Goal: Task Accomplishment & Management: Manage account settings

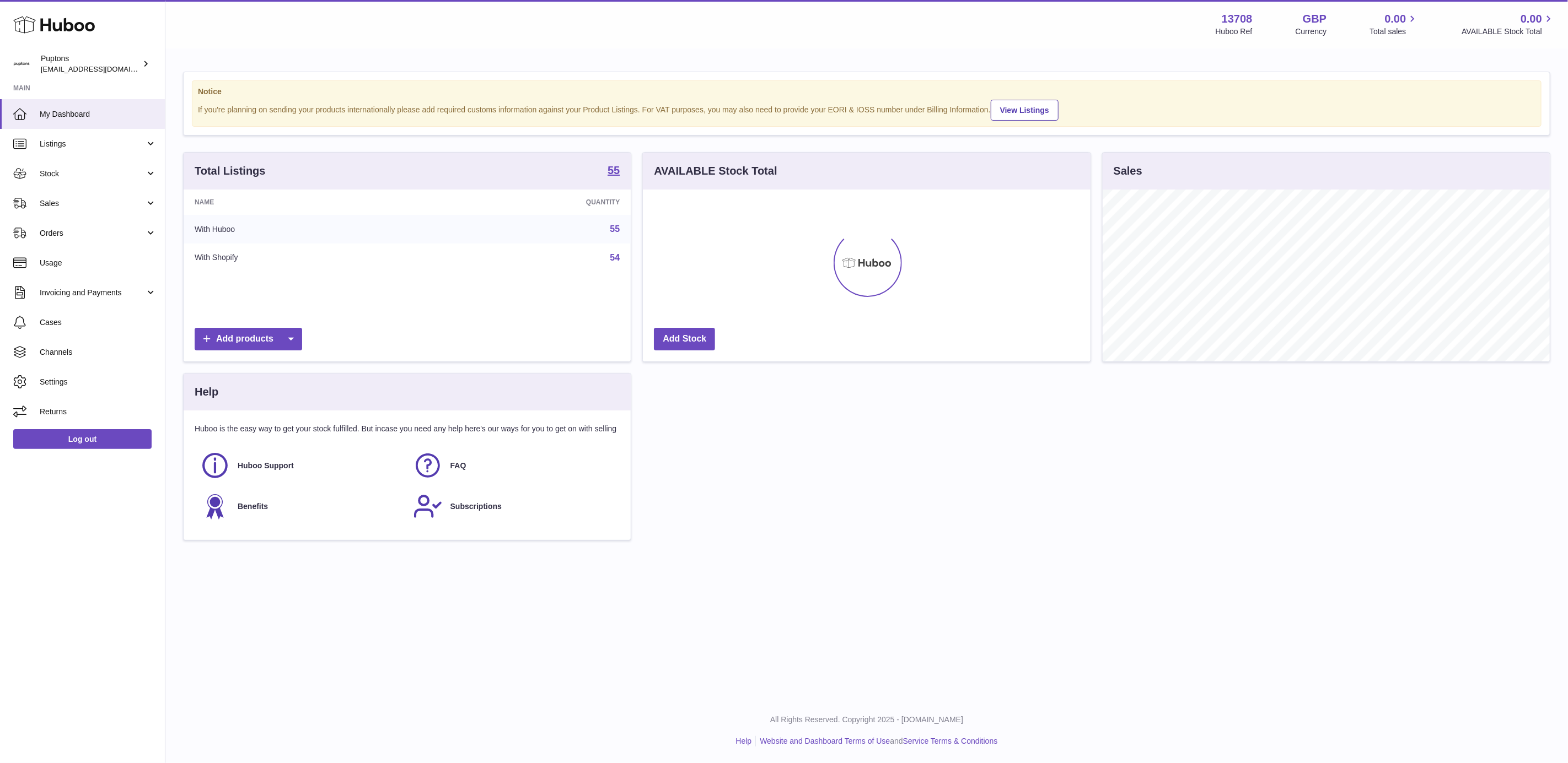
scroll to position [172, 447]
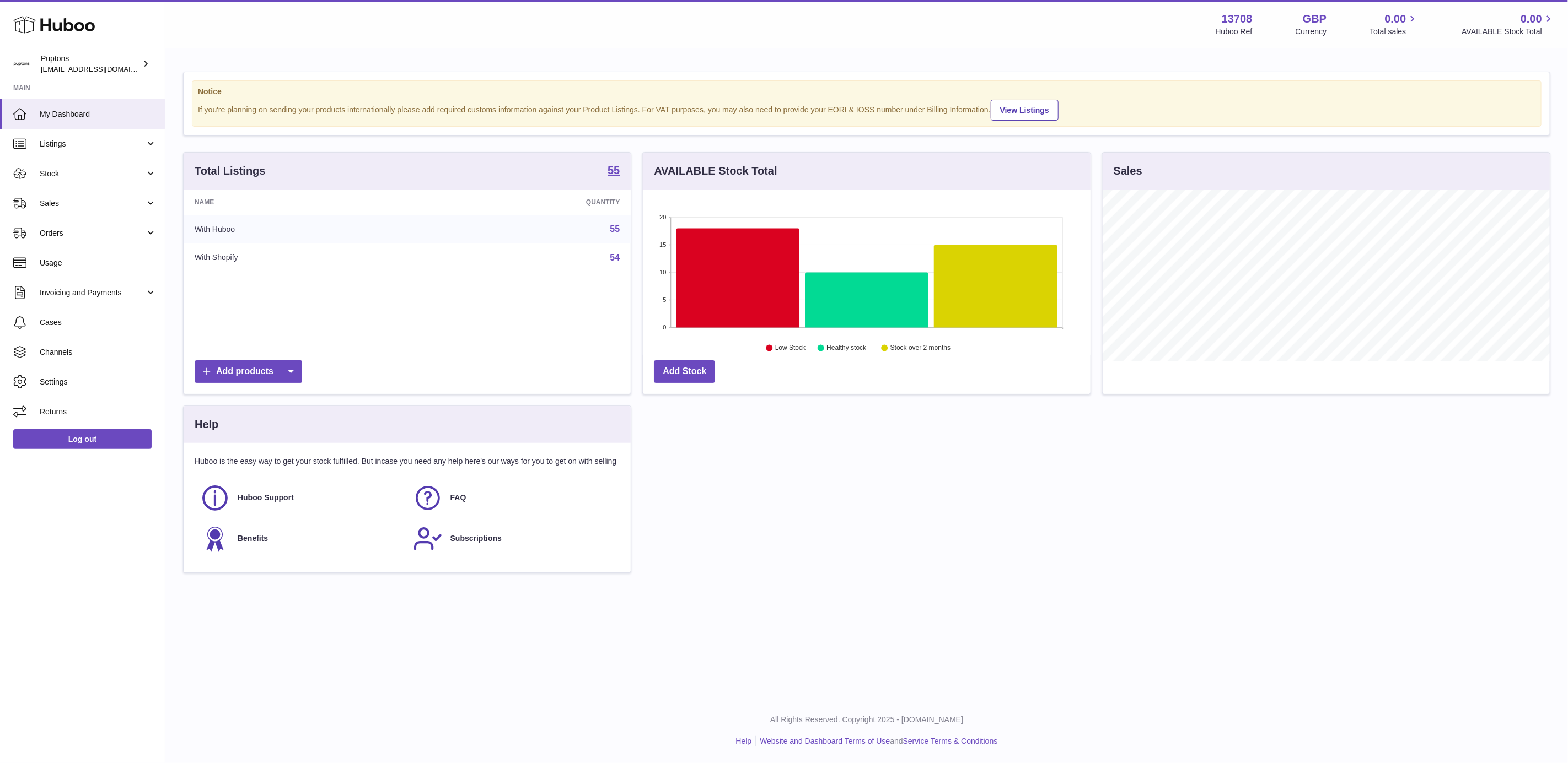
click at [90, 206] on span "Sales" at bounding box center [92, 204] width 106 height 11
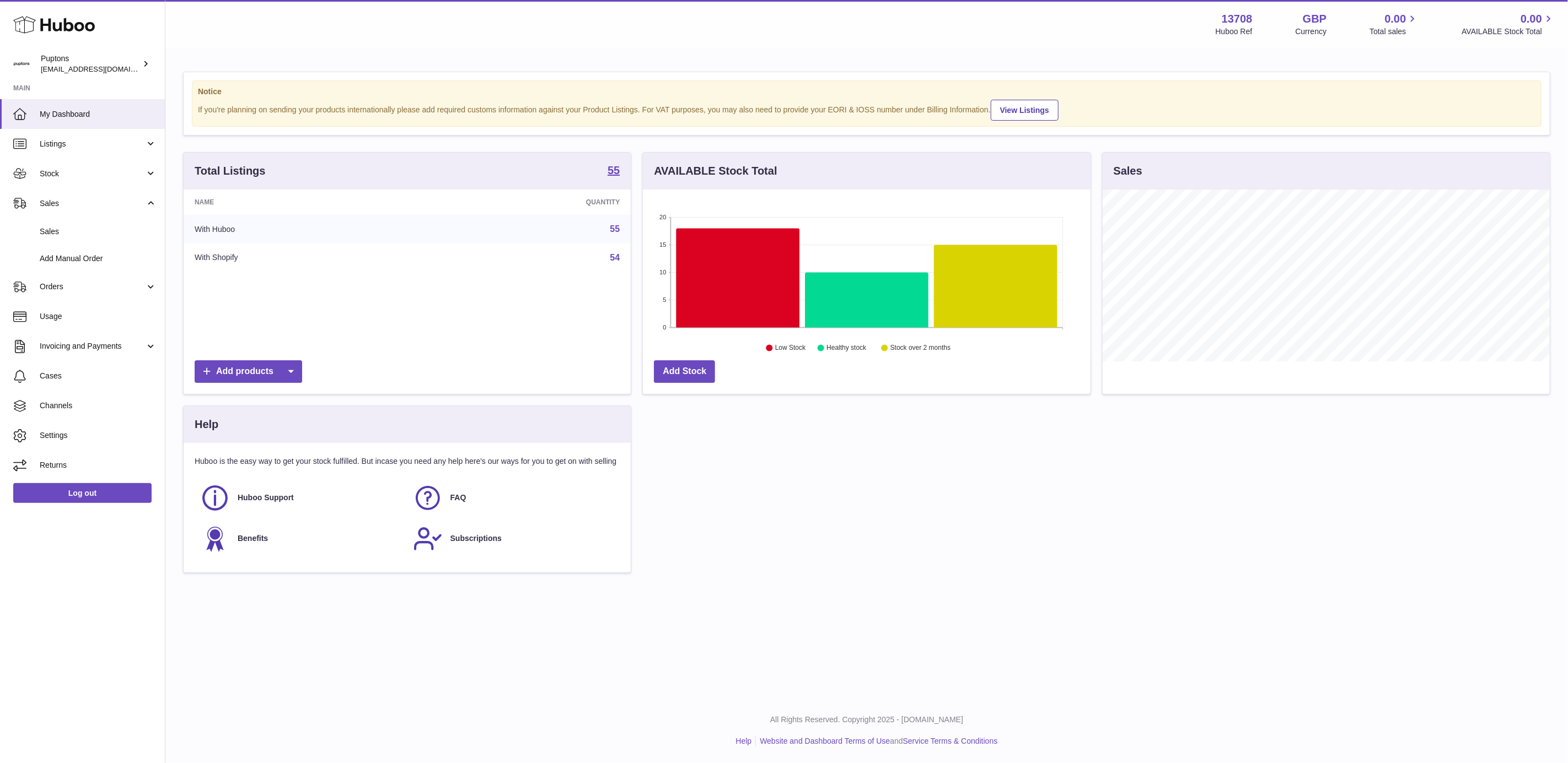
click at [78, 225] on link "Sales" at bounding box center [82, 232] width 165 height 27
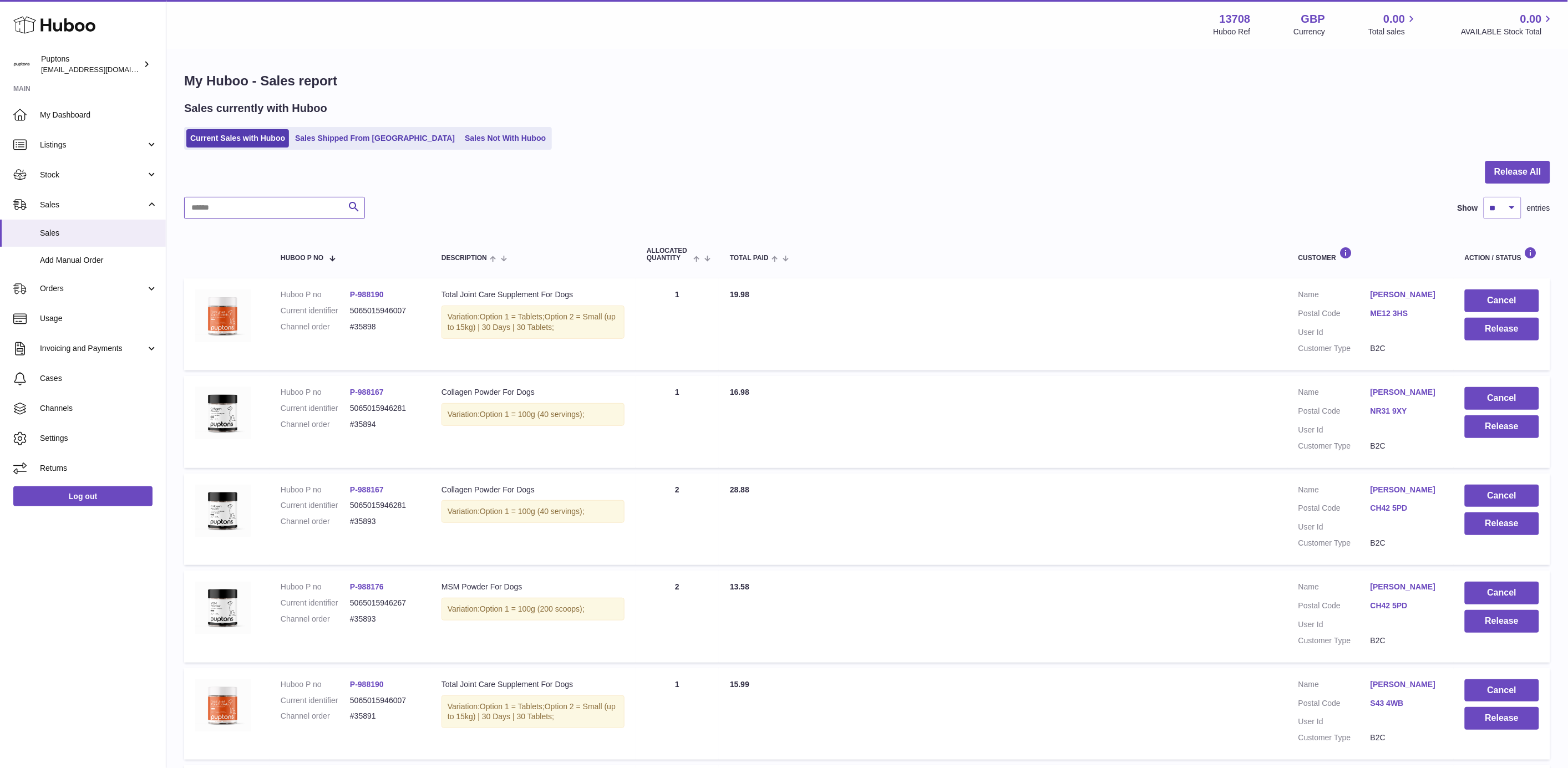
click at [246, 207] on input "text" at bounding box center [274, 208] width 181 height 22
paste input "*****"
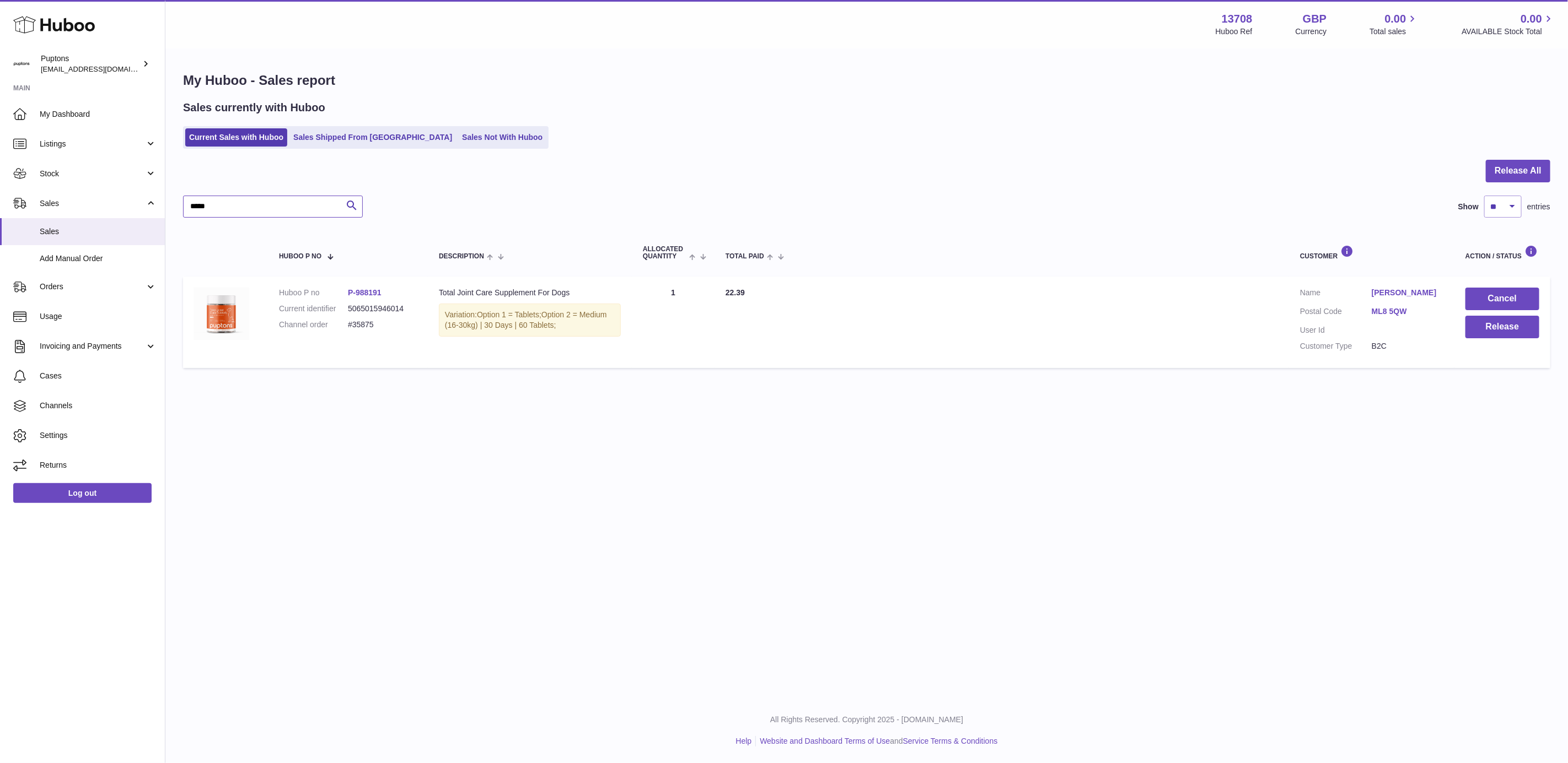
type input "*****"
click at [1498, 295] on button "Cancel" at bounding box center [1502, 299] width 74 height 23
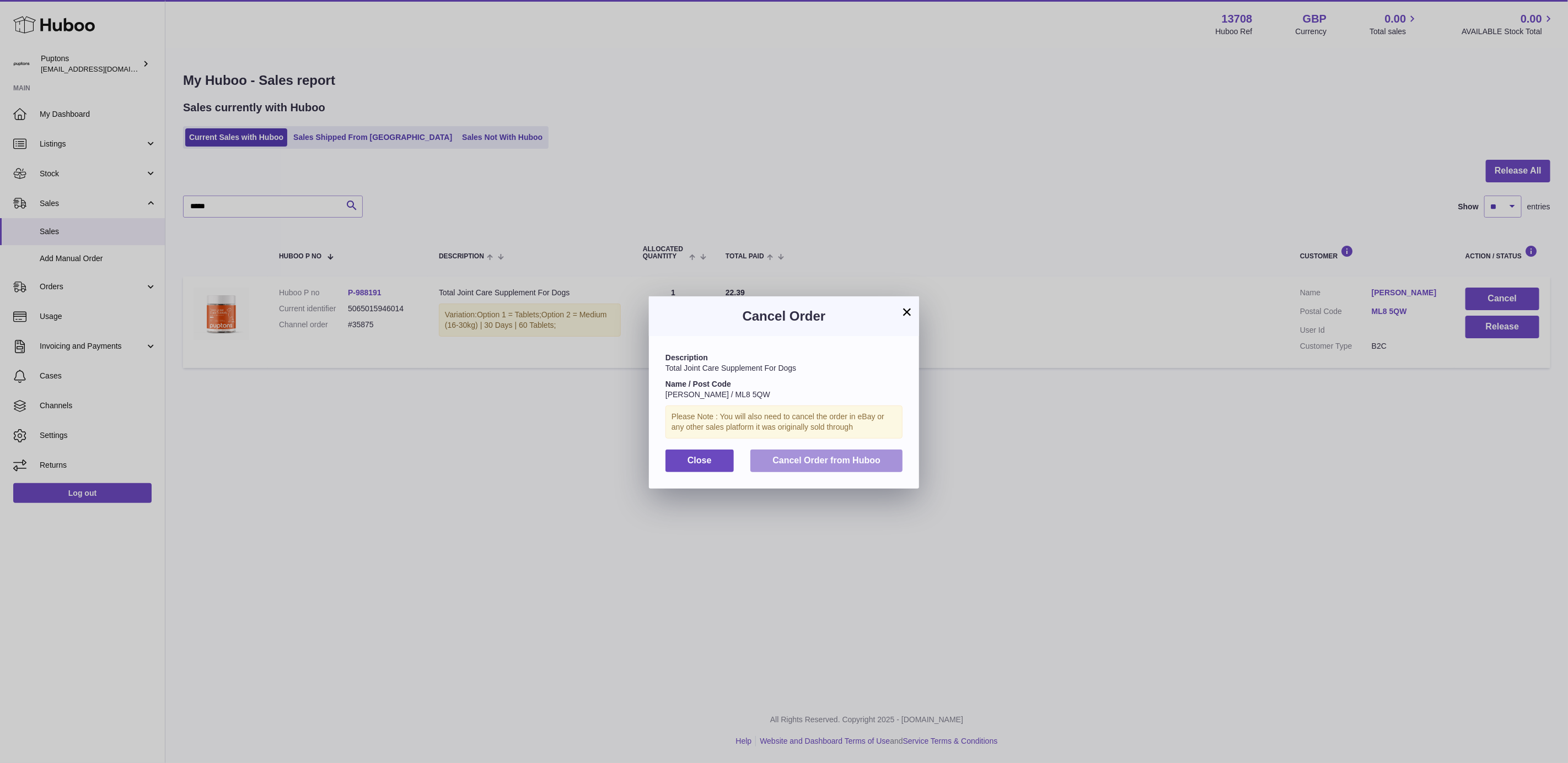
click at [833, 465] on span "Cancel Order from Huboo" at bounding box center [826, 460] width 108 height 9
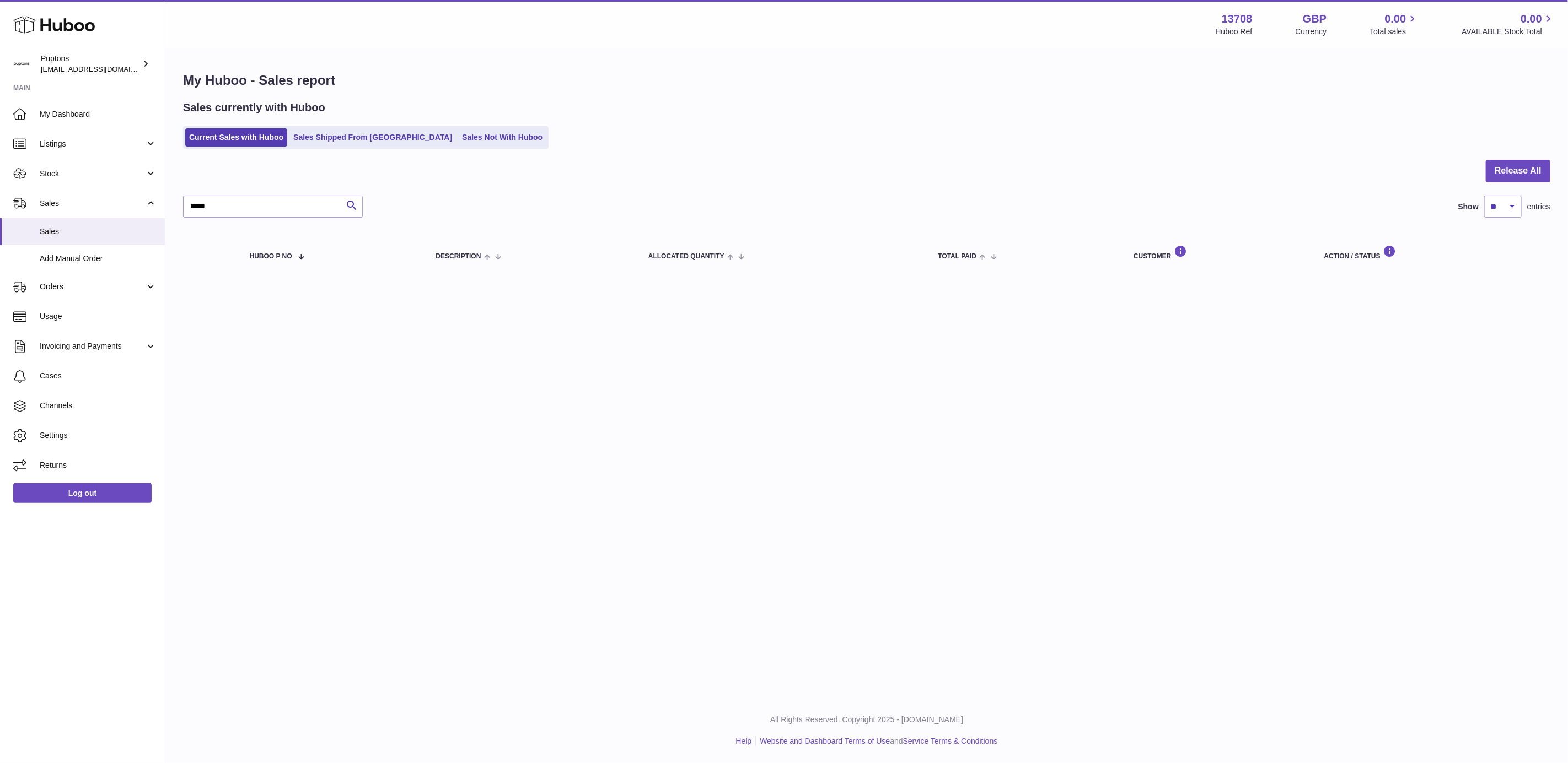
click at [80, 114] on span "My Dashboard" at bounding box center [98, 114] width 117 height 11
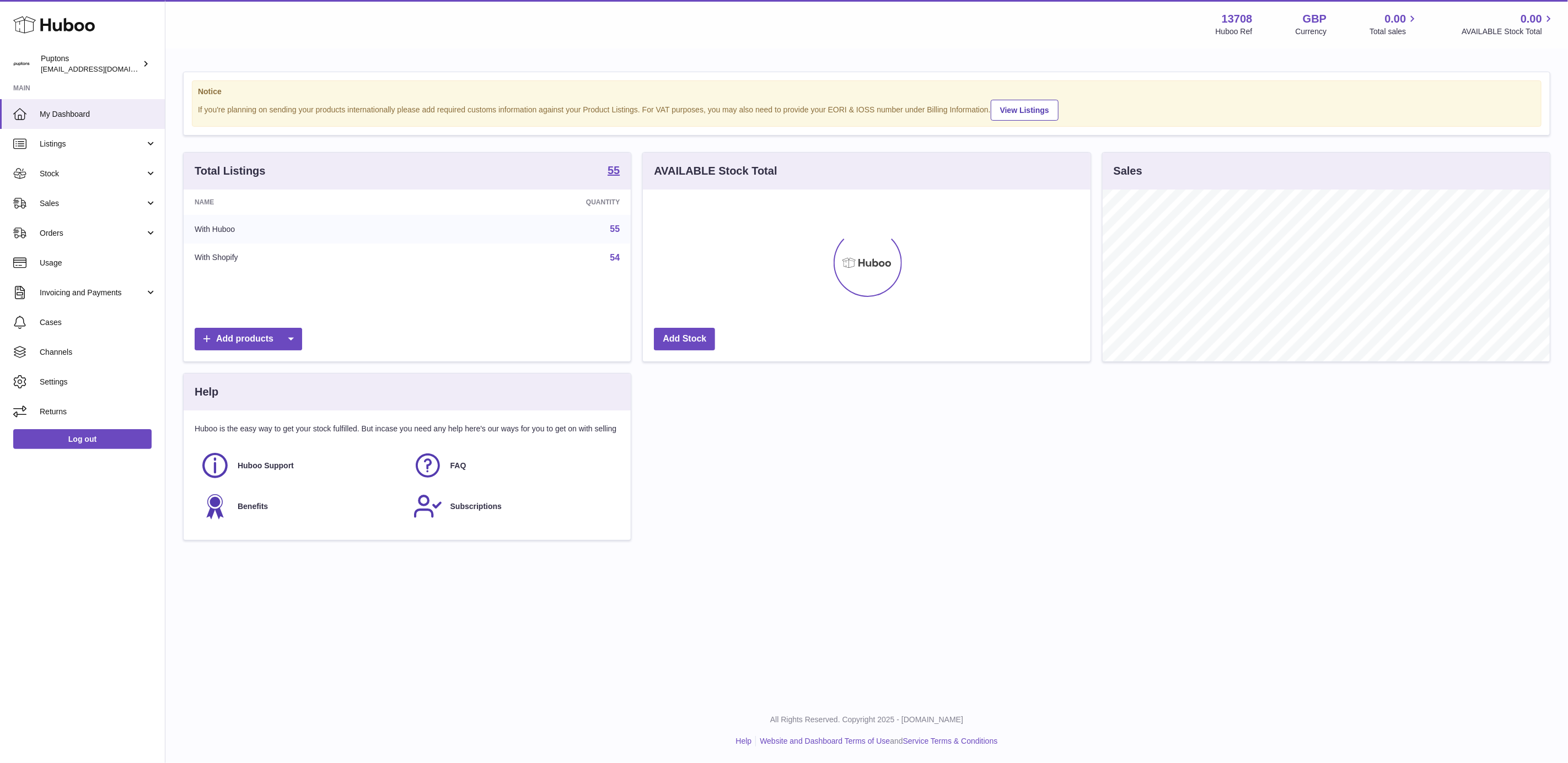
scroll to position [172, 447]
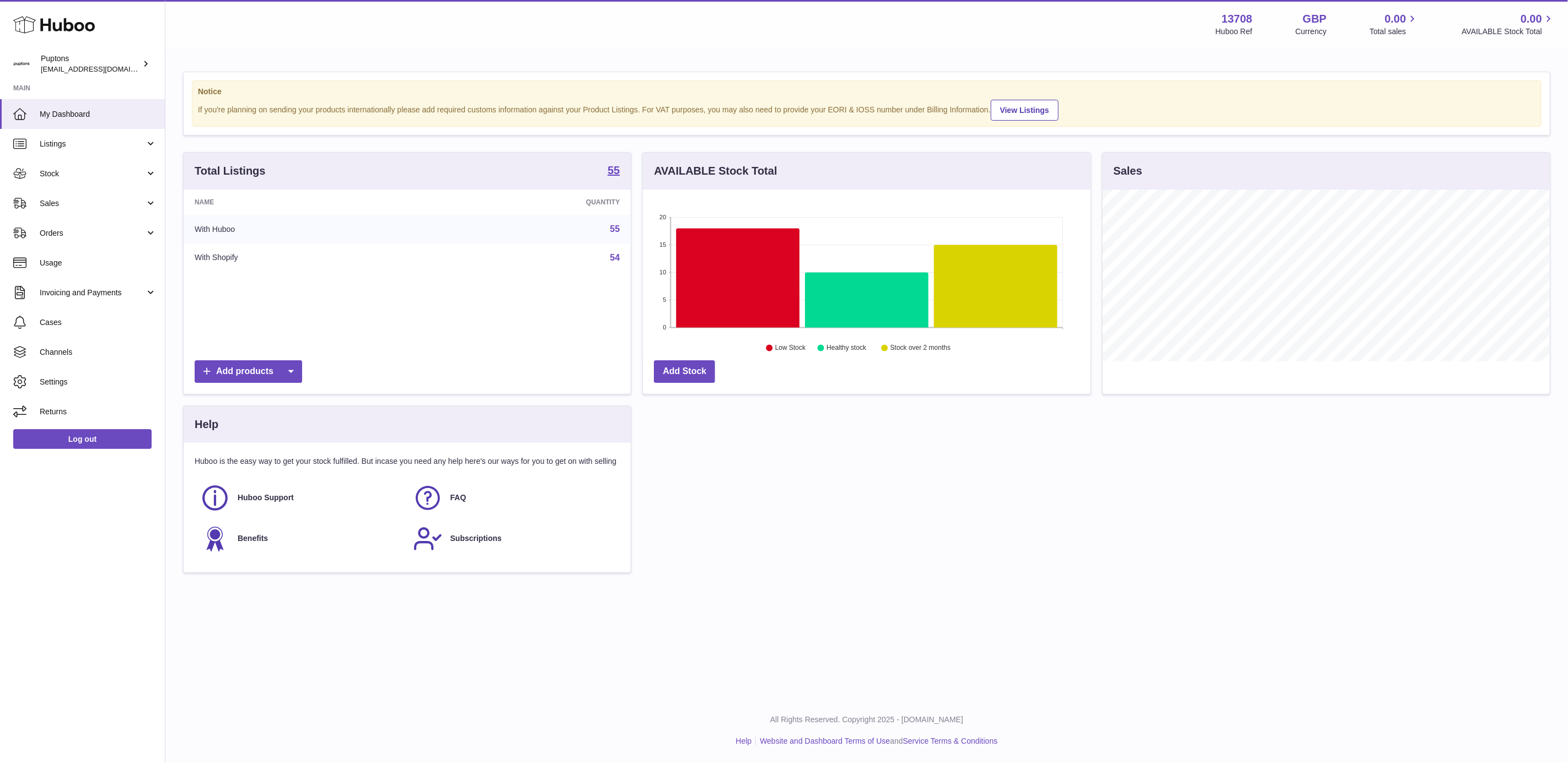
click at [67, 206] on span "Sales" at bounding box center [92, 204] width 106 height 11
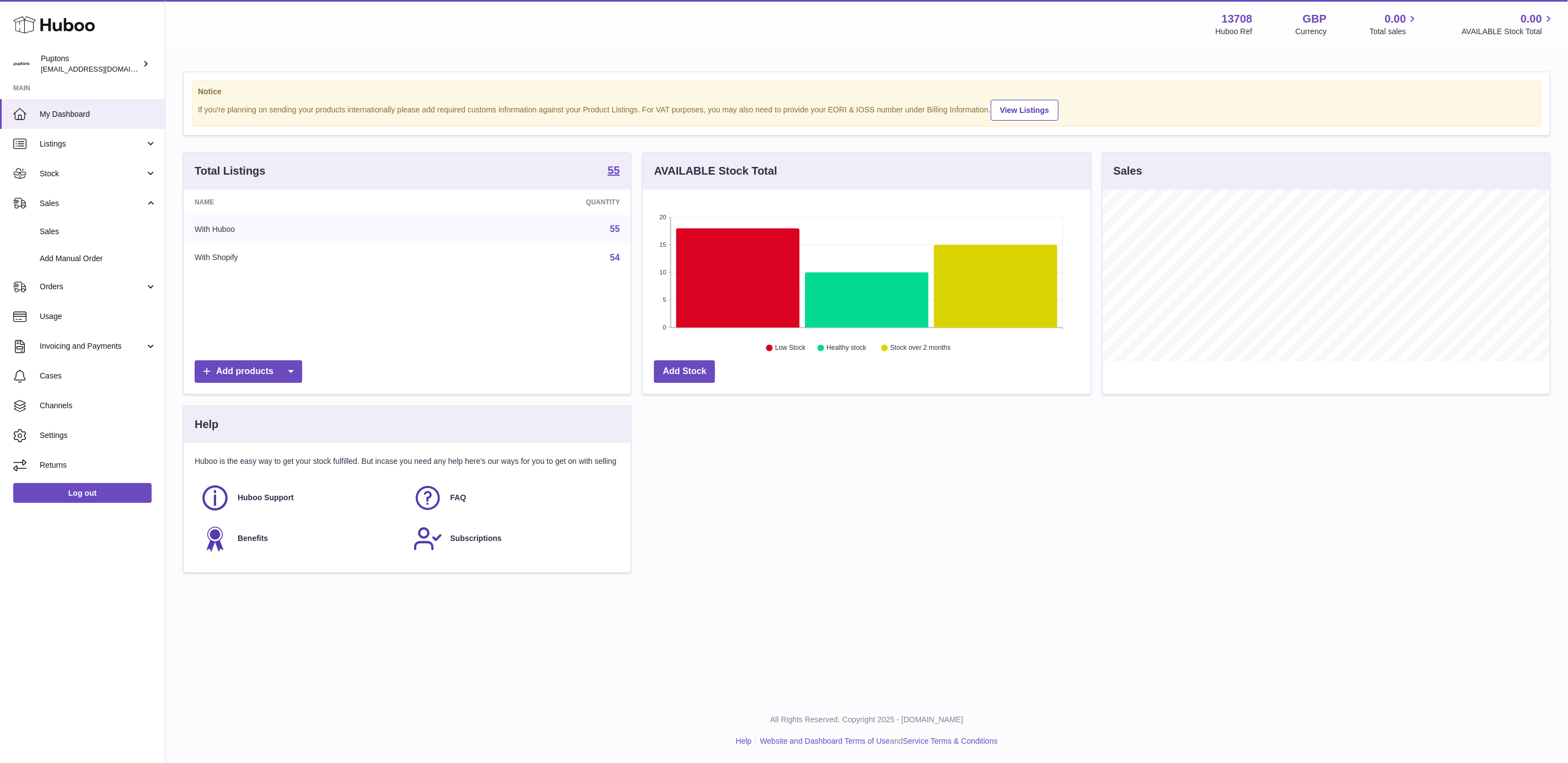
click at [119, 240] on link "Sales" at bounding box center [82, 232] width 165 height 27
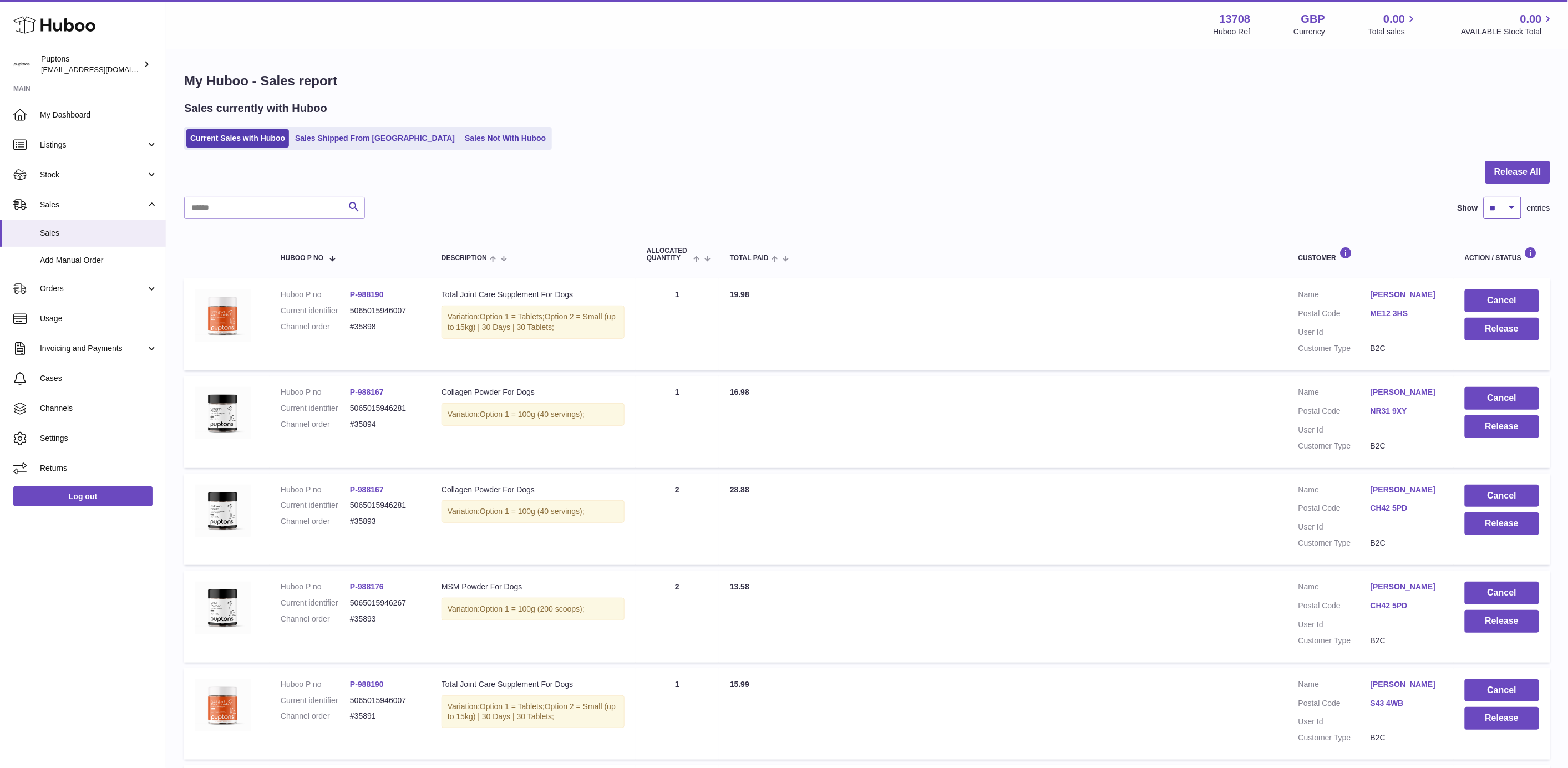
click at [1495, 207] on select "** ** ** ***" at bounding box center [1503, 208] width 37 height 22
select select "**"
click at [1484, 197] on select "** ** ** ***" at bounding box center [1503, 208] width 37 height 22
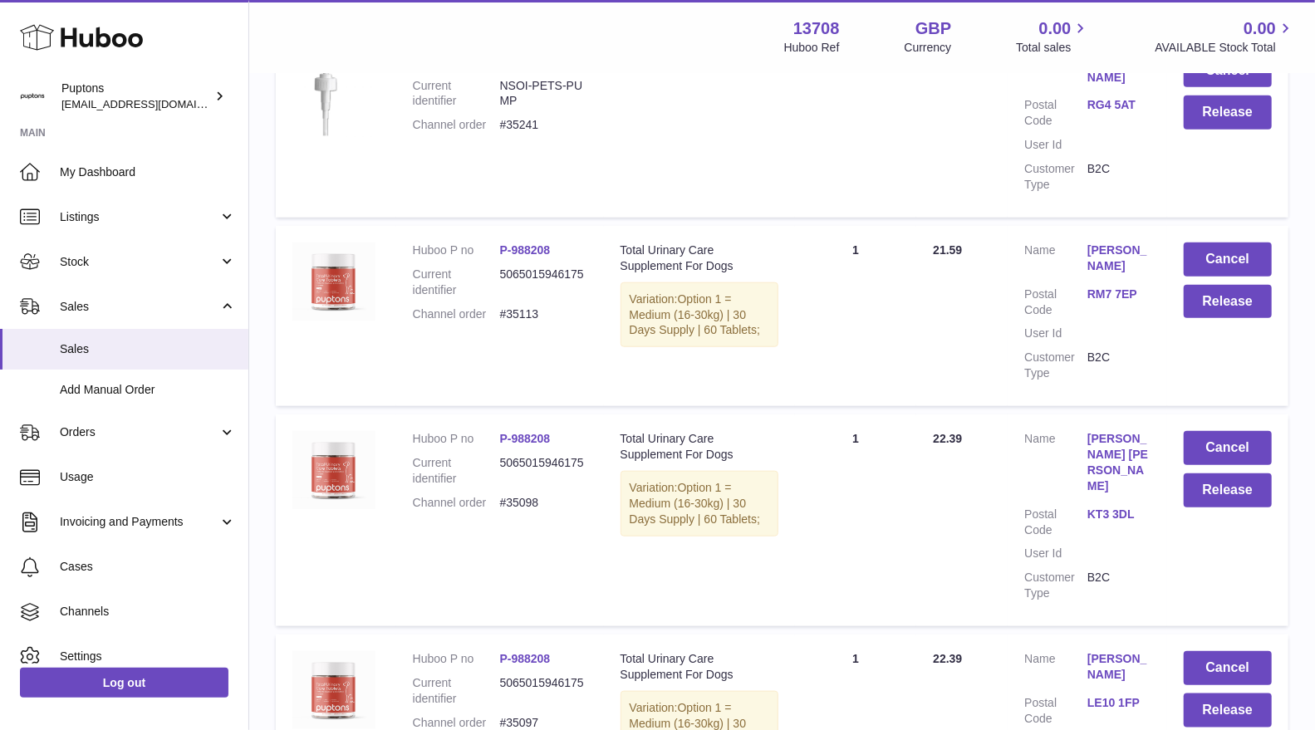
scroll to position [4868, 0]
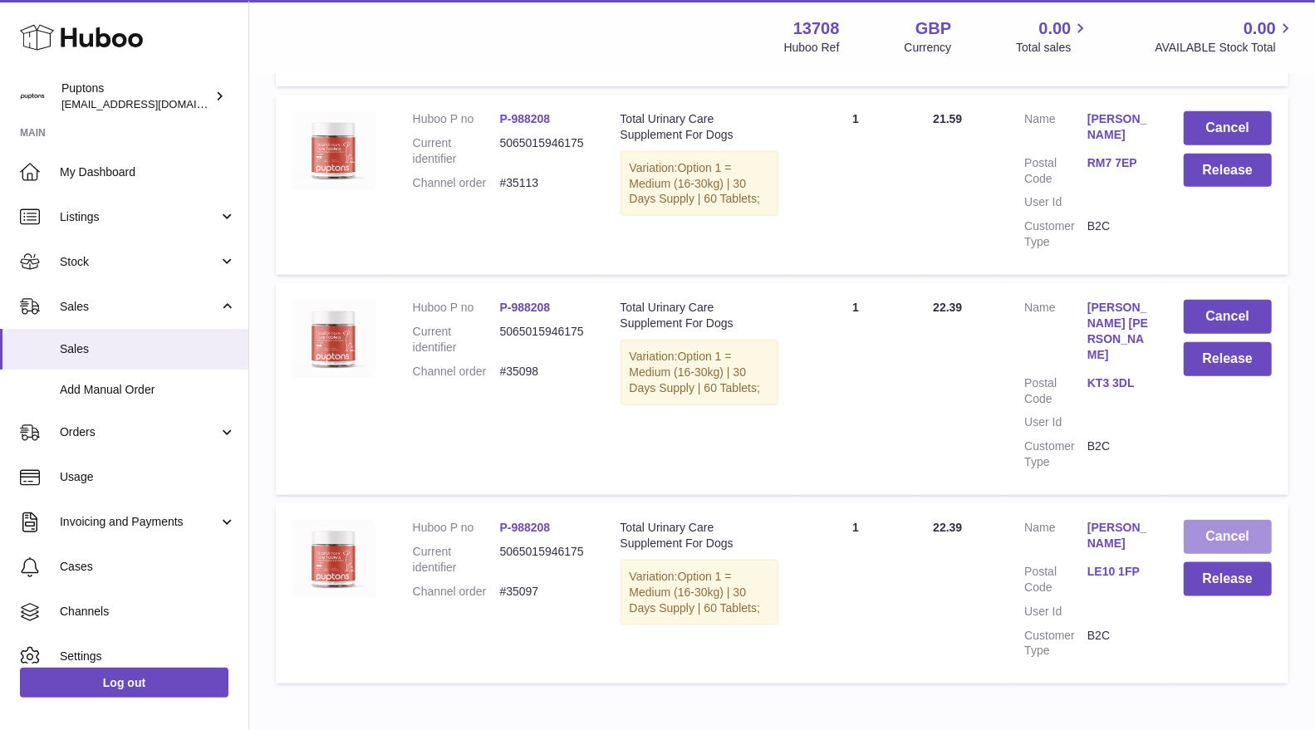
click at [1202, 520] on button "Cancel" at bounding box center [1228, 537] width 88 height 34
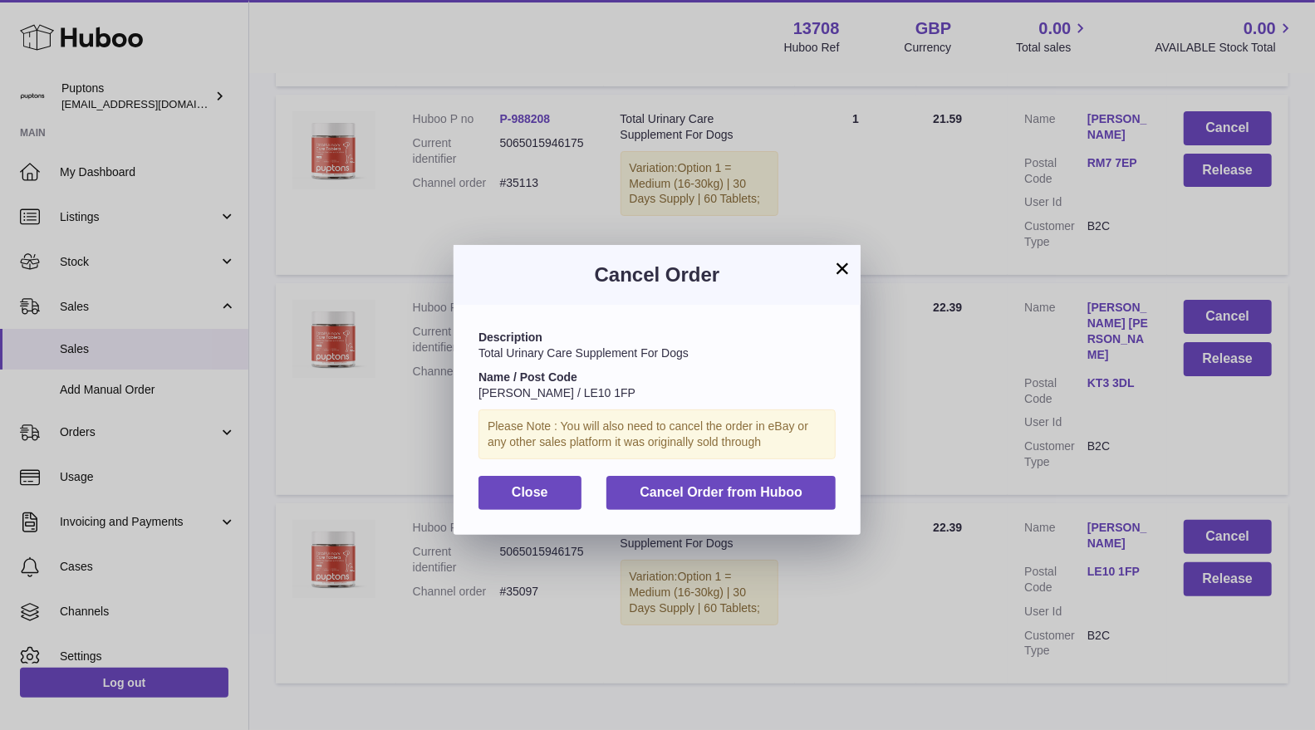
scroll to position [4852, 0]
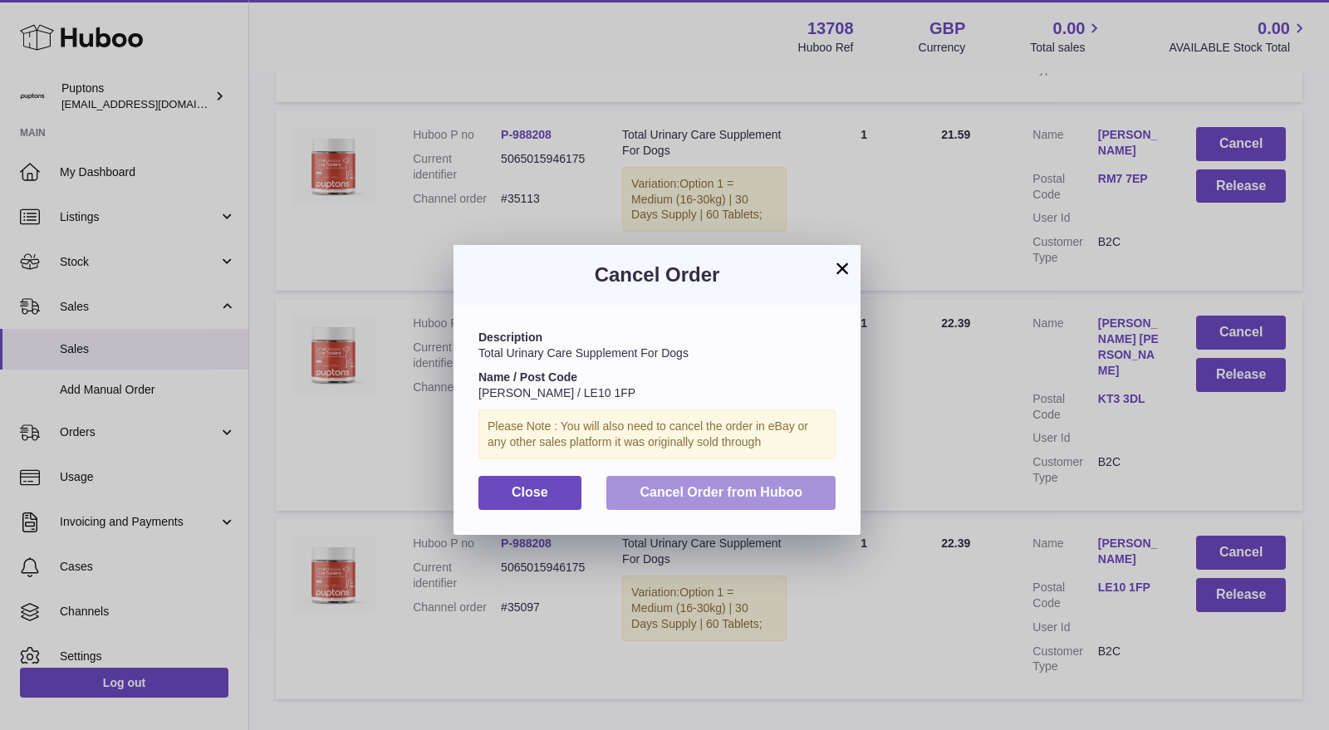
click at [762, 489] on span "Cancel Order from Huboo" at bounding box center [721, 492] width 163 height 14
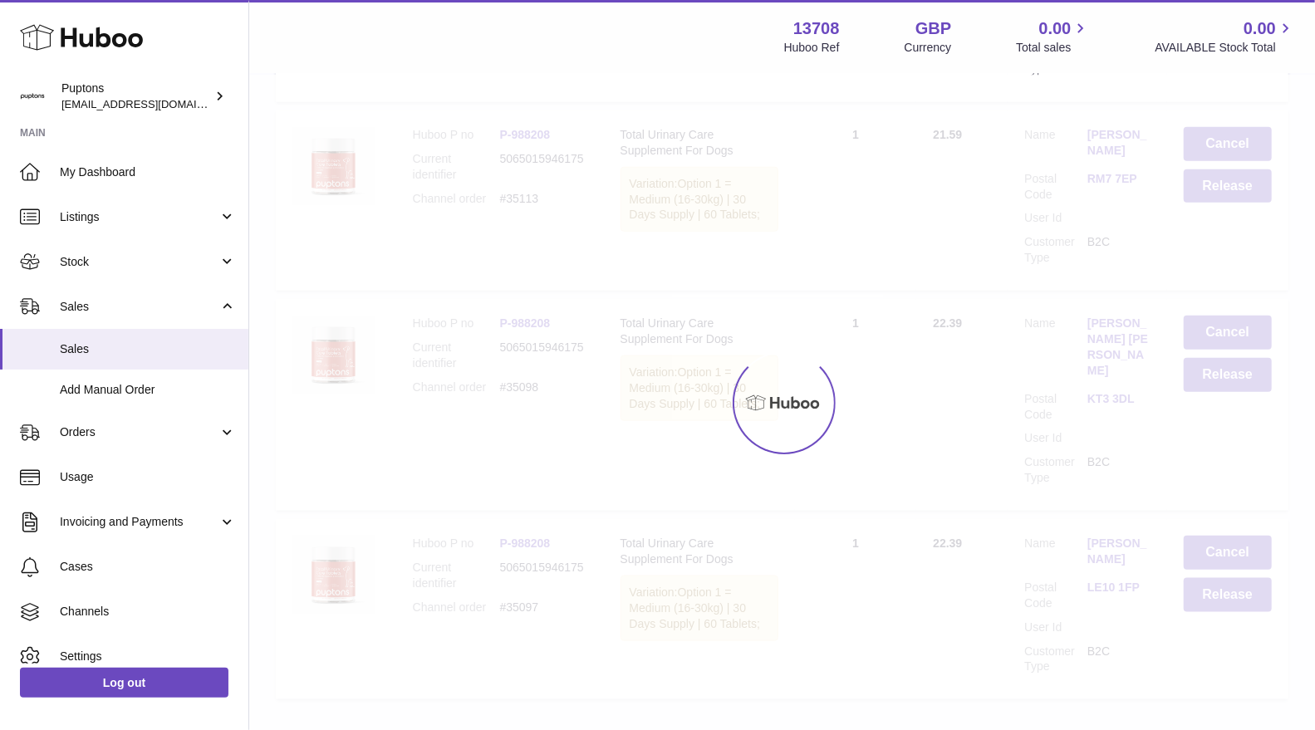
scroll to position [4679, 0]
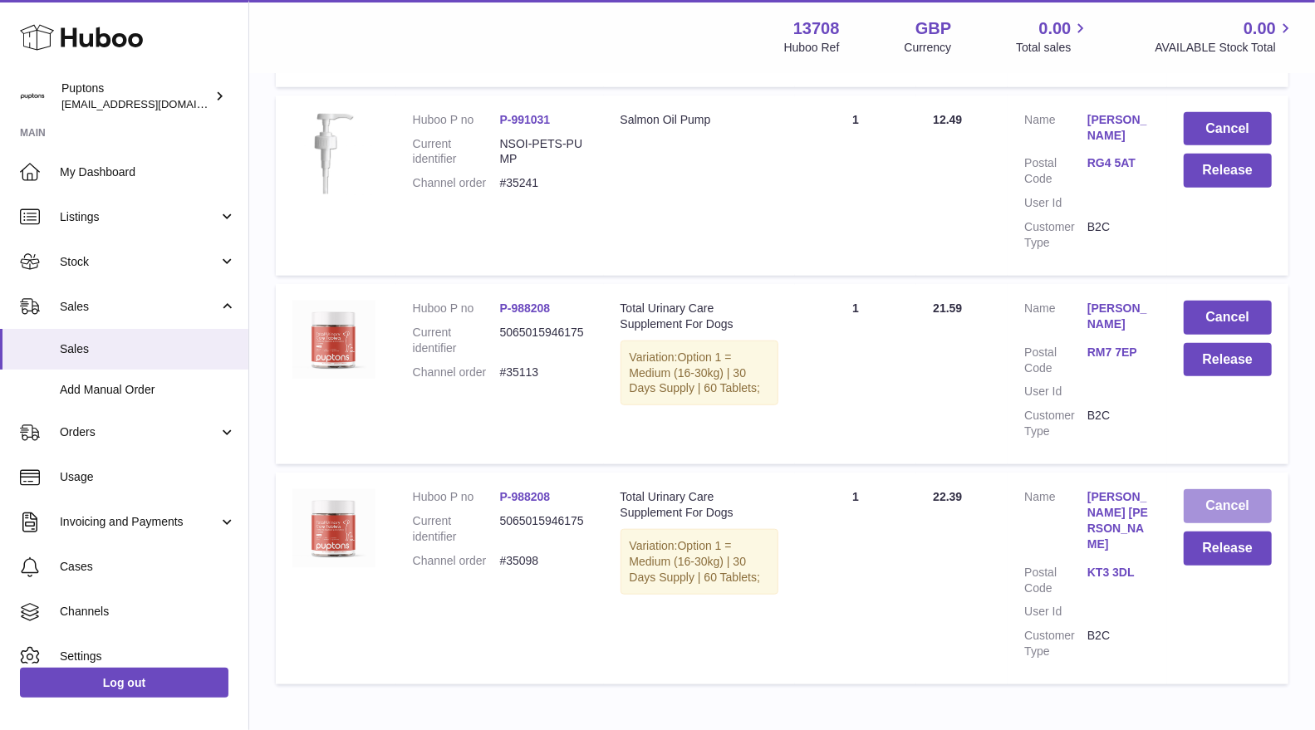
click at [1199, 489] on button "Cancel" at bounding box center [1228, 506] width 88 height 34
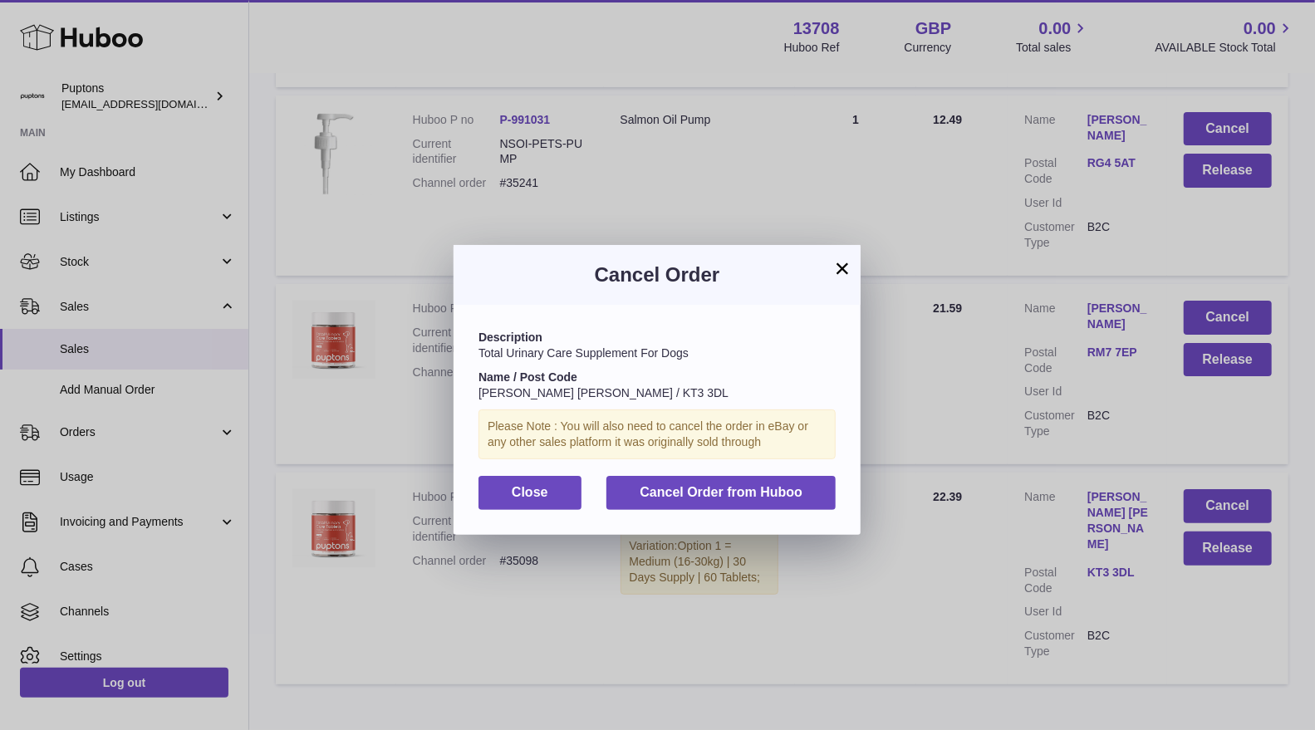
scroll to position [4664, 0]
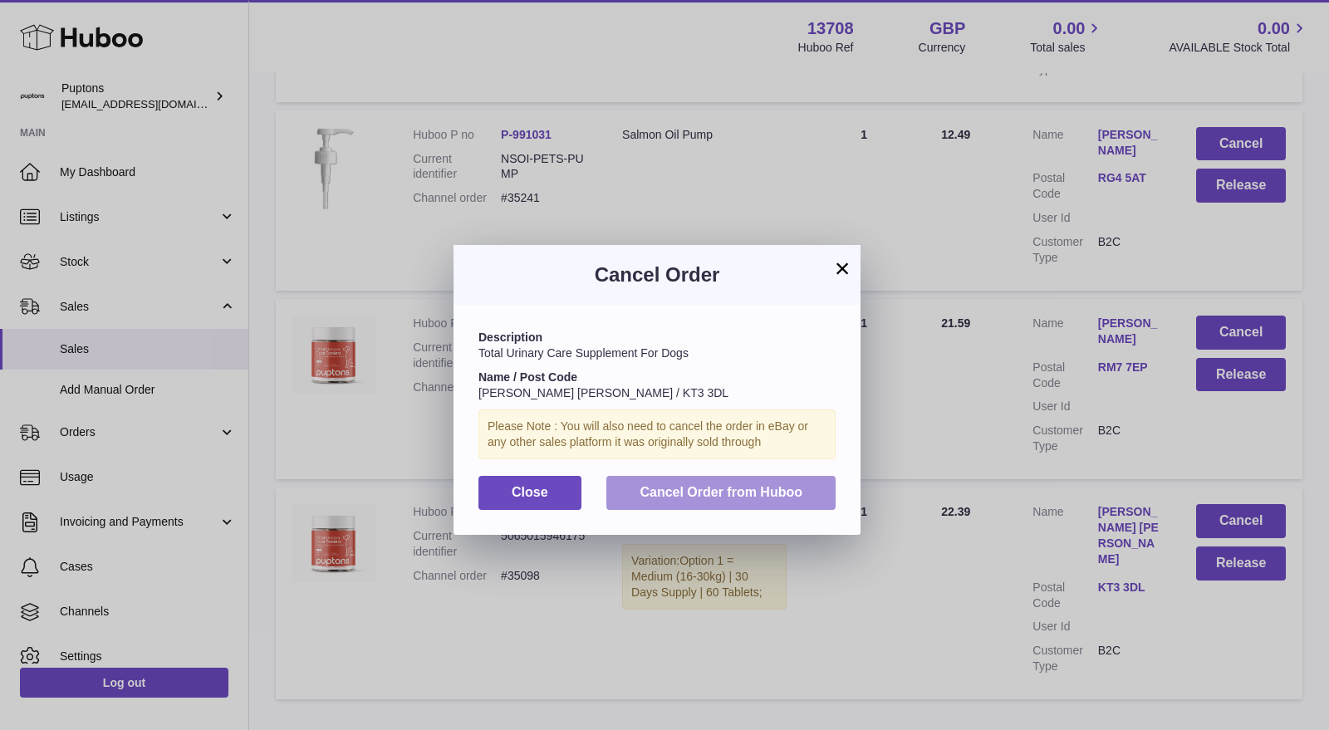
click at [713, 491] on span "Cancel Order from Huboo" at bounding box center [721, 492] width 163 height 14
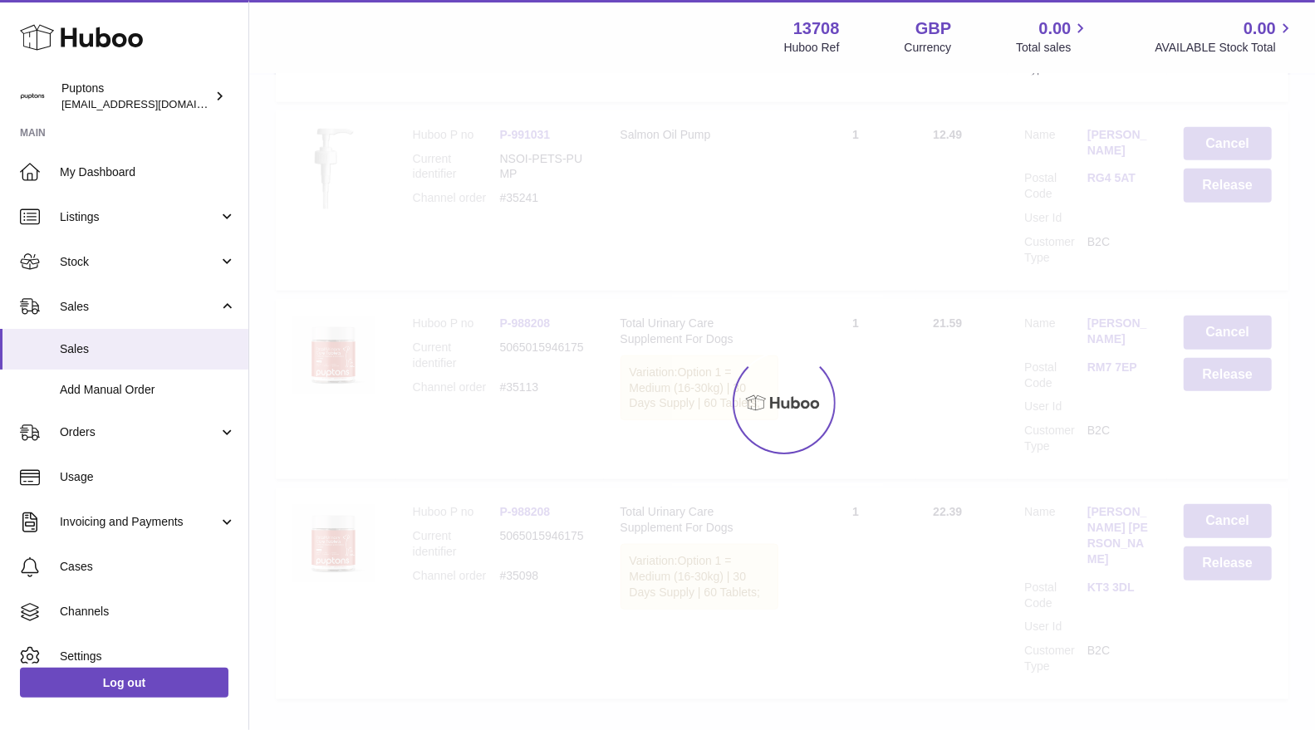
scroll to position [4490, 0]
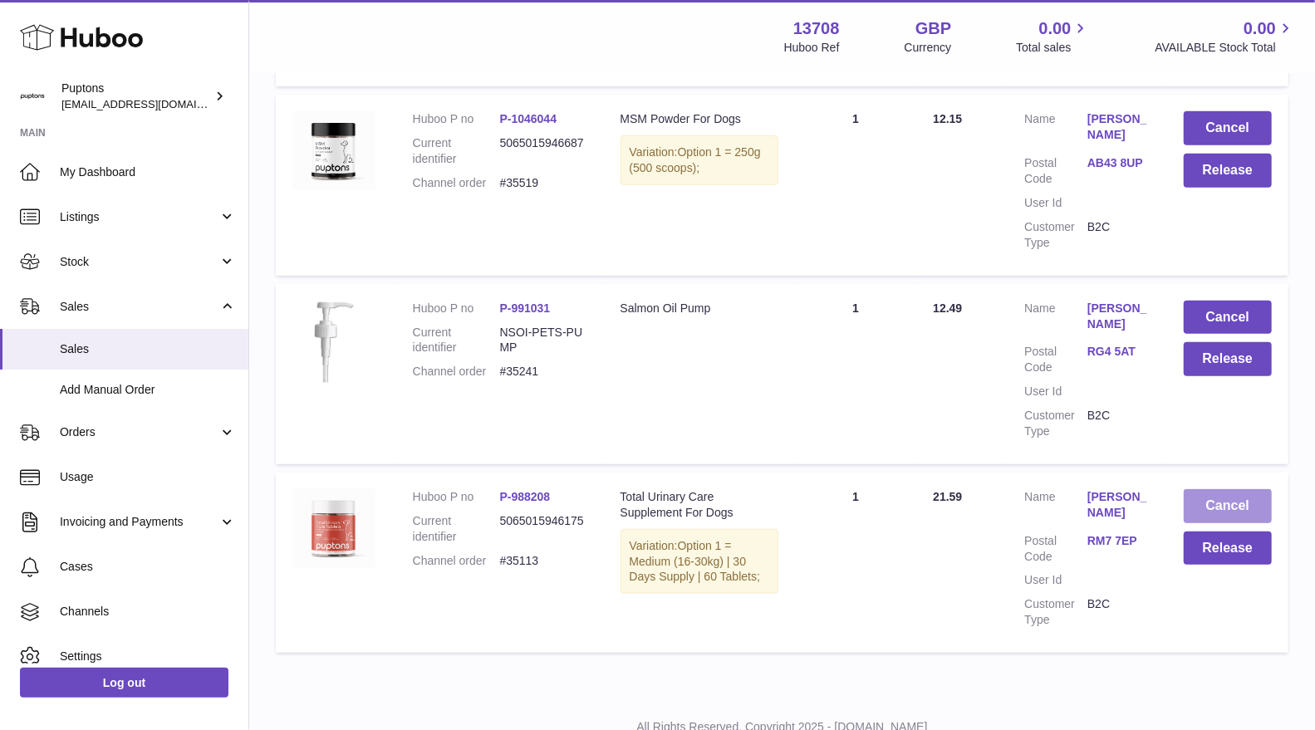
click at [1195, 489] on button "Cancel" at bounding box center [1228, 506] width 88 height 34
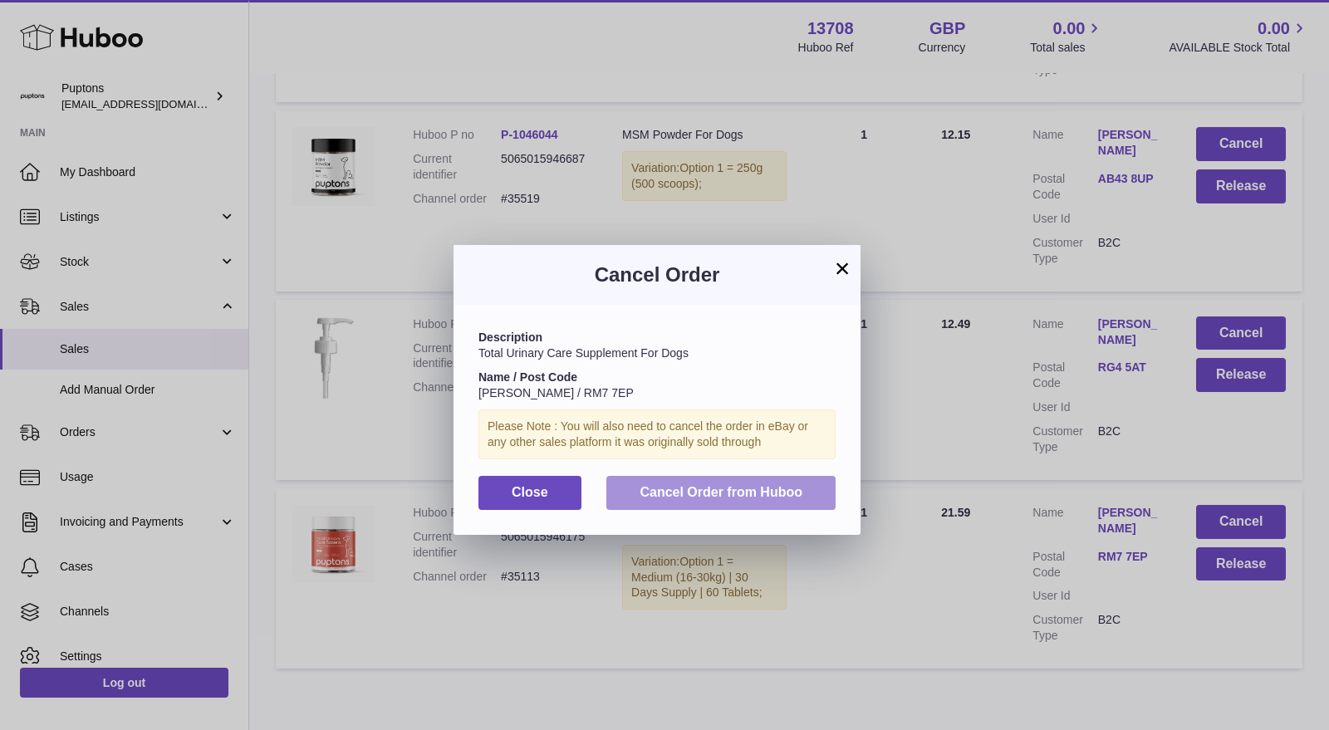
click at [756, 503] on button "Cancel Order from Huboo" at bounding box center [720, 493] width 229 height 34
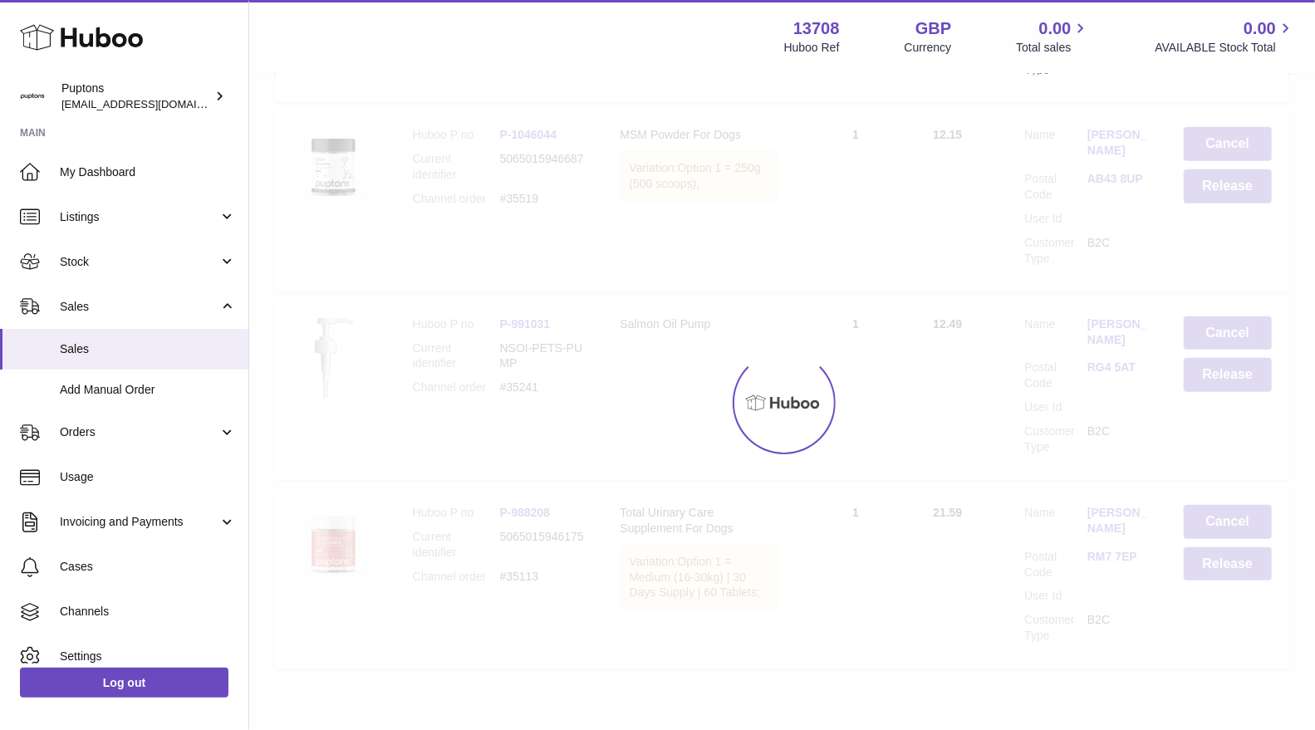
scroll to position [4302, 0]
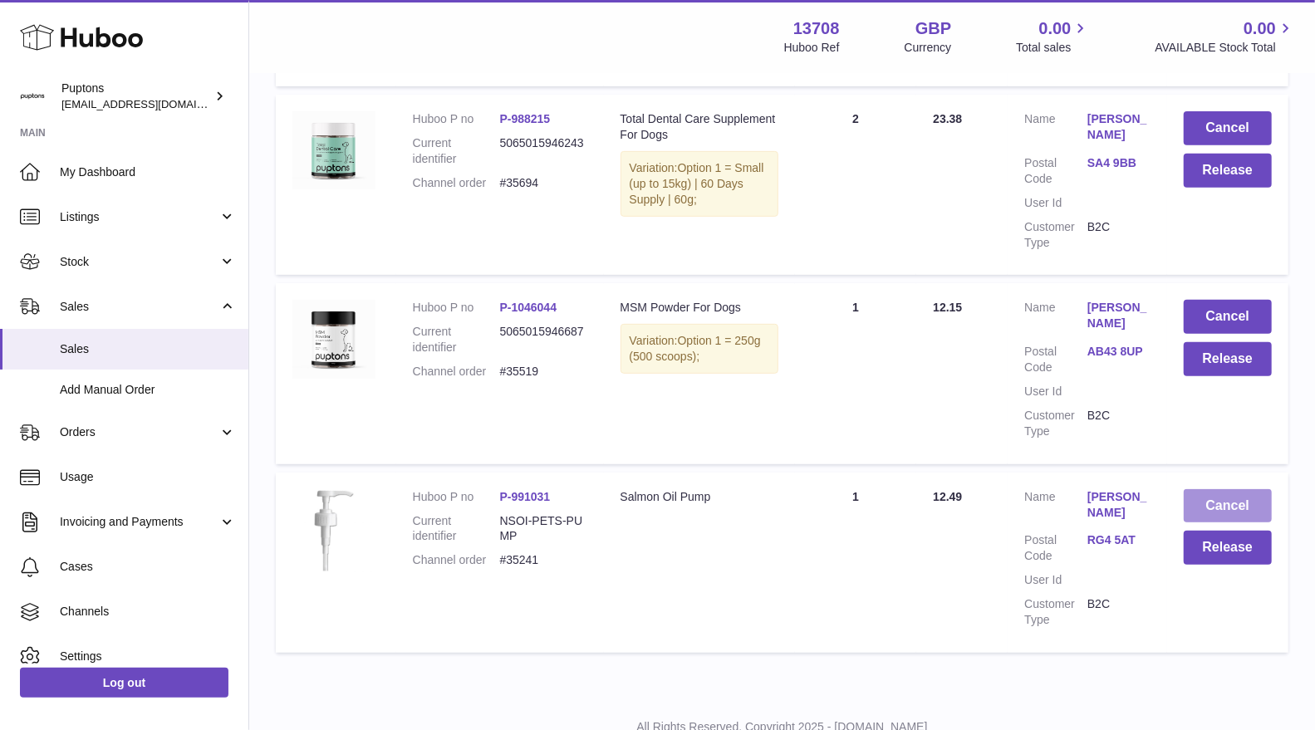
click at [1240, 489] on button "Cancel" at bounding box center [1228, 506] width 88 height 34
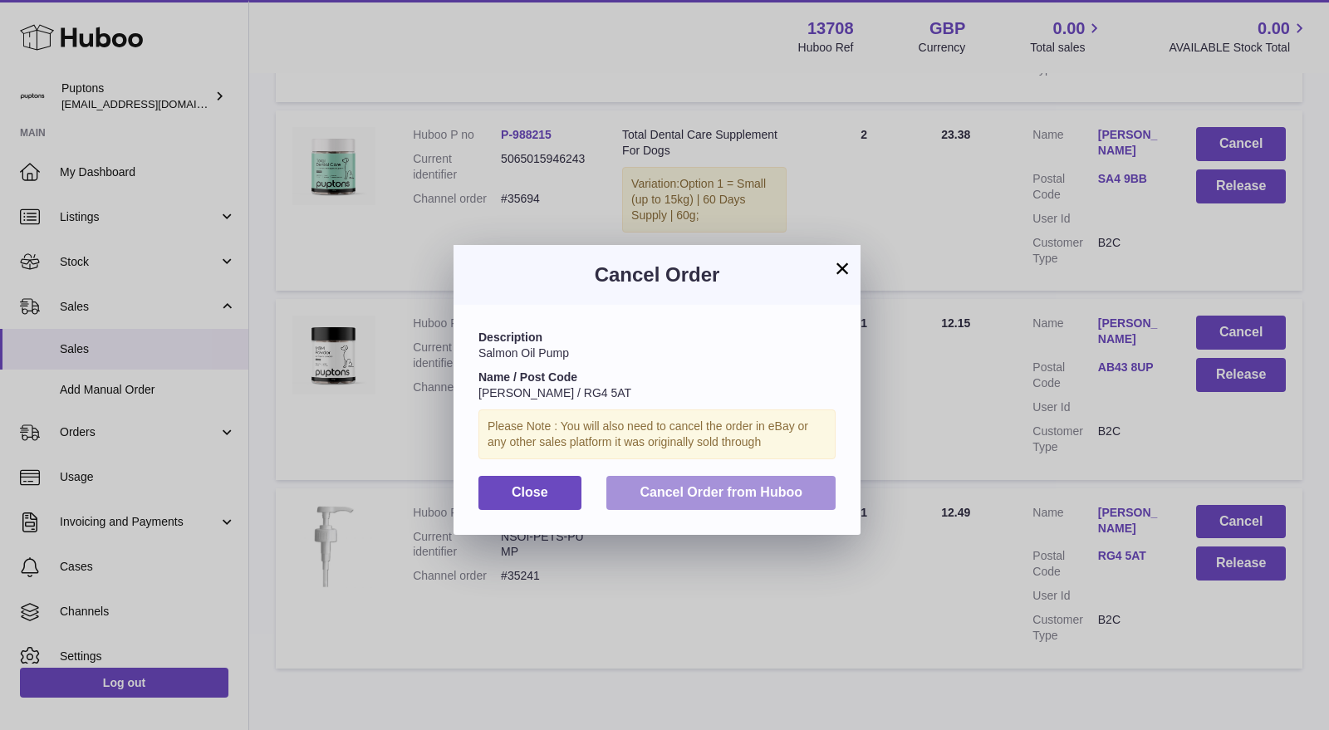
click at [807, 500] on button "Cancel Order from Huboo" at bounding box center [720, 493] width 229 height 34
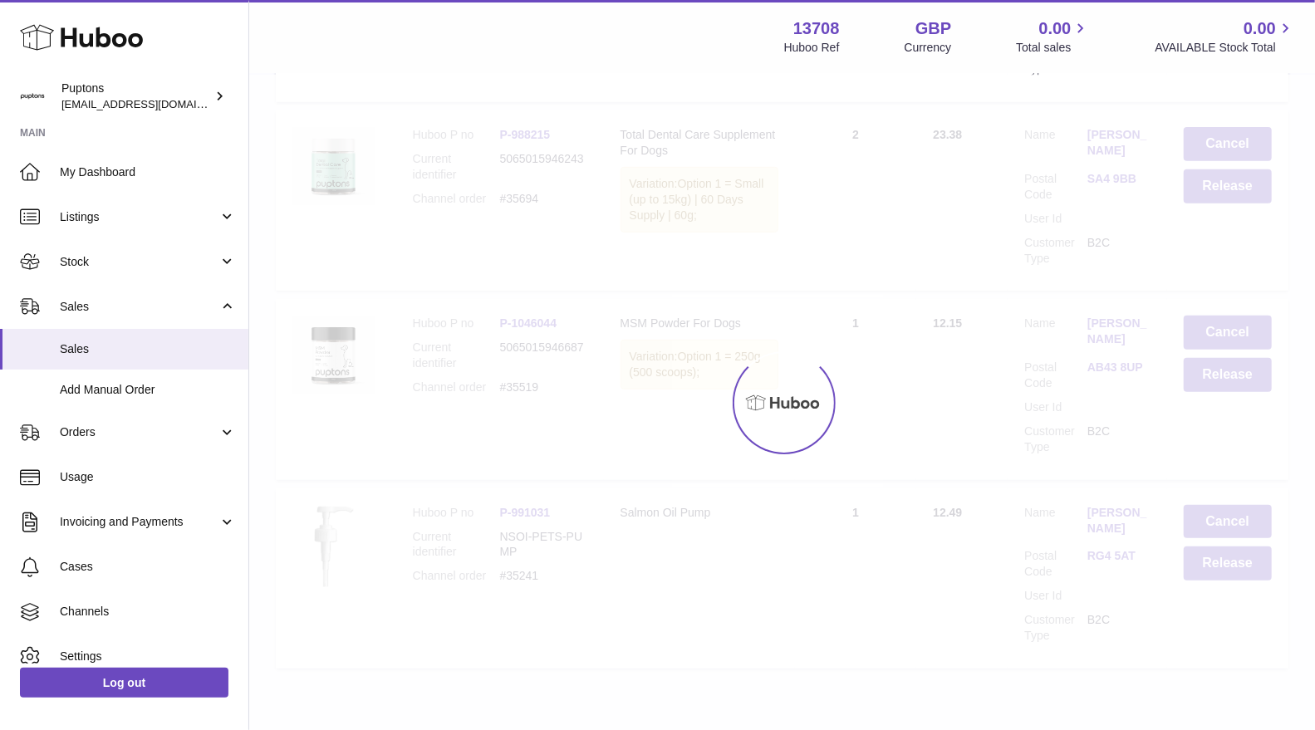
scroll to position [4113, 0]
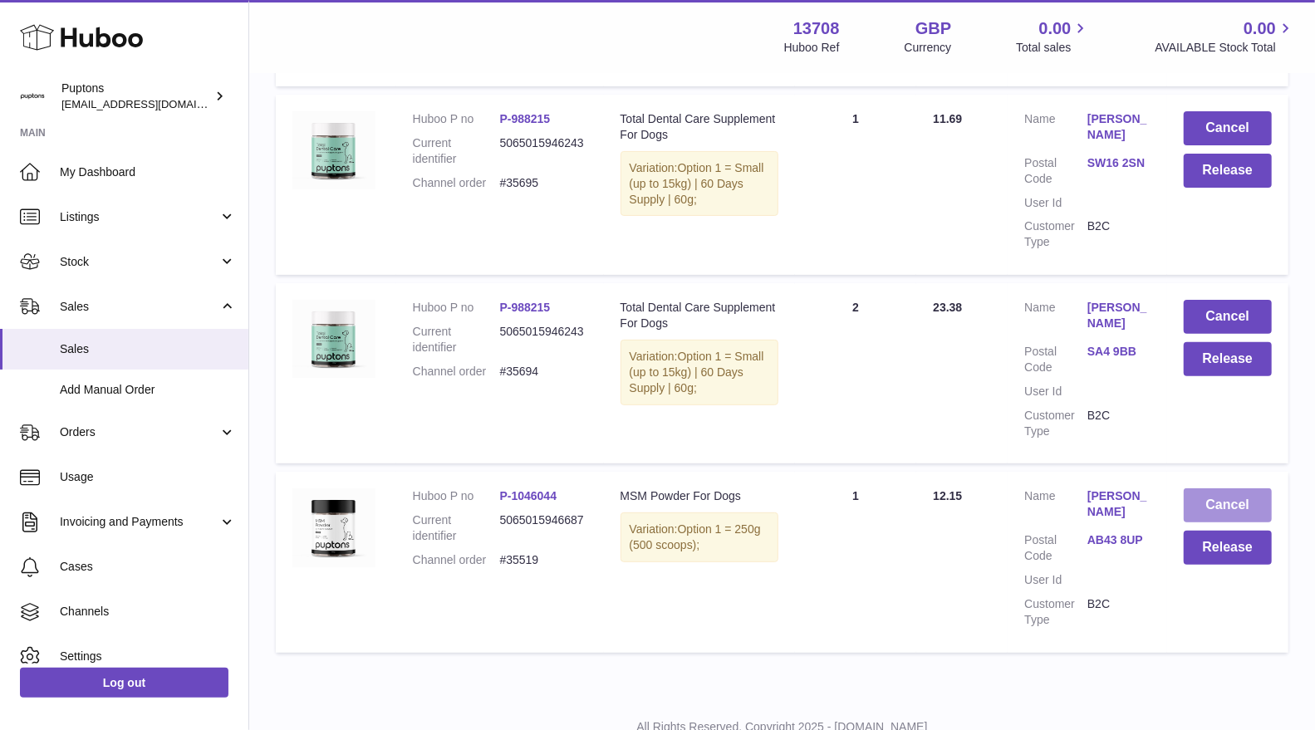
click at [1244, 488] on button "Cancel" at bounding box center [1228, 505] width 88 height 34
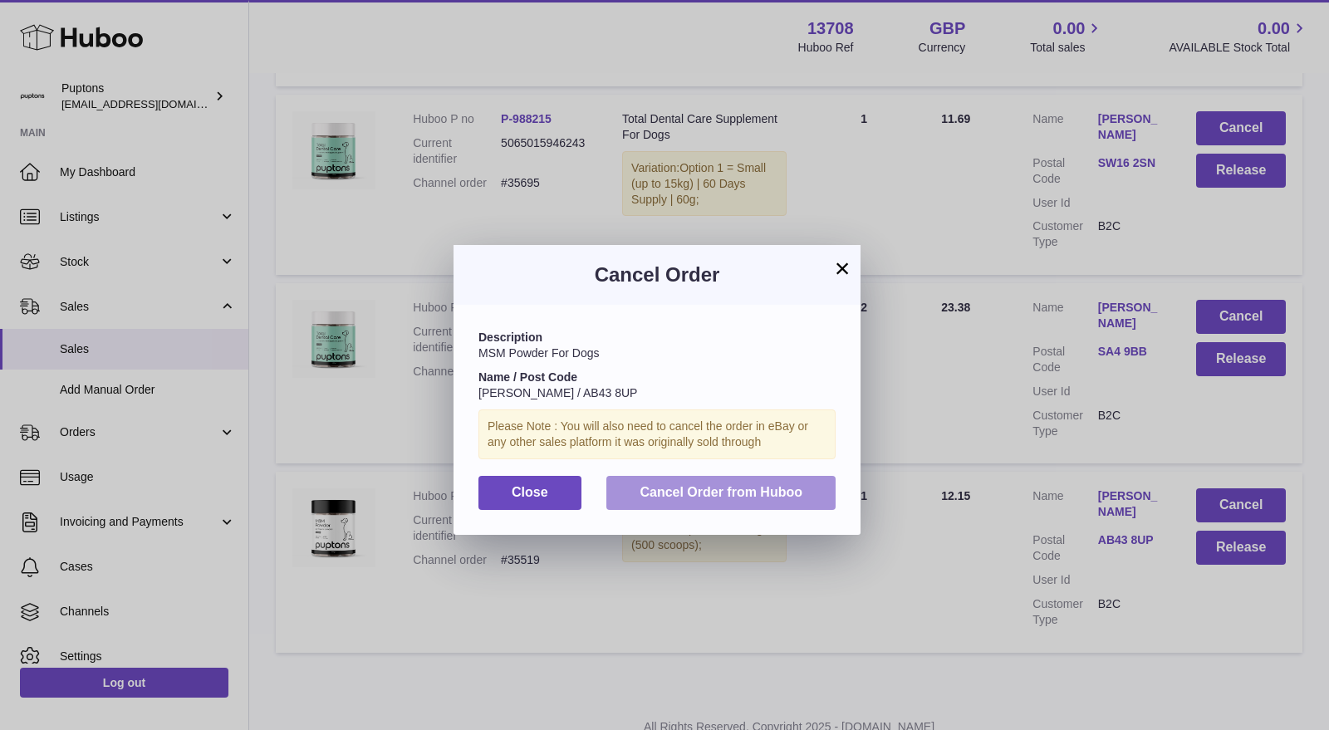
click at [777, 485] on span "Cancel Order from Huboo" at bounding box center [721, 492] width 163 height 14
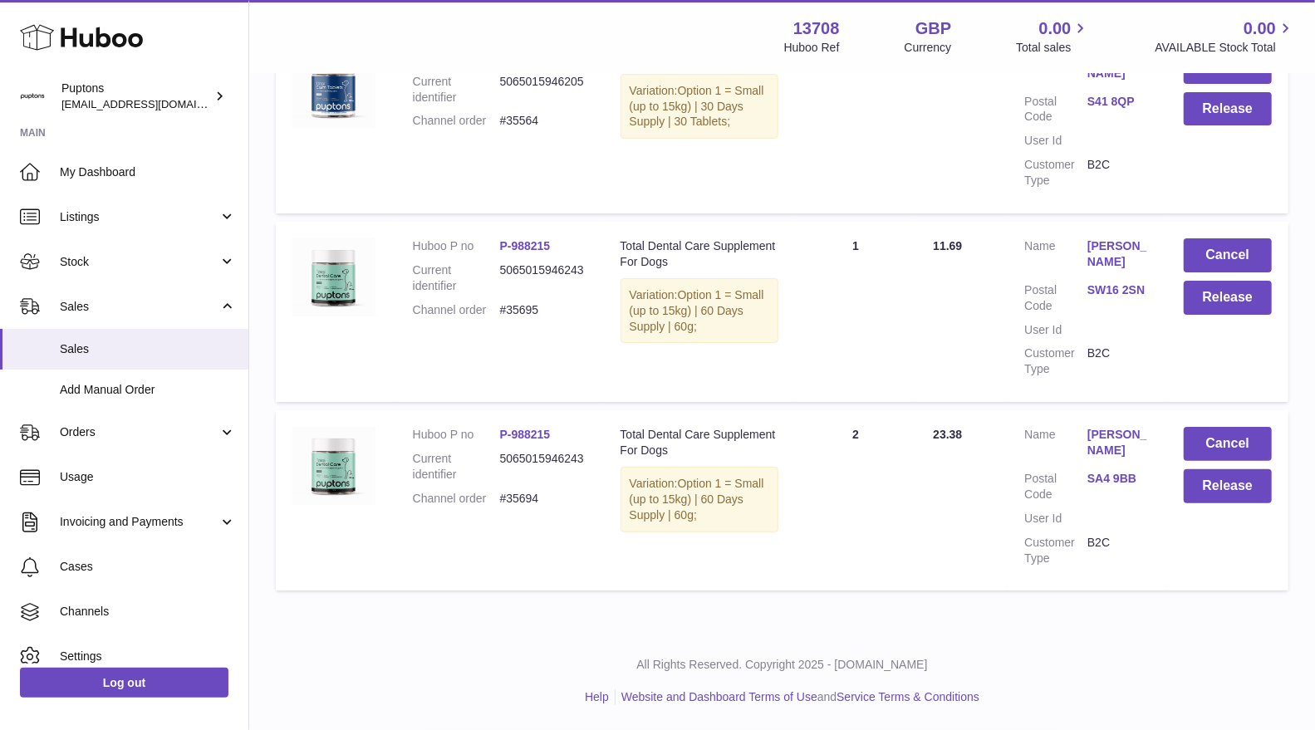
scroll to position [3925, 0]
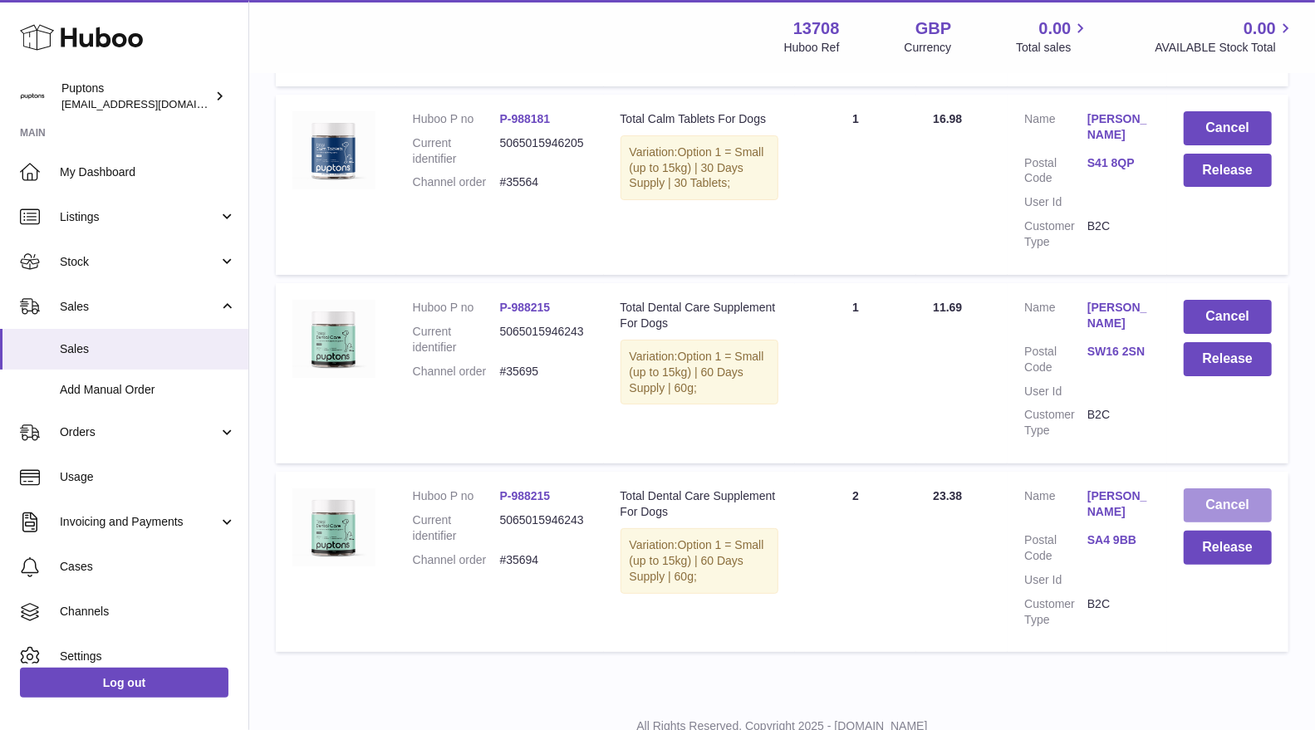
click at [1201, 488] on button "Cancel" at bounding box center [1228, 505] width 88 height 34
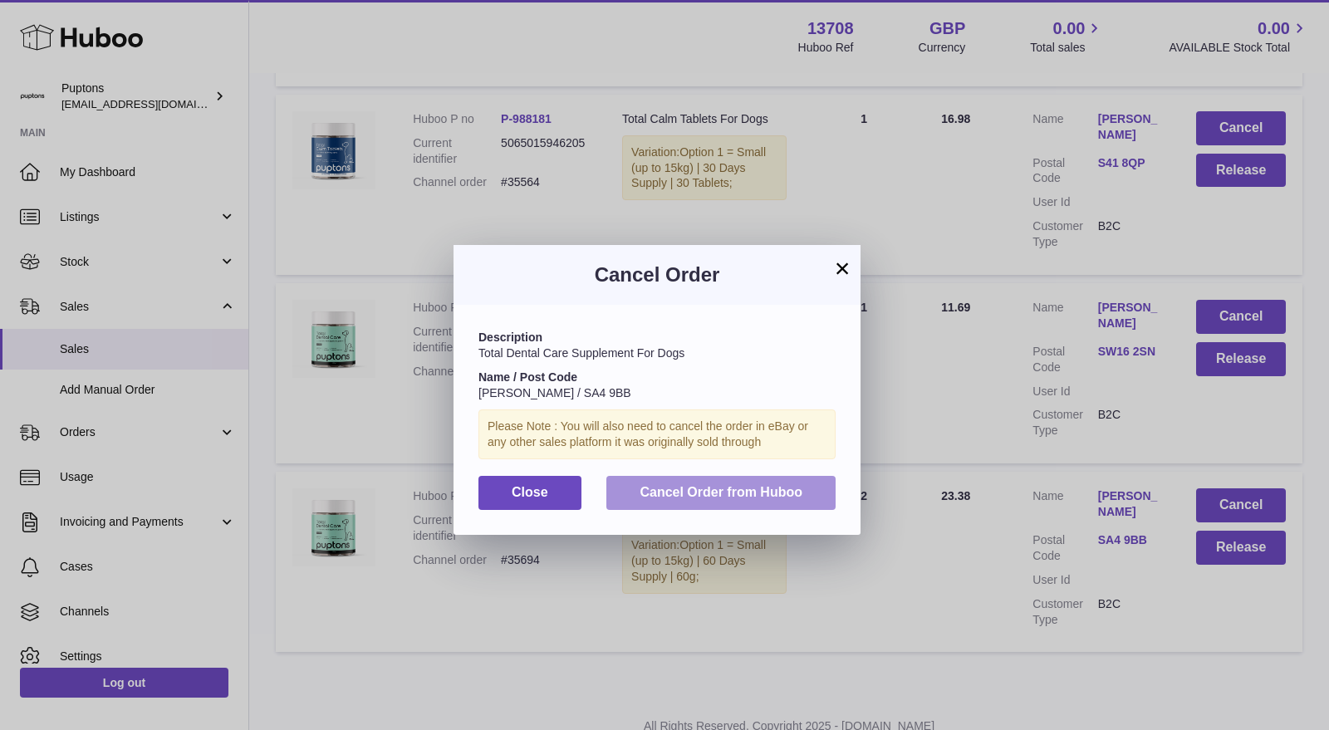
click at [733, 499] on span "Cancel Order from Huboo" at bounding box center [721, 492] width 163 height 14
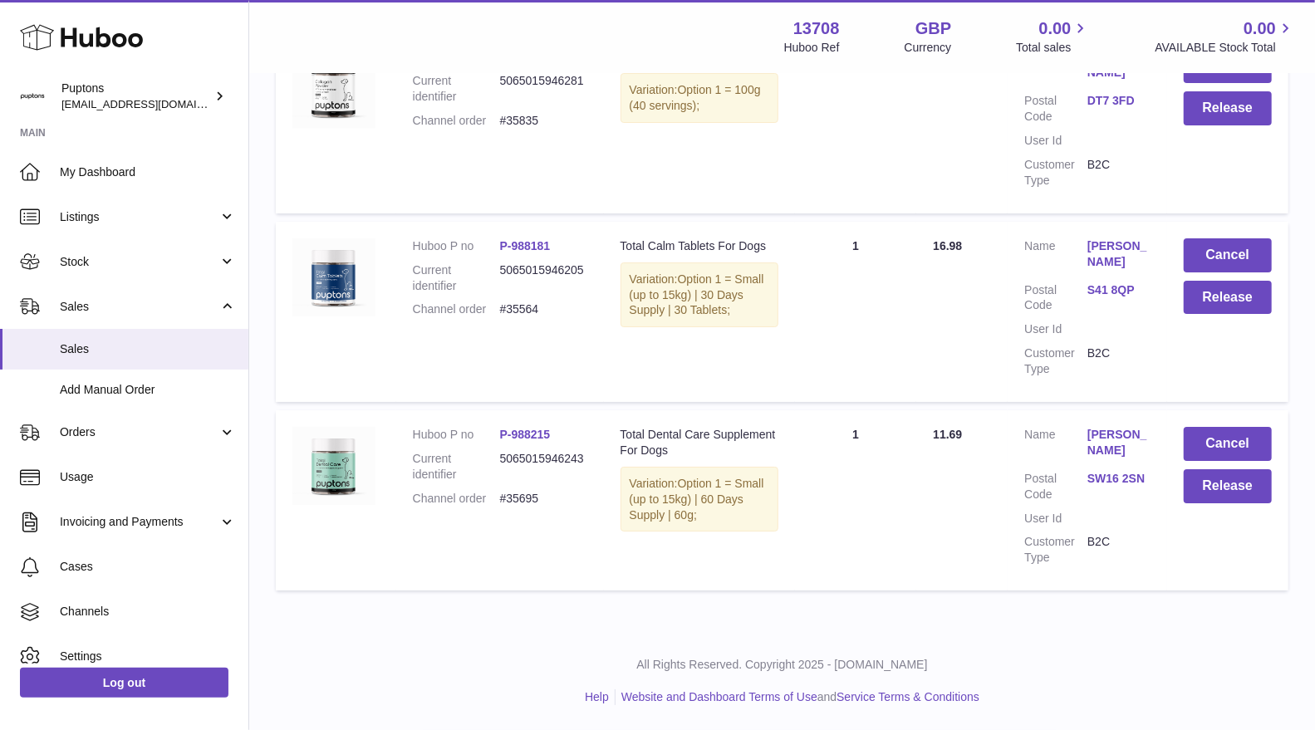
scroll to position [3735, 0]
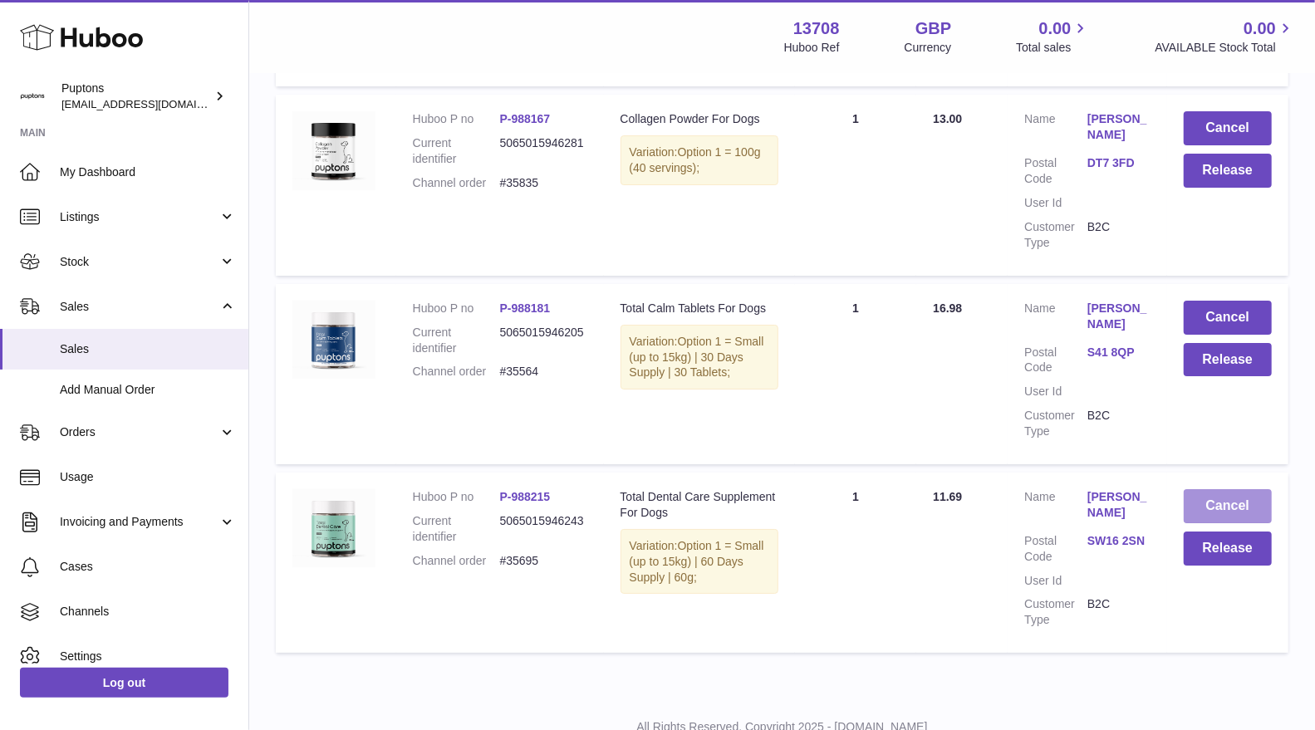
click at [1205, 489] on button "Cancel" at bounding box center [1228, 506] width 88 height 34
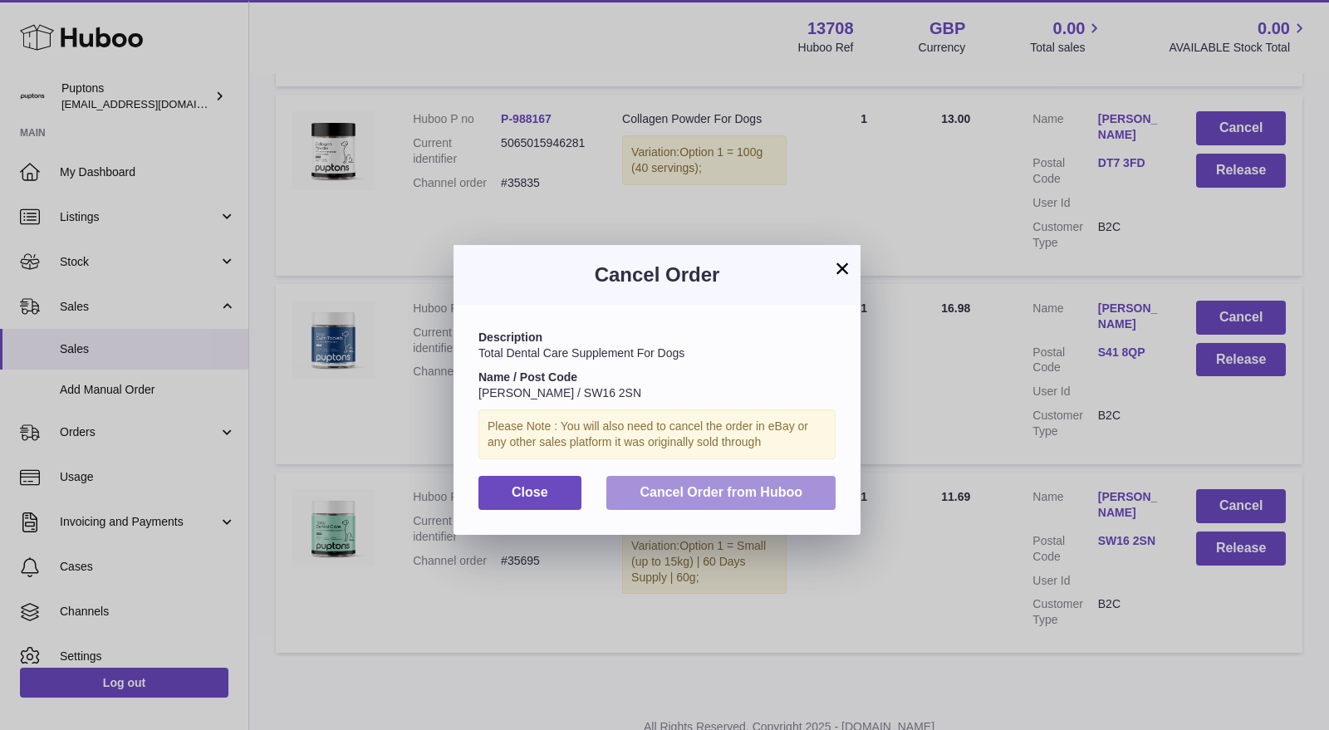
click at [782, 503] on button "Cancel Order from Huboo" at bounding box center [720, 493] width 229 height 34
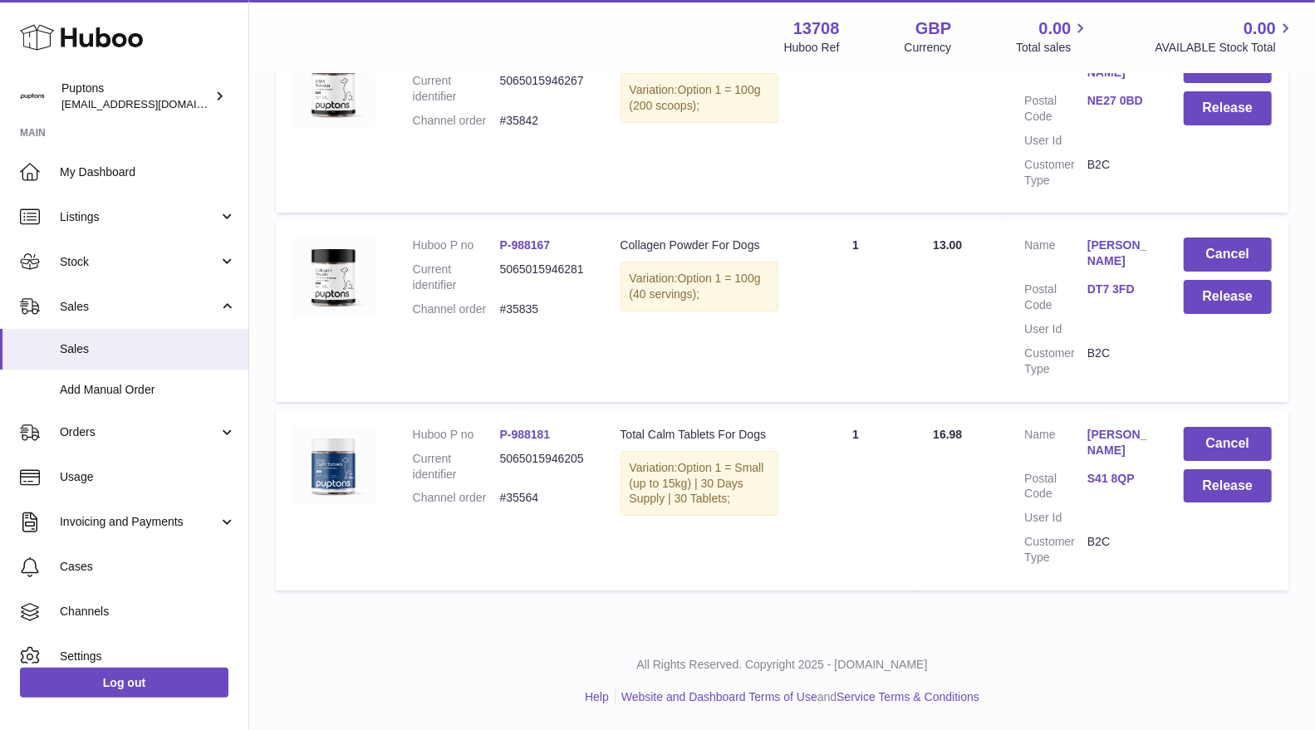
scroll to position [3547, 0]
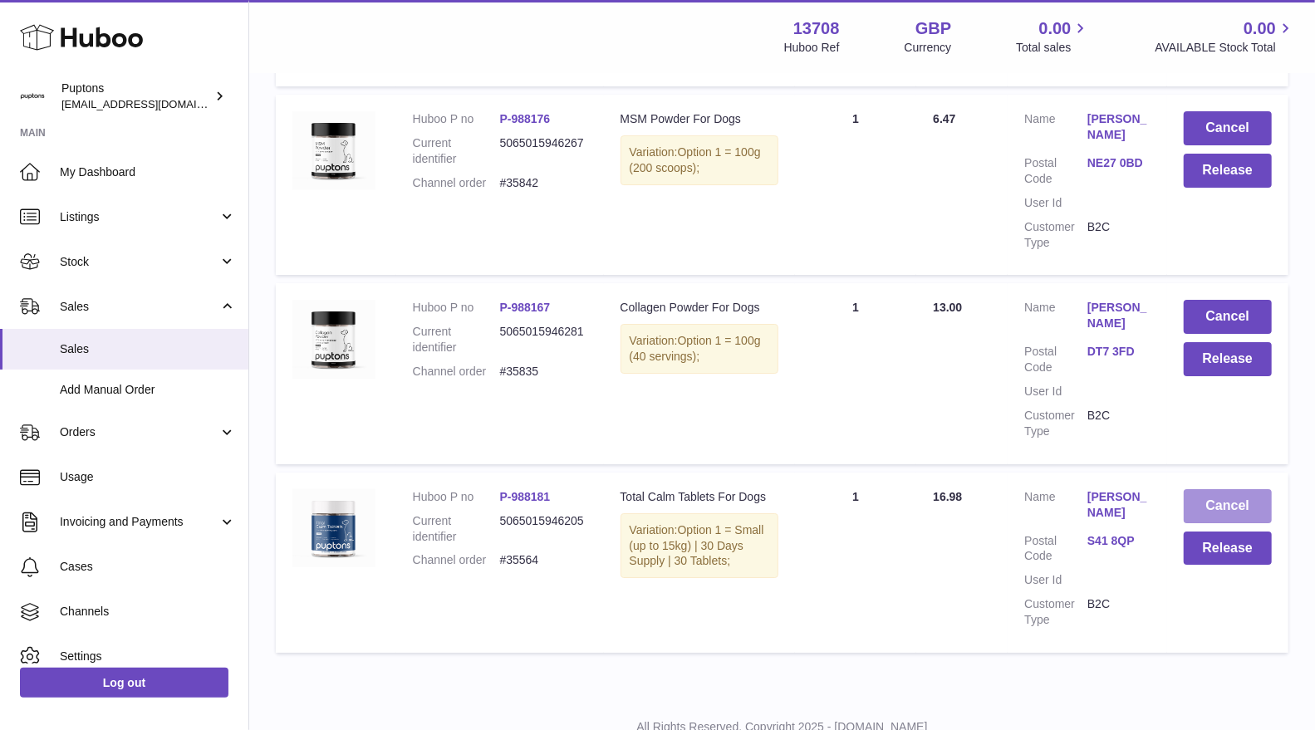
click at [1196, 489] on button "Cancel" at bounding box center [1228, 506] width 88 height 34
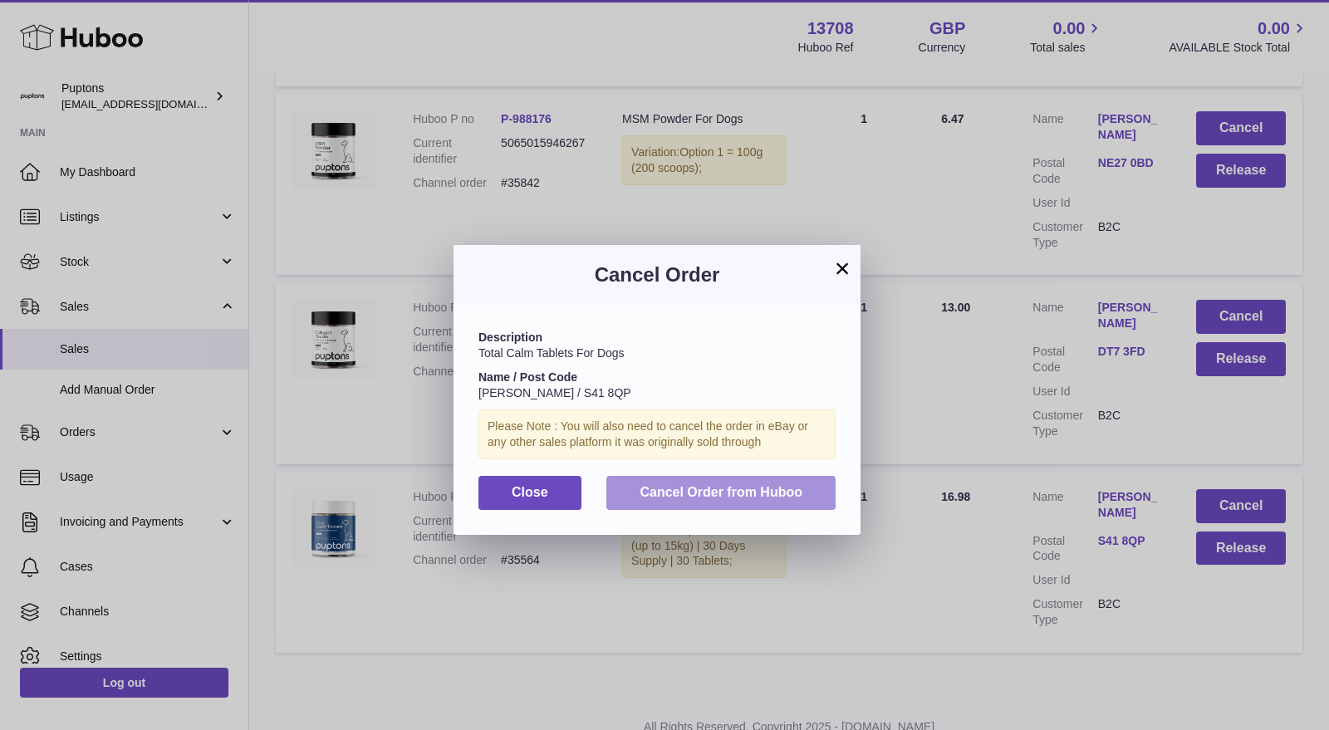
click at [783, 494] on span "Cancel Order from Huboo" at bounding box center [721, 492] width 163 height 14
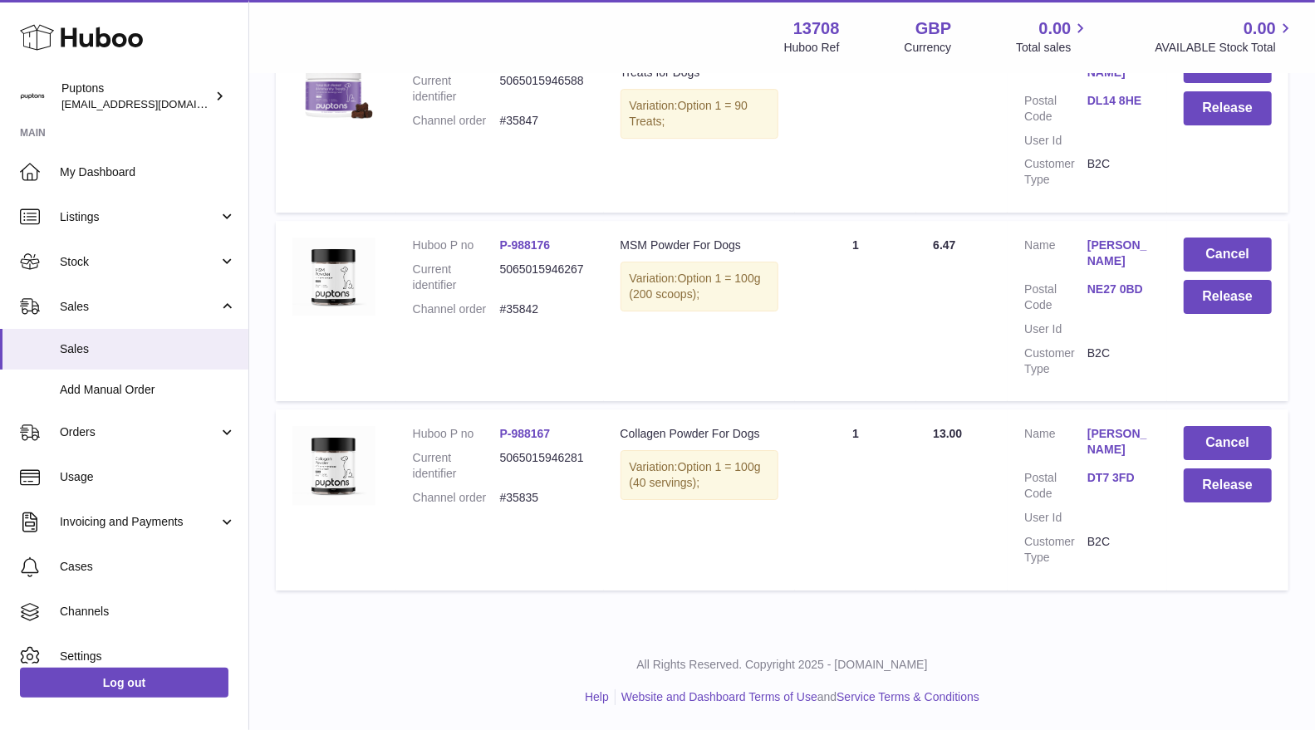
scroll to position [3357, 0]
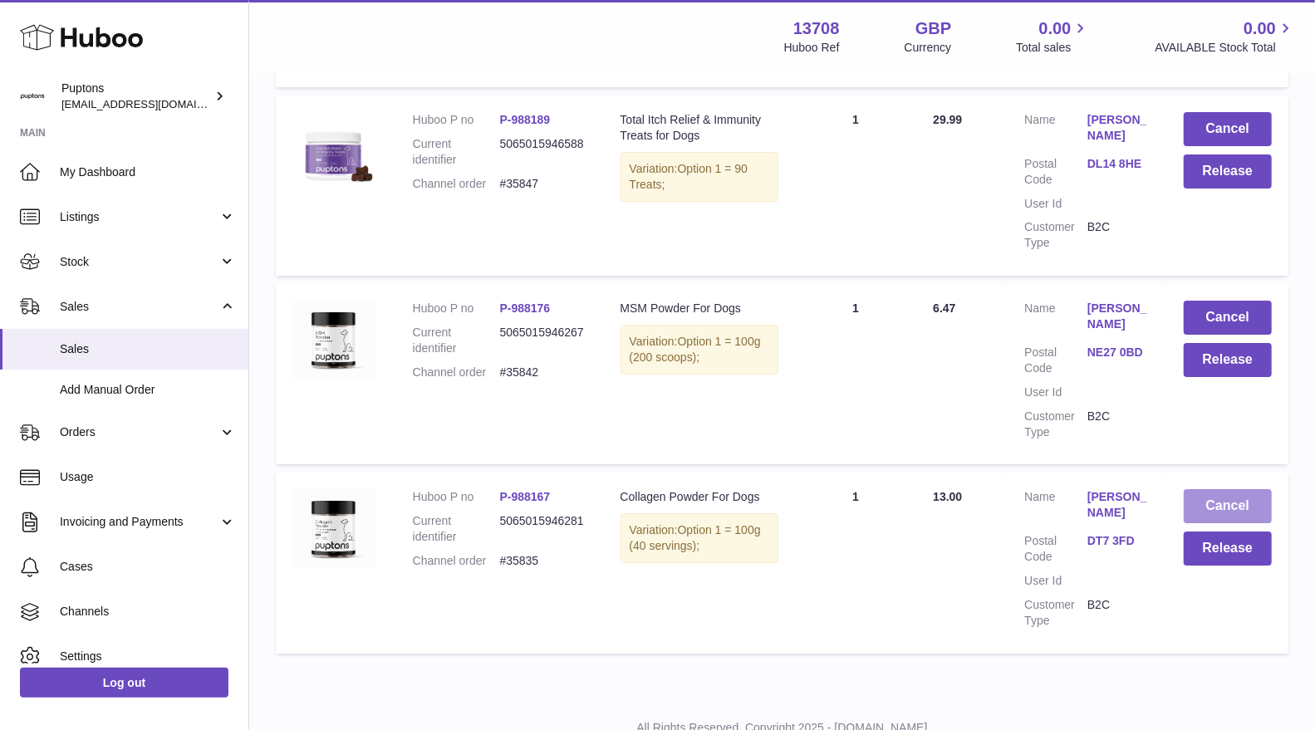
click at [1198, 489] on button "Cancel" at bounding box center [1228, 506] width 88 height 34
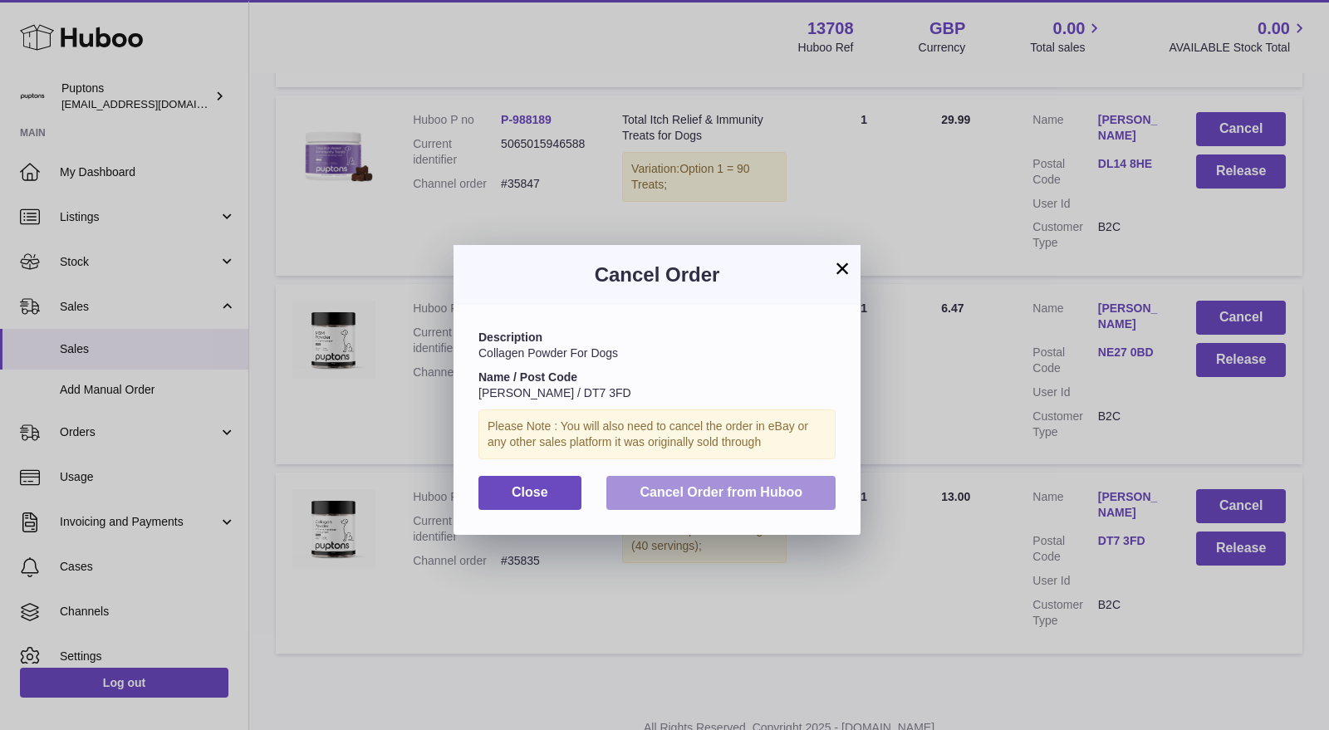
click at [804, 493] on button "Cancel Order from Huboo" at bounding box center [720, 493] width 229 height 34
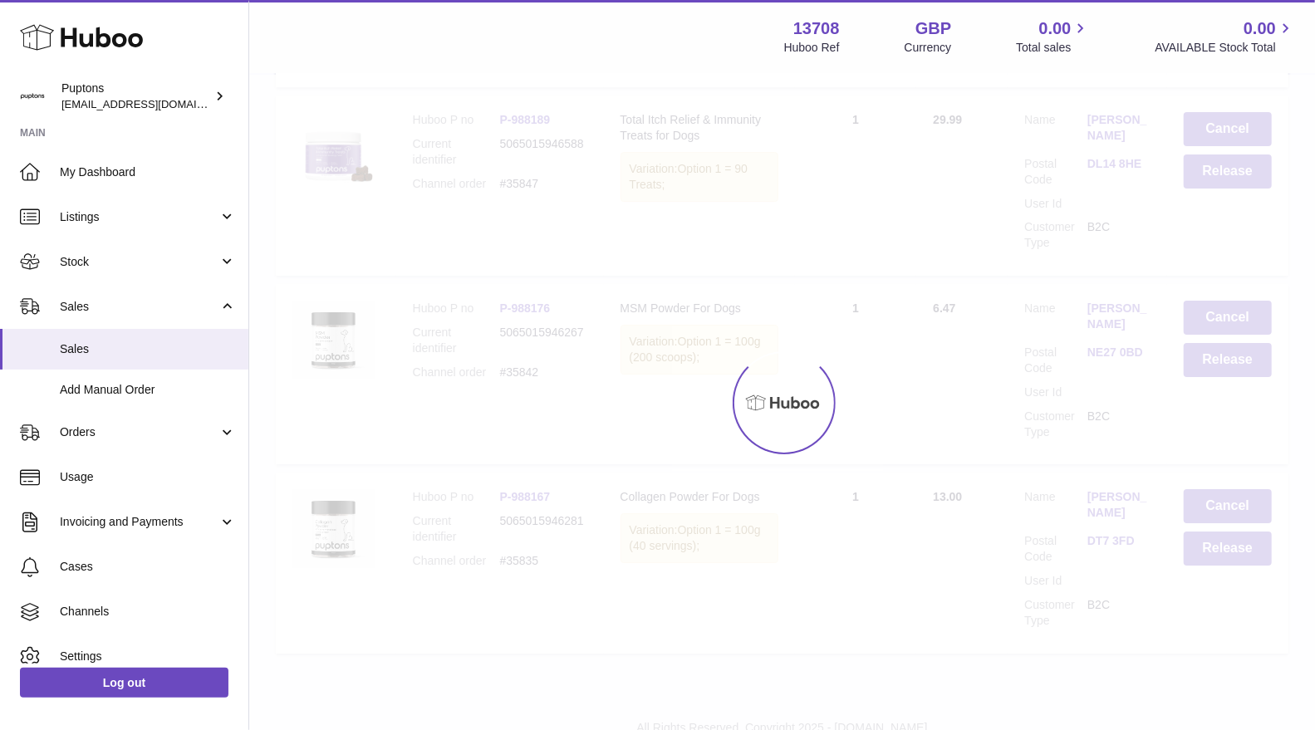
scroll to position [3169, 0]
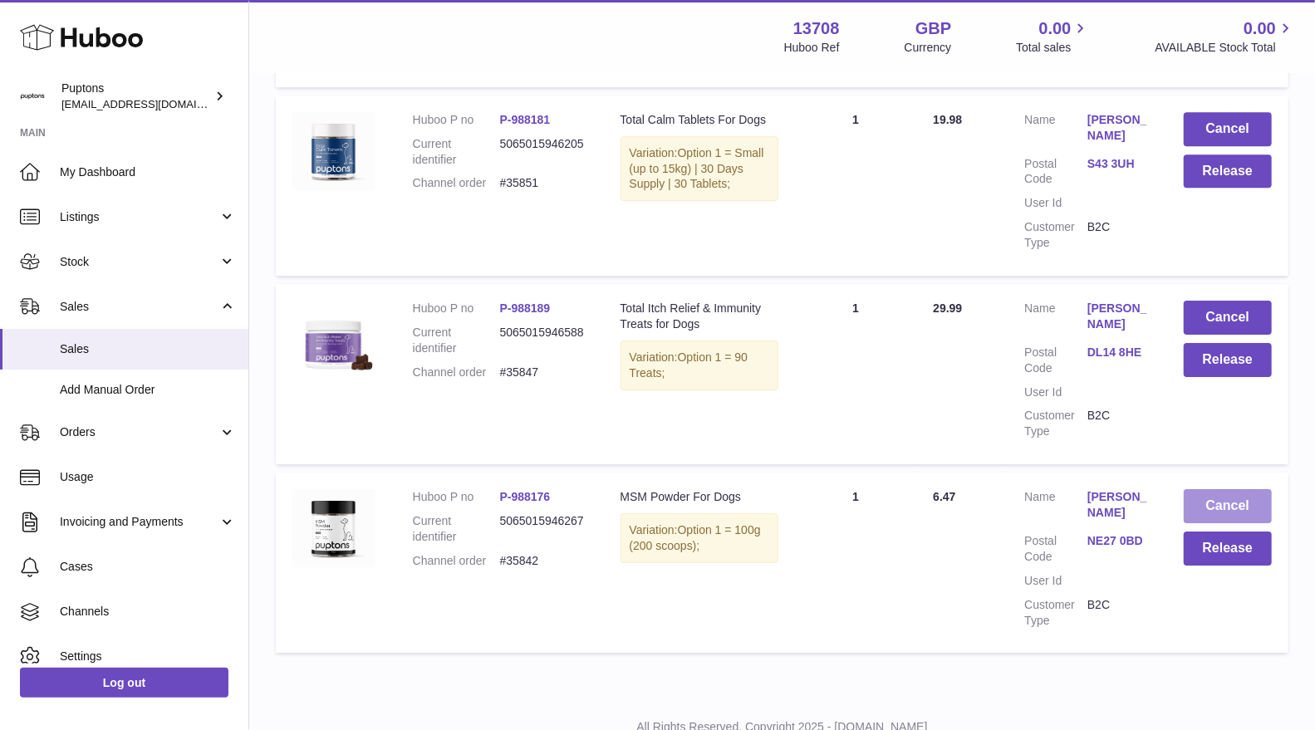
click at [1217, 489] on button "Cancel" at bounding box center [1228, 506] width 88 height 34
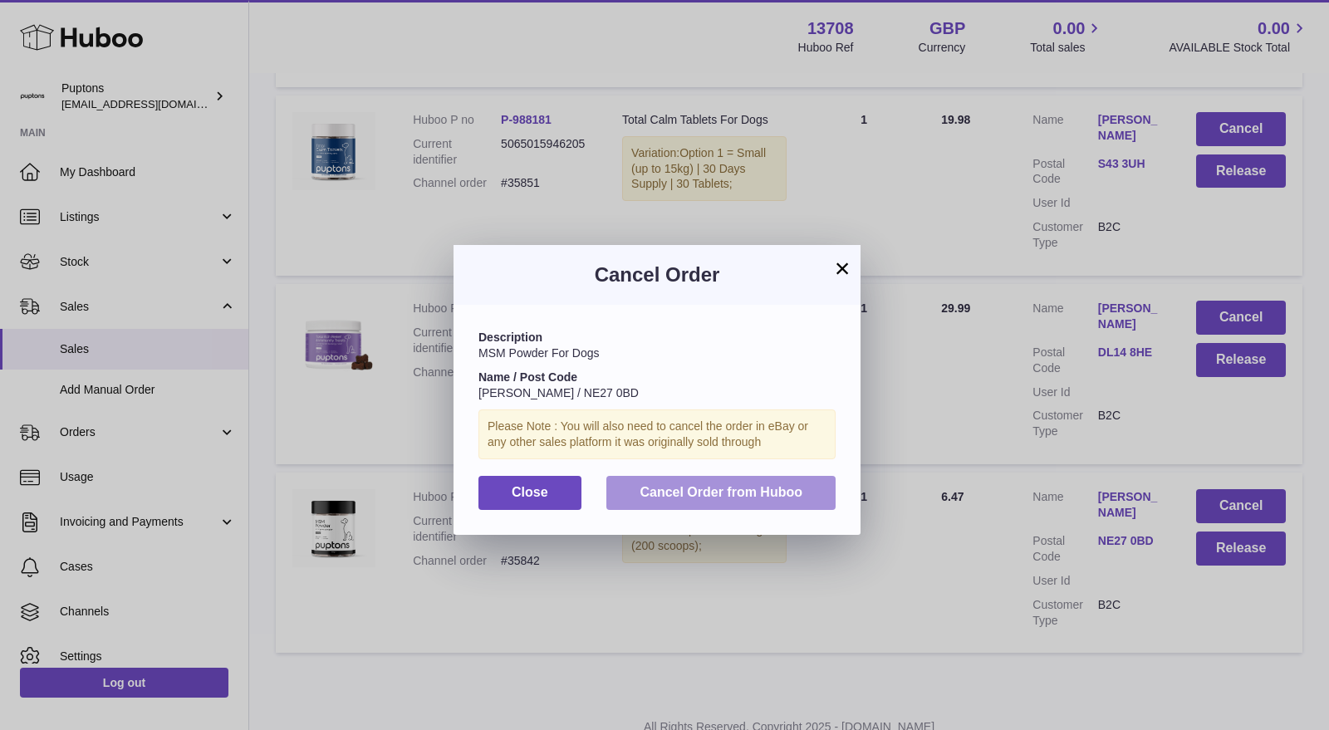
click at [730, 497] on span "Cancel Order from Huboo" at bounding box center [721, 492] width 163 height 14
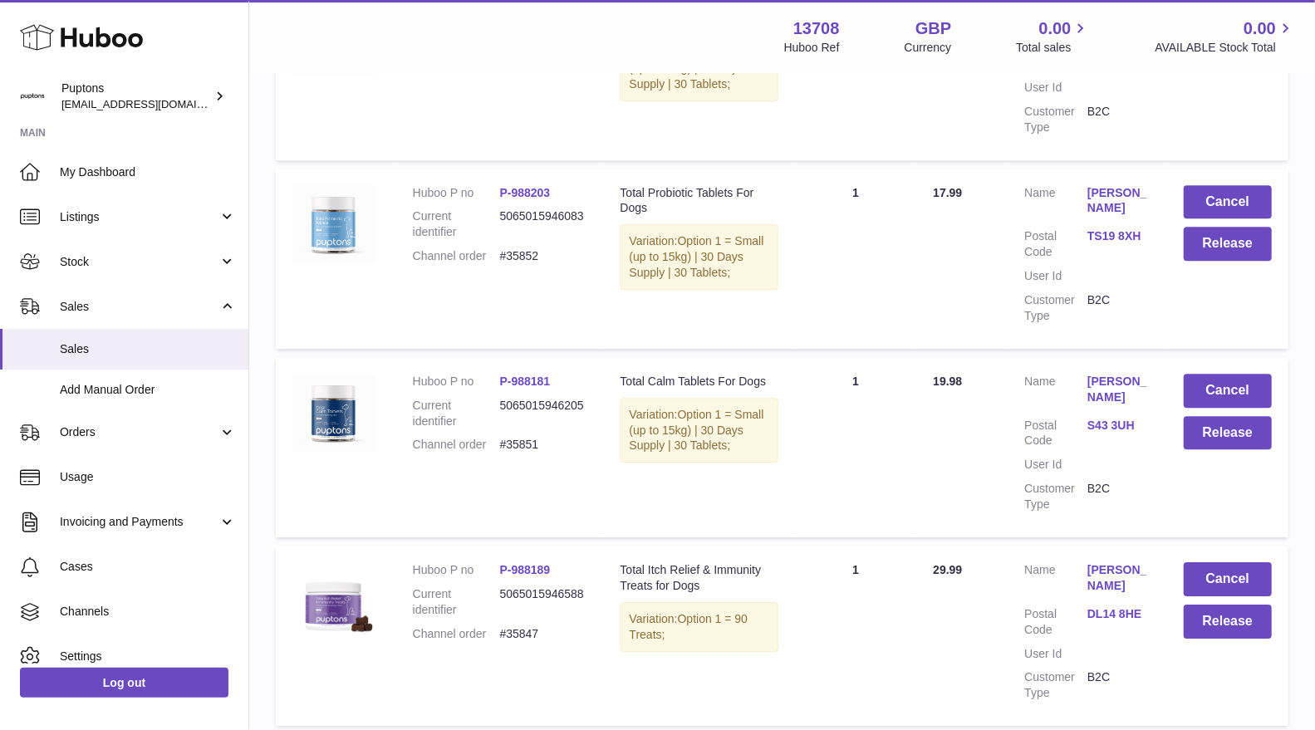
scroll to position [2888, 0]
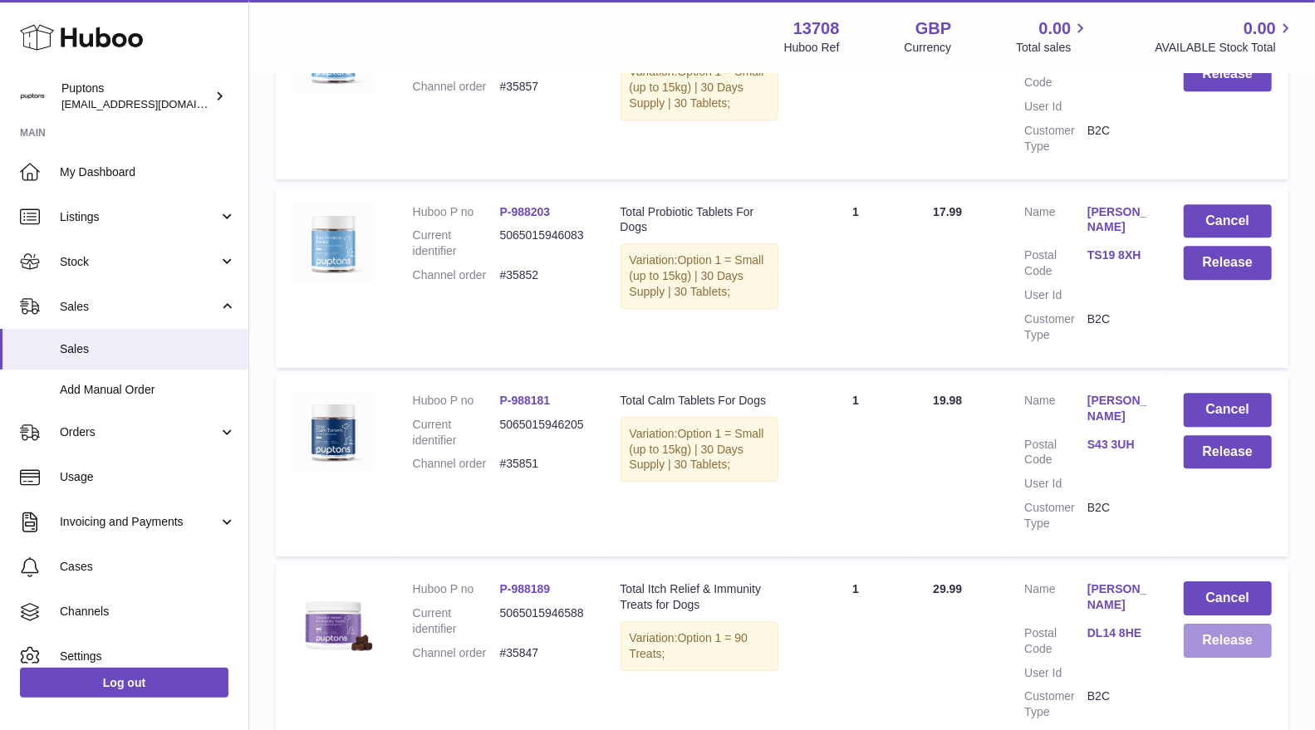
click at [1209, 624] on button "Release" at bounding box center [1228, 641] width 88 height 34
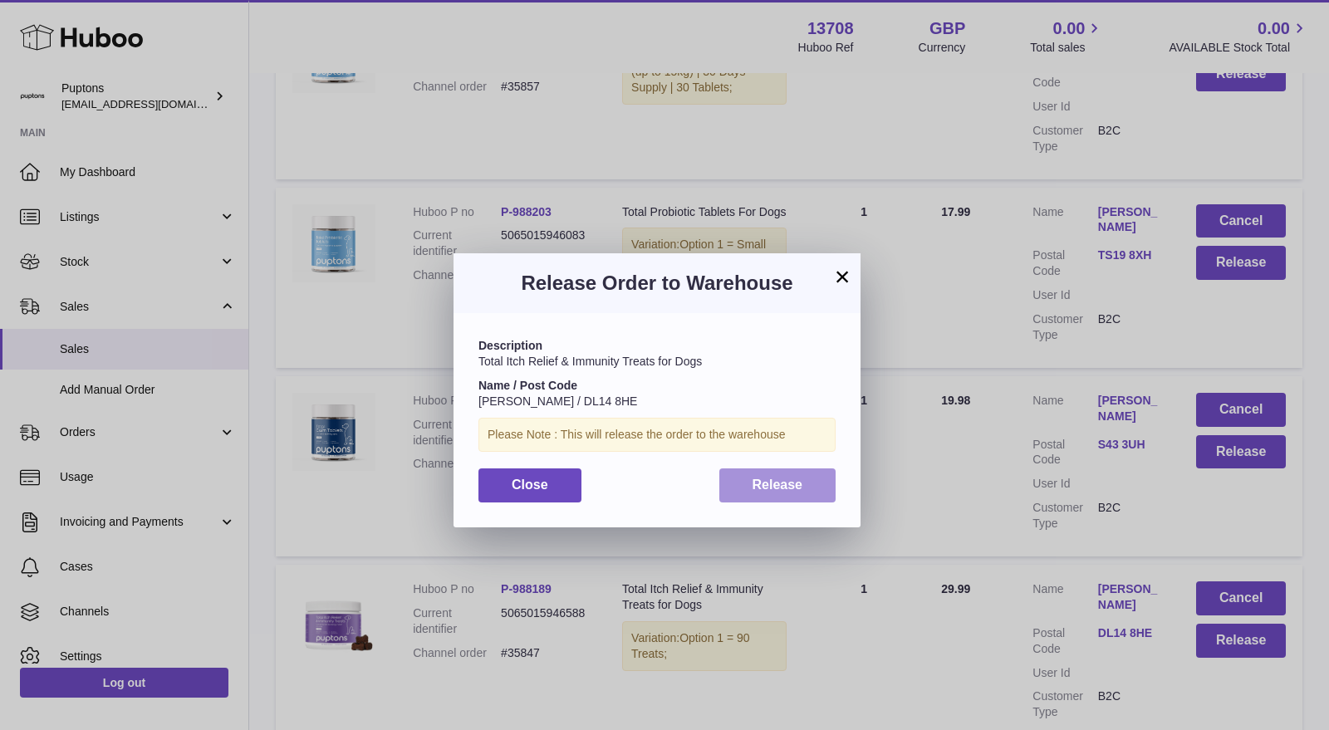
click at [747, 491] on button "Release" at bounding box center [777, 485] width 117 height 34
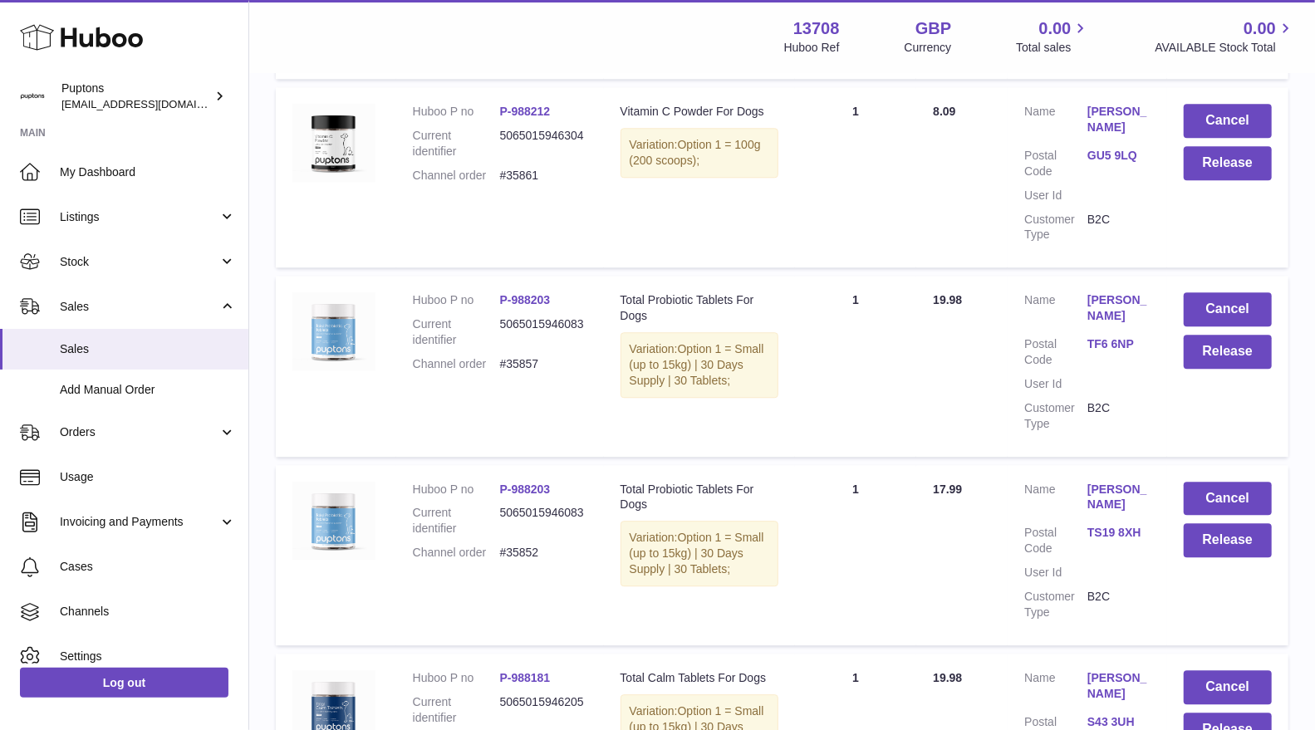
scroll to position [2704, 0]
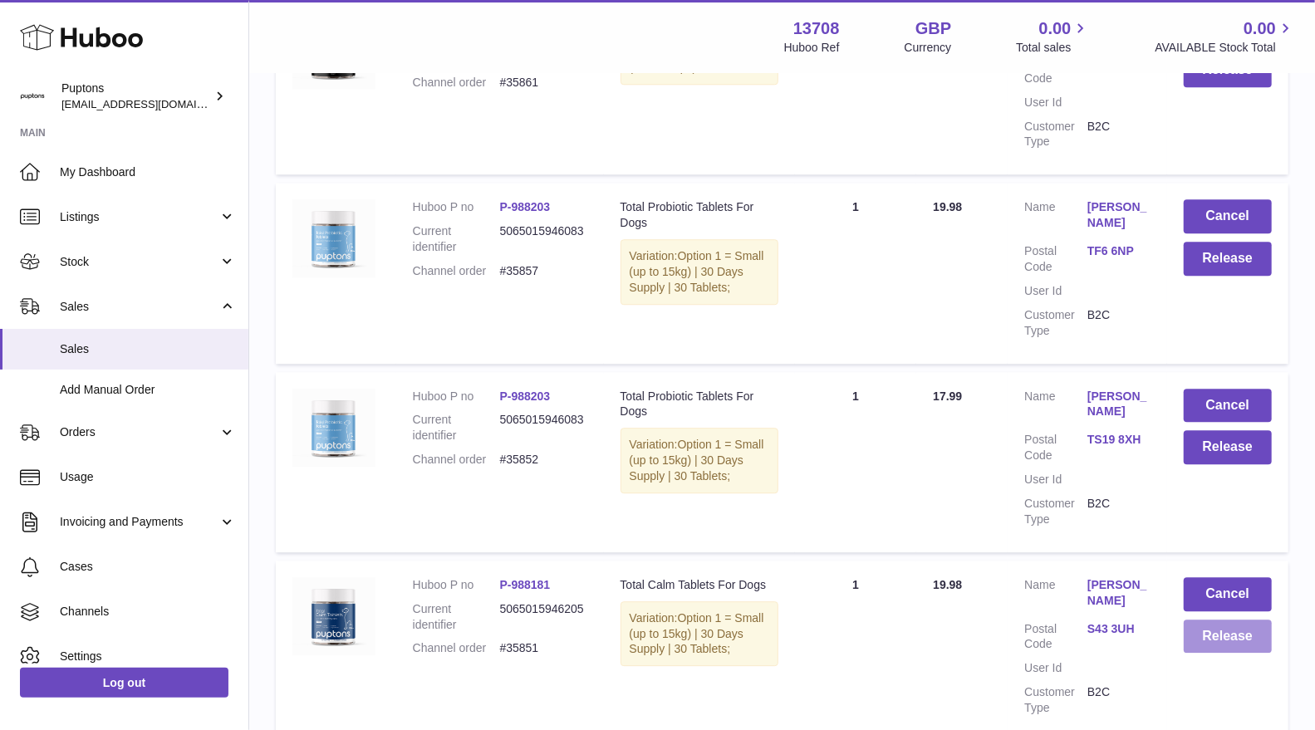
click at [1225, 620] on button "Release" at bounding box center [1228, 637] width 88 height 34
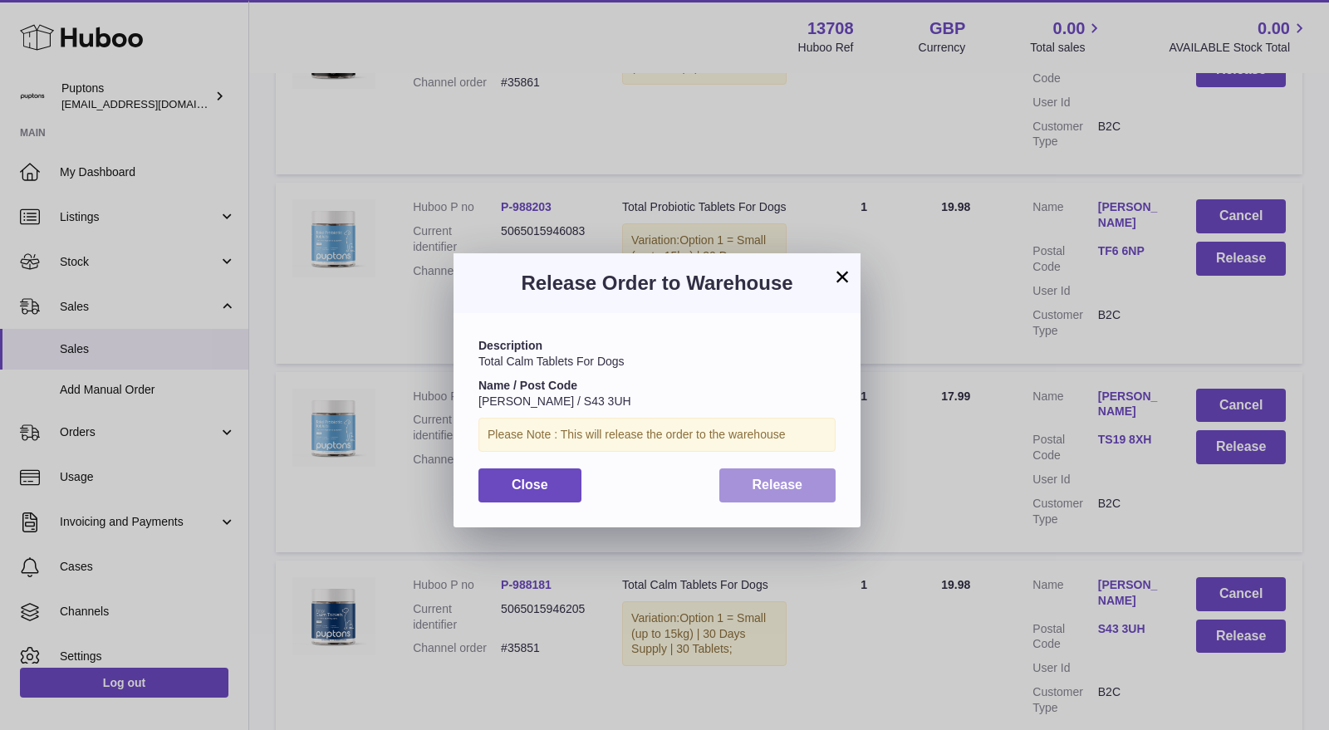
click at [757, 495] on button "Release" at bounding box center [777, 485] width 117 height 34
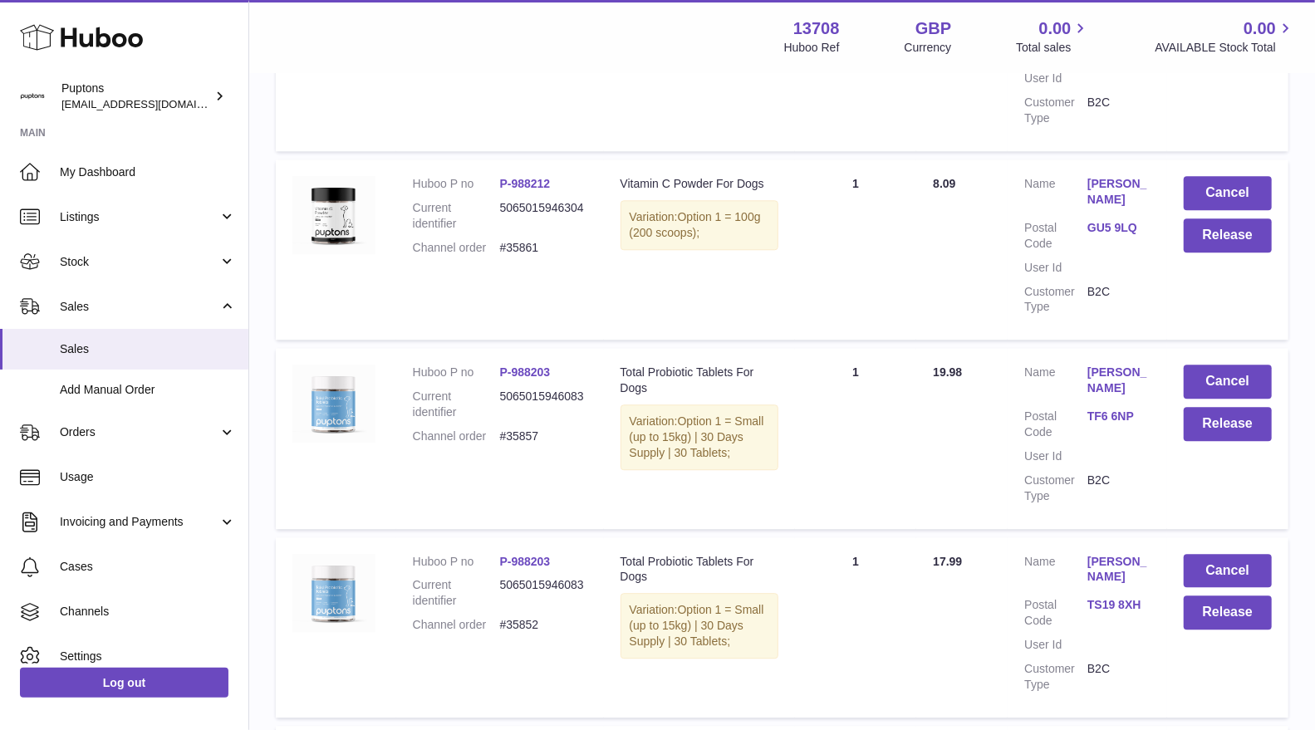
scroll to position [2518, 0]
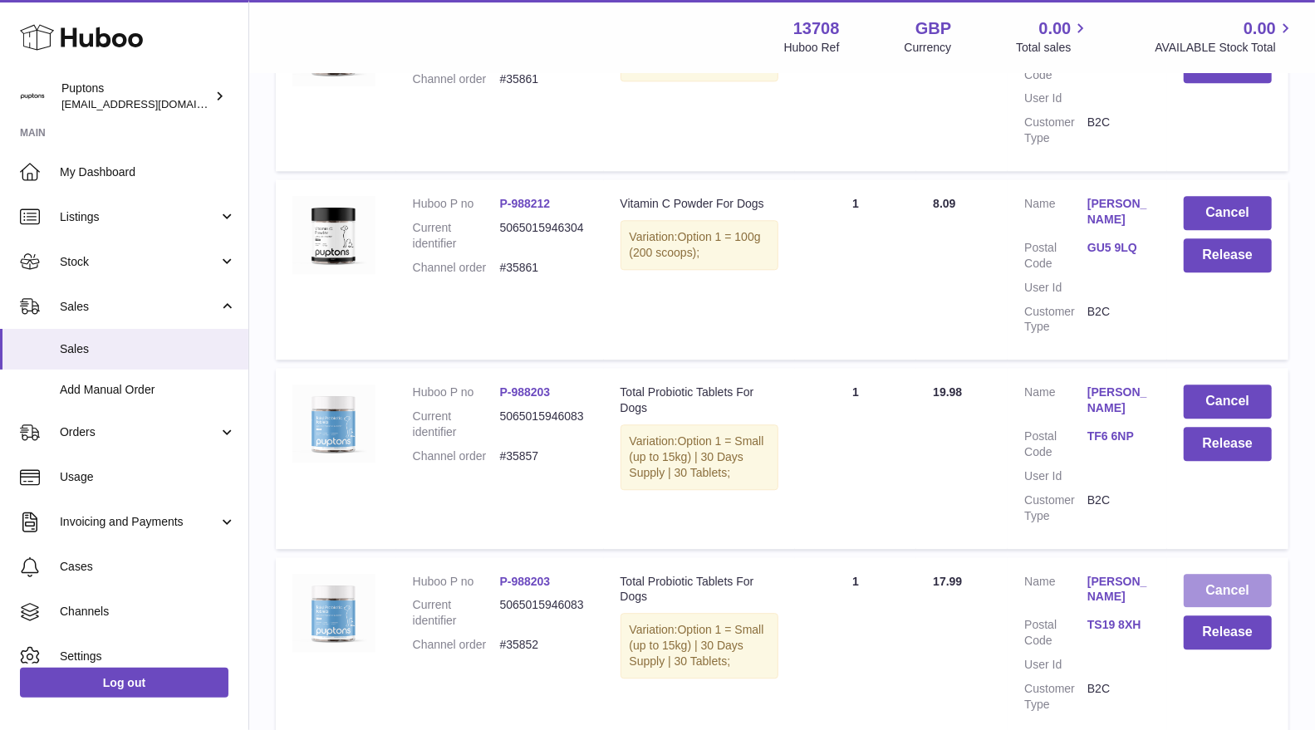
click at [1218, 574] on button "Cancel" at bounding box center [1228, 591] width 88 height 34
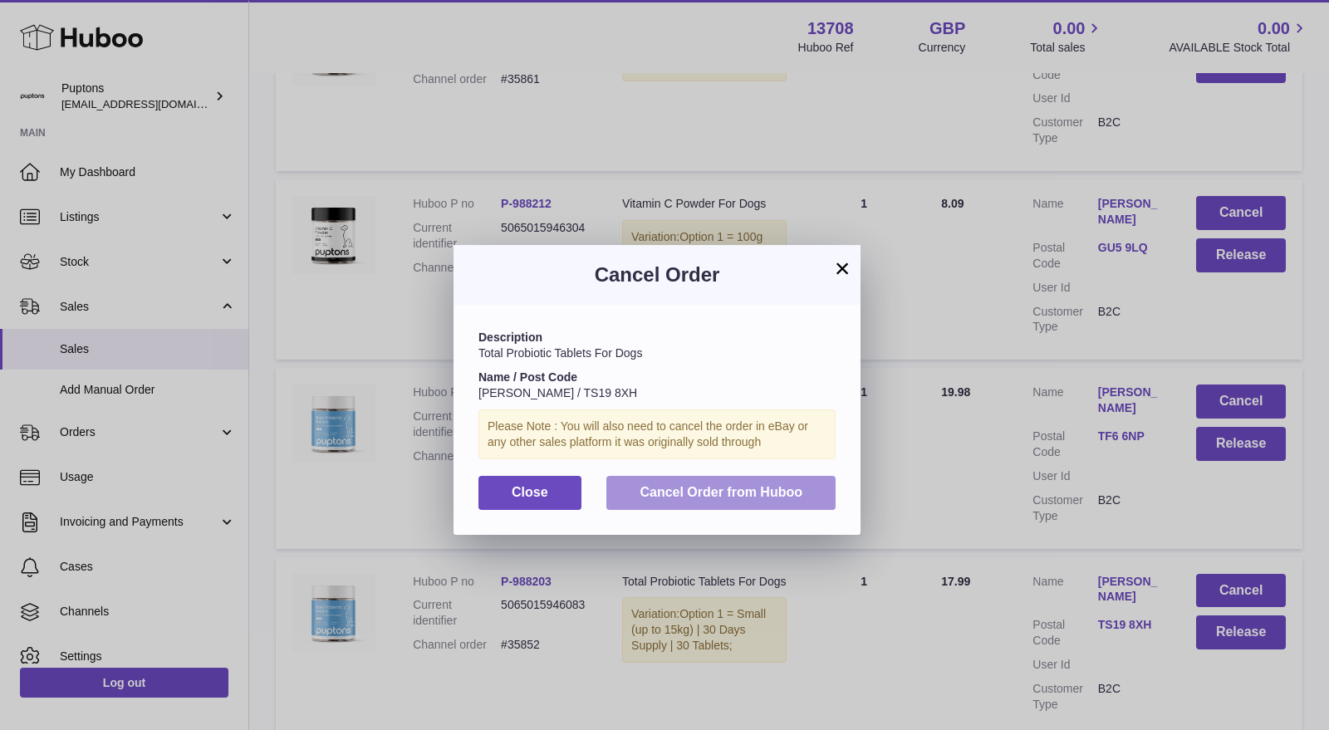
click at [772, 488] on span "Cancel Order from Huboo" at bounding box center [721, 492] width 163 height 14
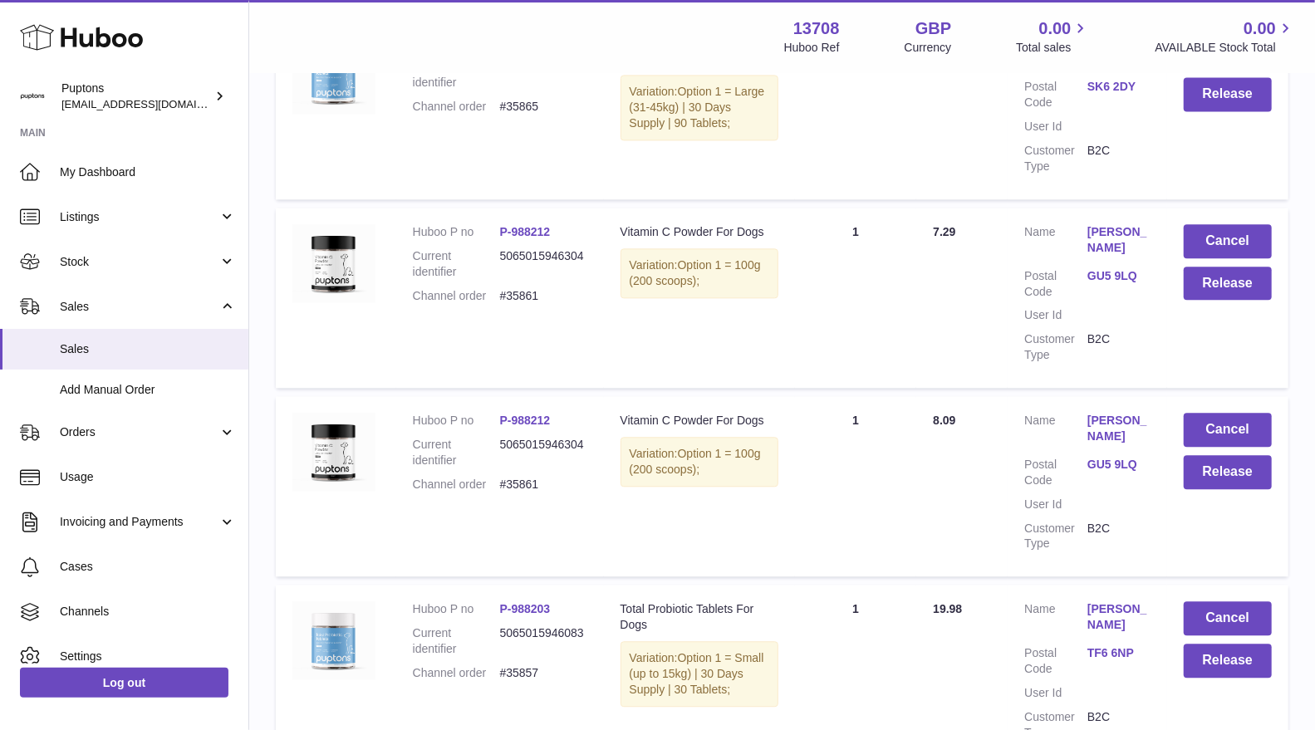
scroll to position [2334, 0]
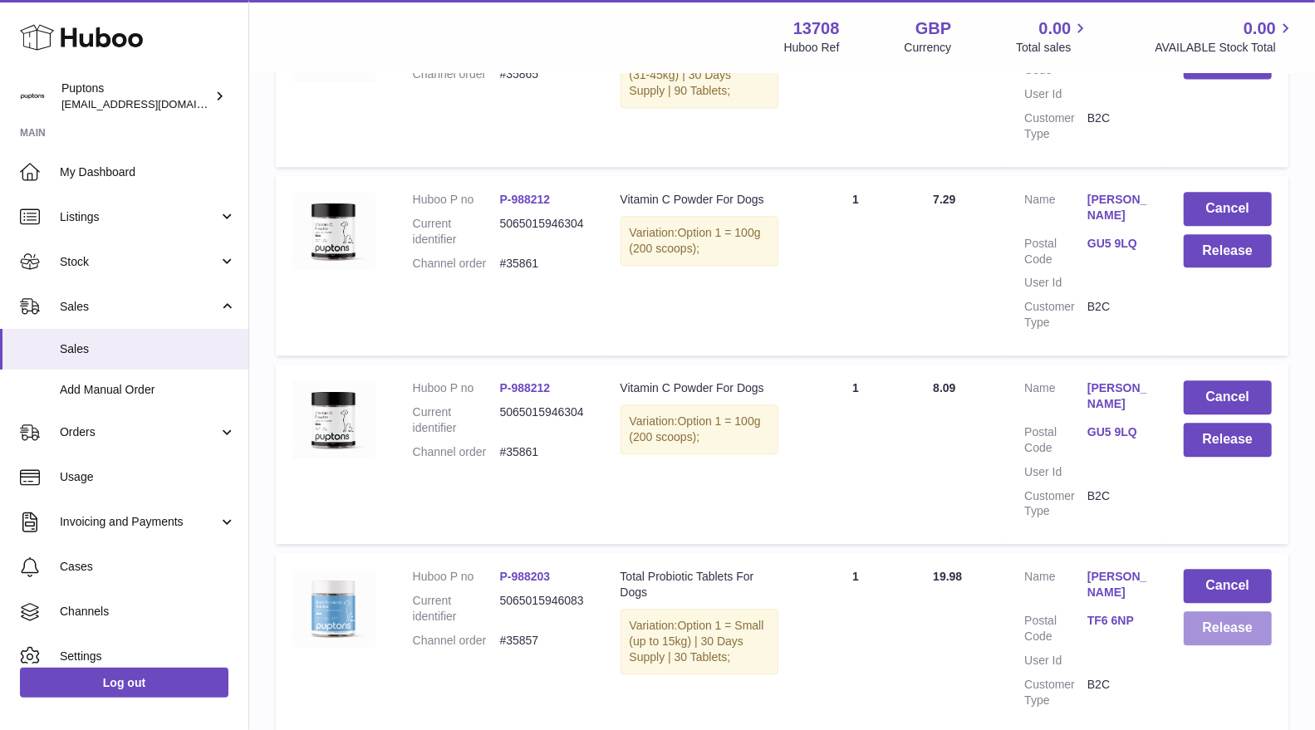
click at [1210, 611] on button "Release" at bounding box center [1228, 628] width 88 height 34
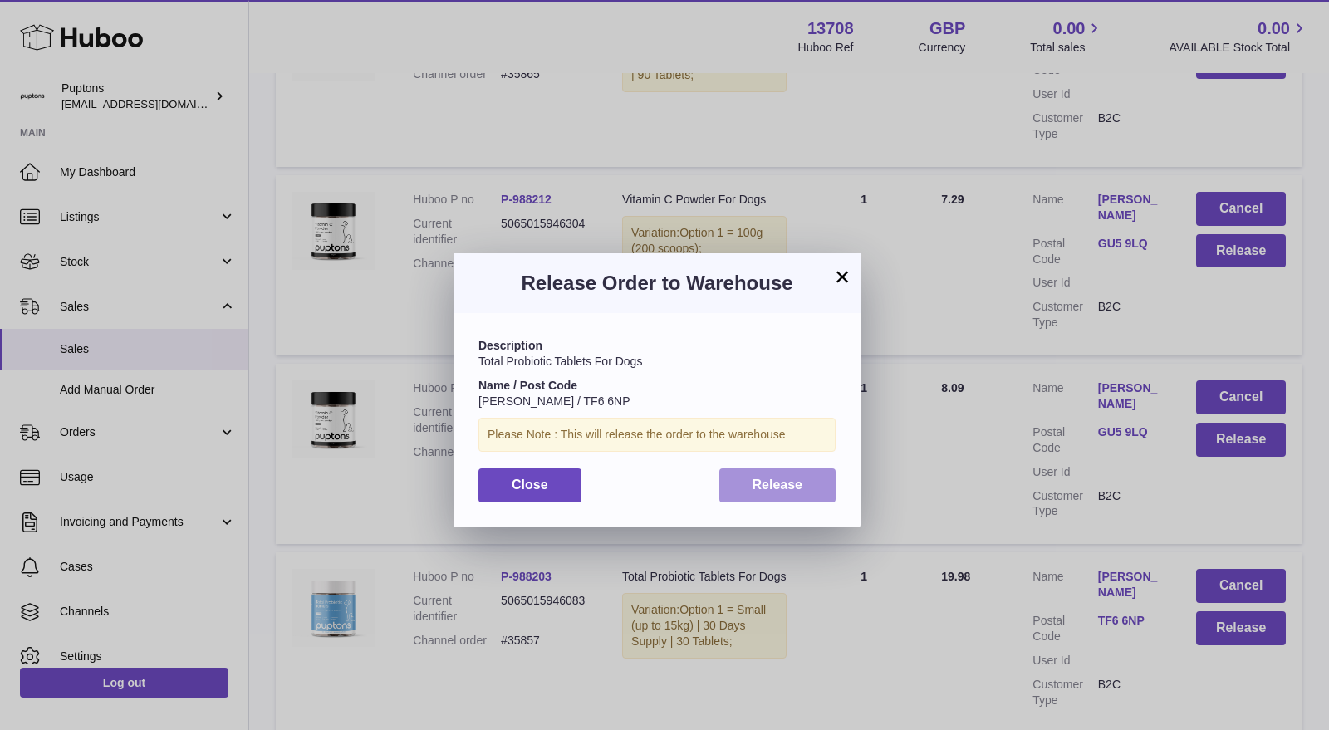
click at [782, 478] on span "Release" at bounding box center [778, 485] width 51 height 14
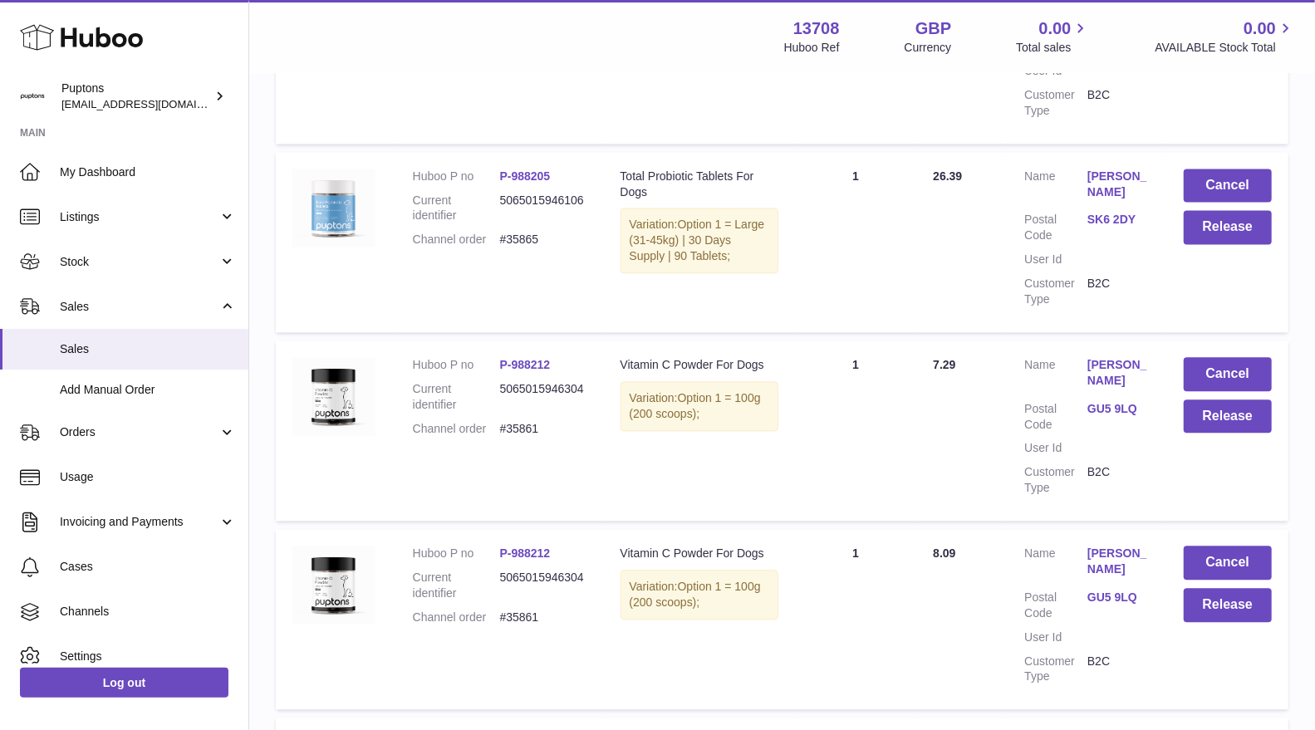
scroll to position [2150, 0]
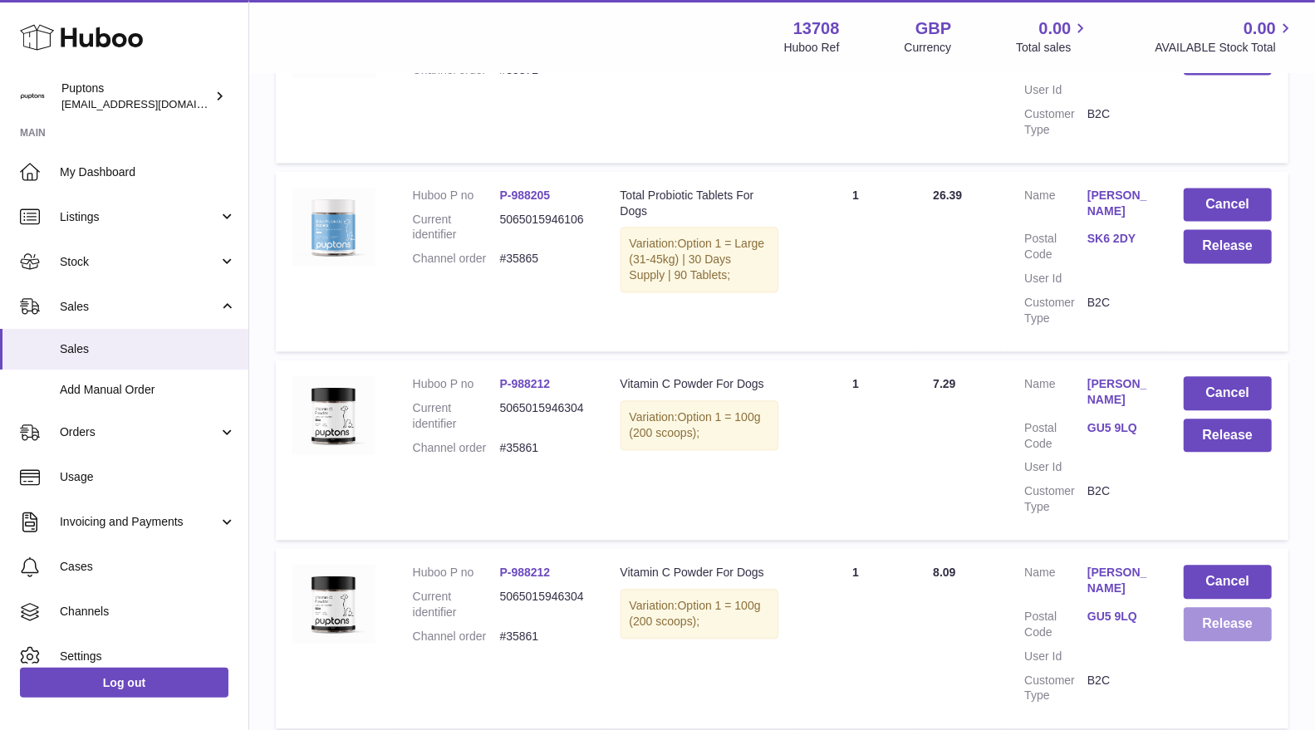
click at [1231, 607] on button "Release" at bounding box center [1228, 624] width 88 height 34
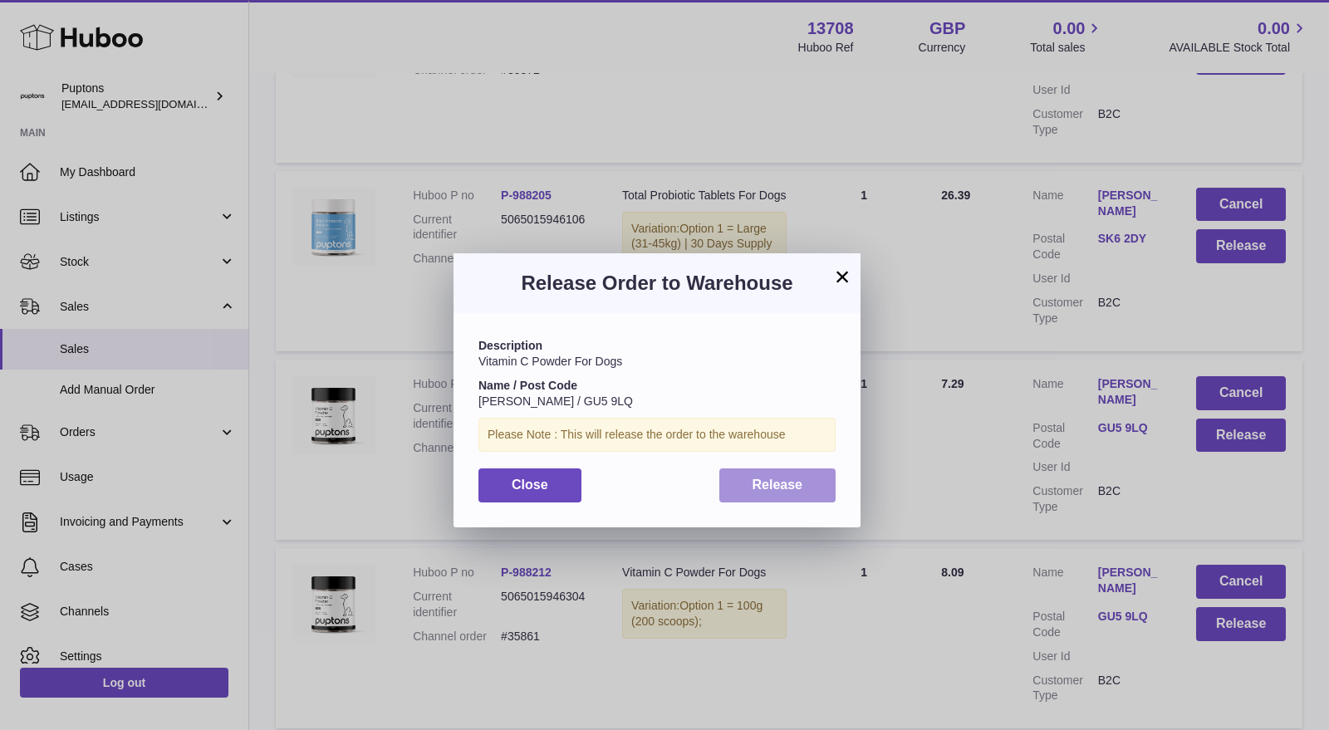
click at [775, 473] on button "Release" at bounding box center [777, 485] width 117 height 34
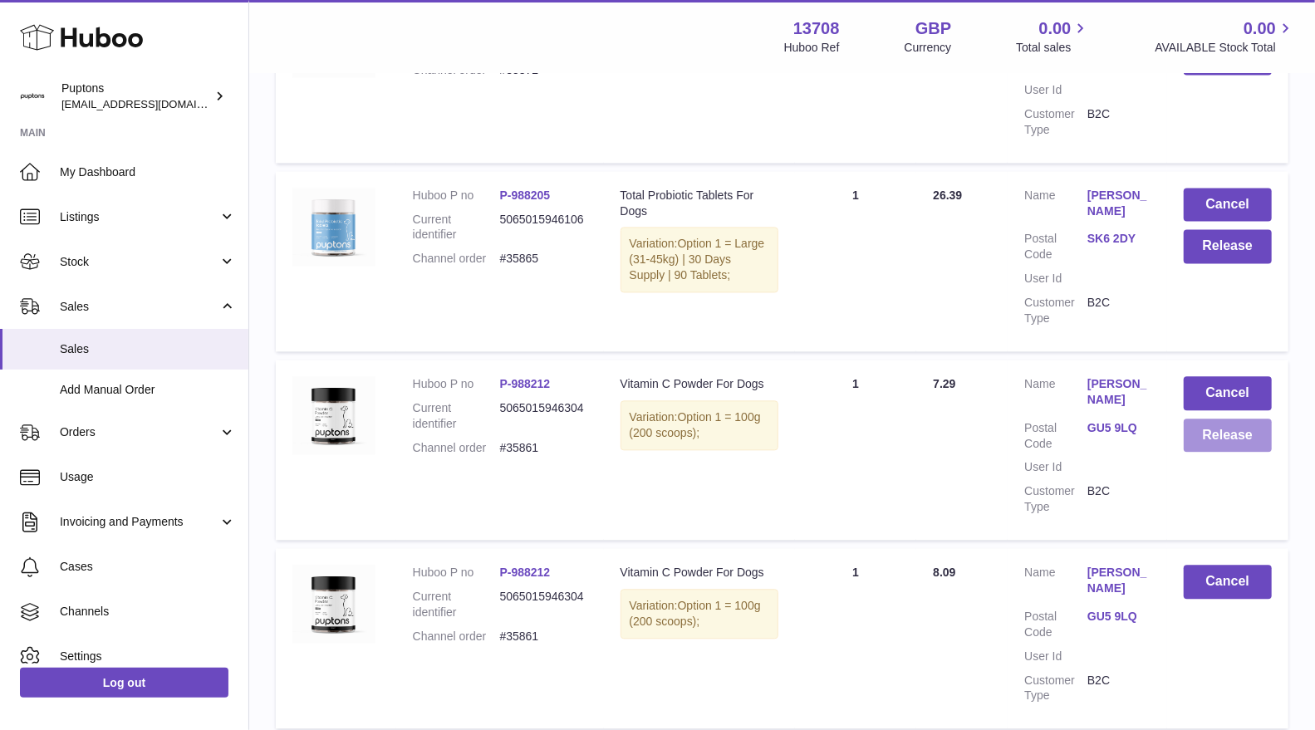
click at [1214, 419] on button "Release" at bounding box center [1228, 436] width 88 height 34
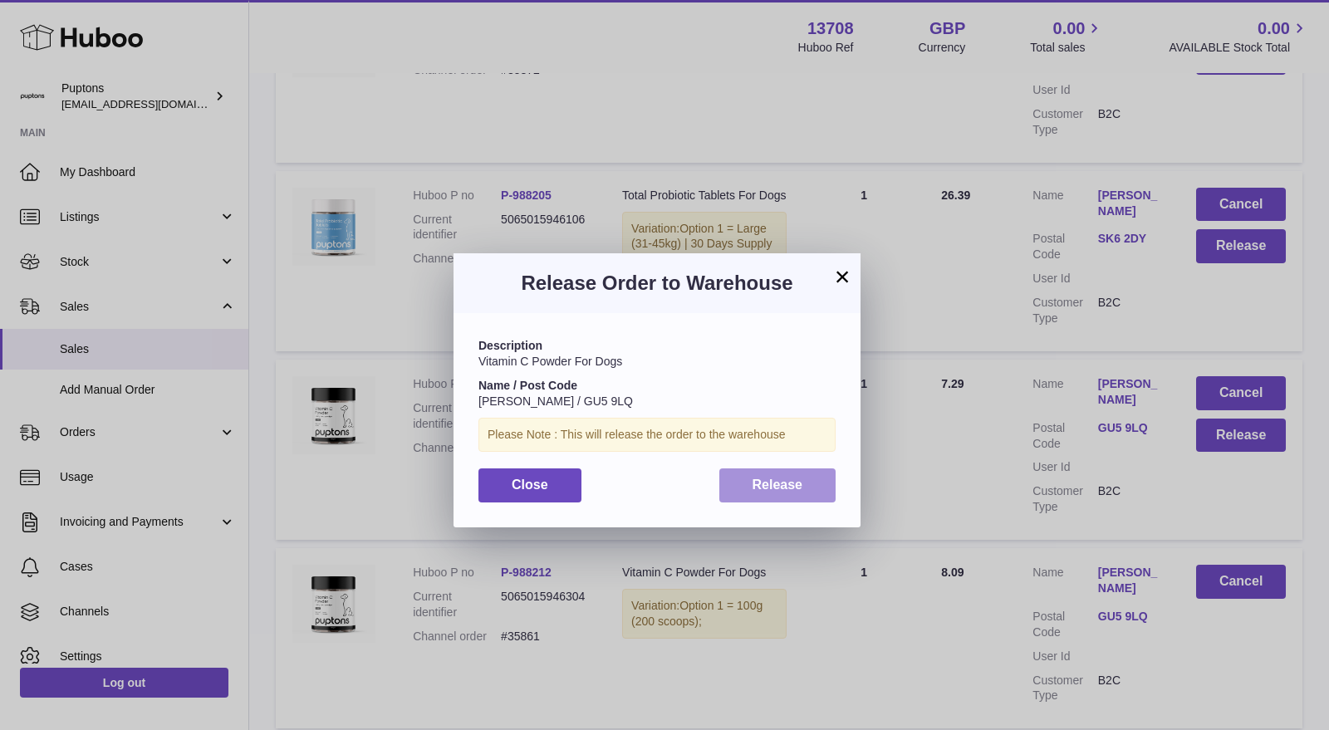
click at [744, 494] on button "Release" at bounding box center [777, 485] width 117 height 34
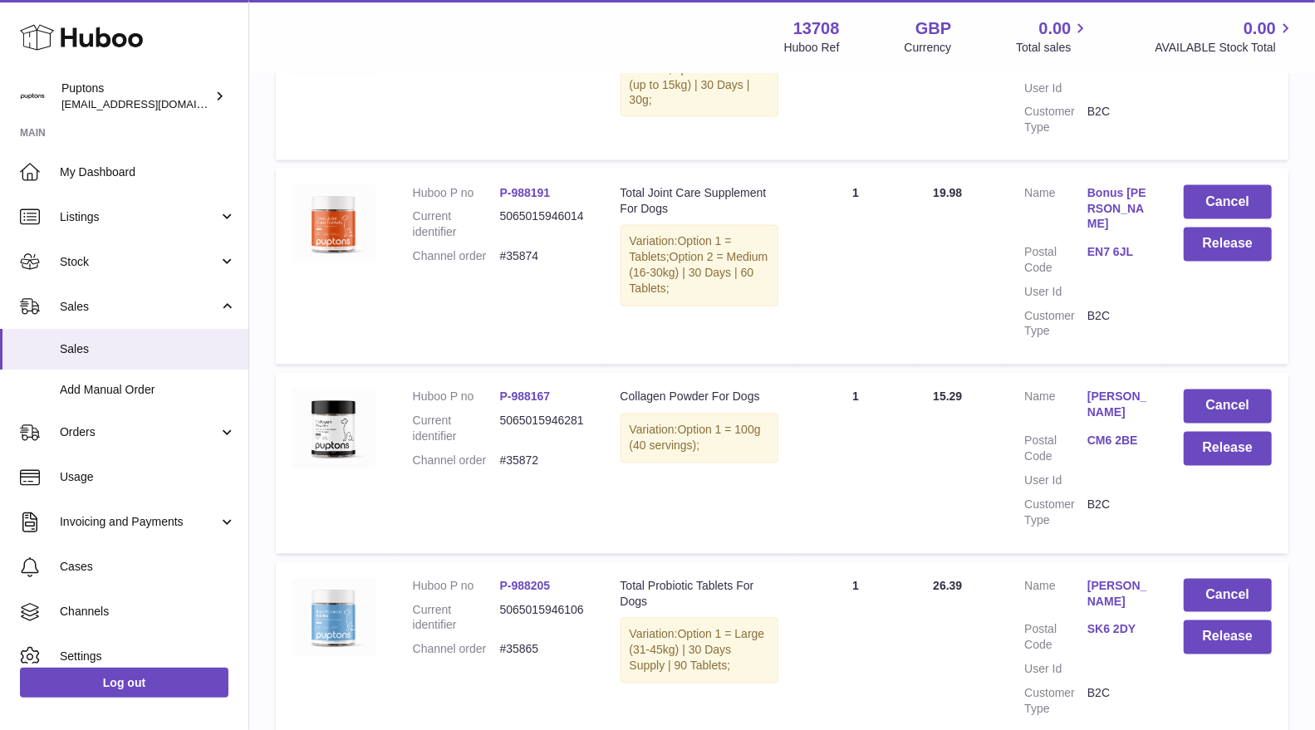
scroll to position [1780, 0]
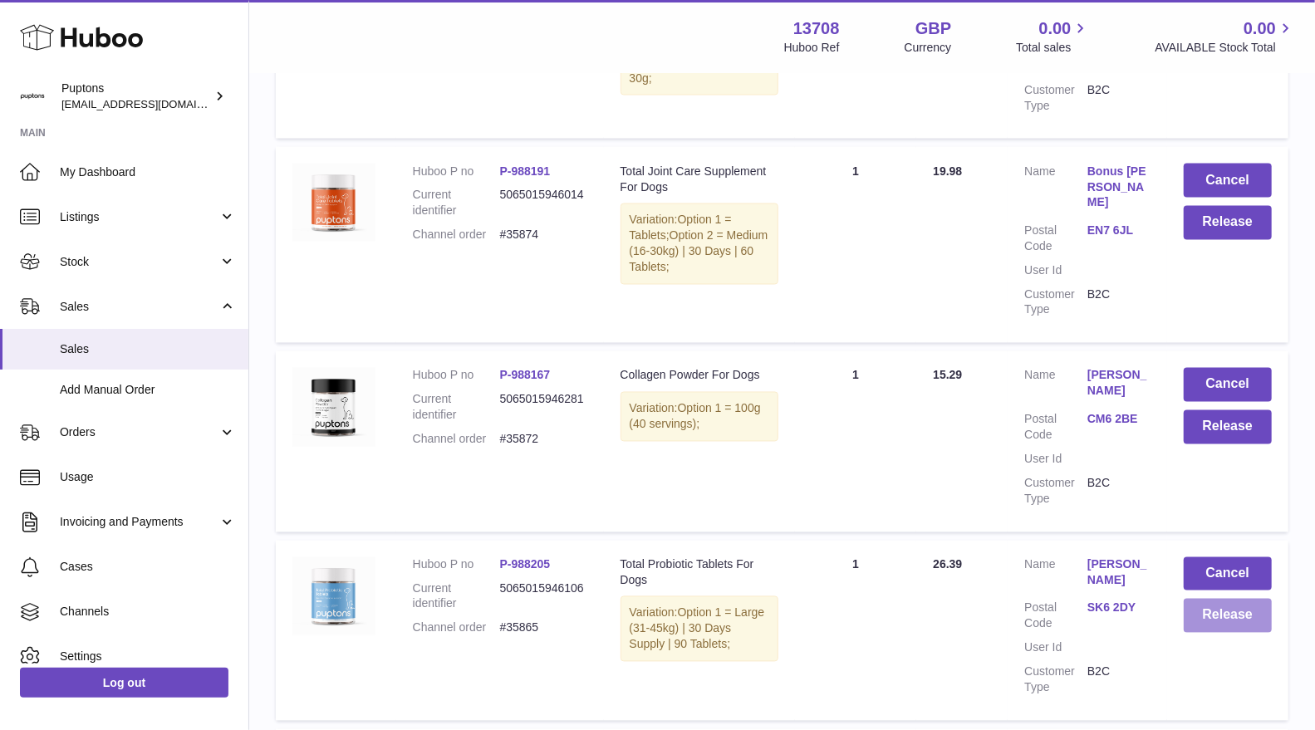
click at [1253, 599] on button "Release" at bounding box center [1228, 616] width 88 height 34
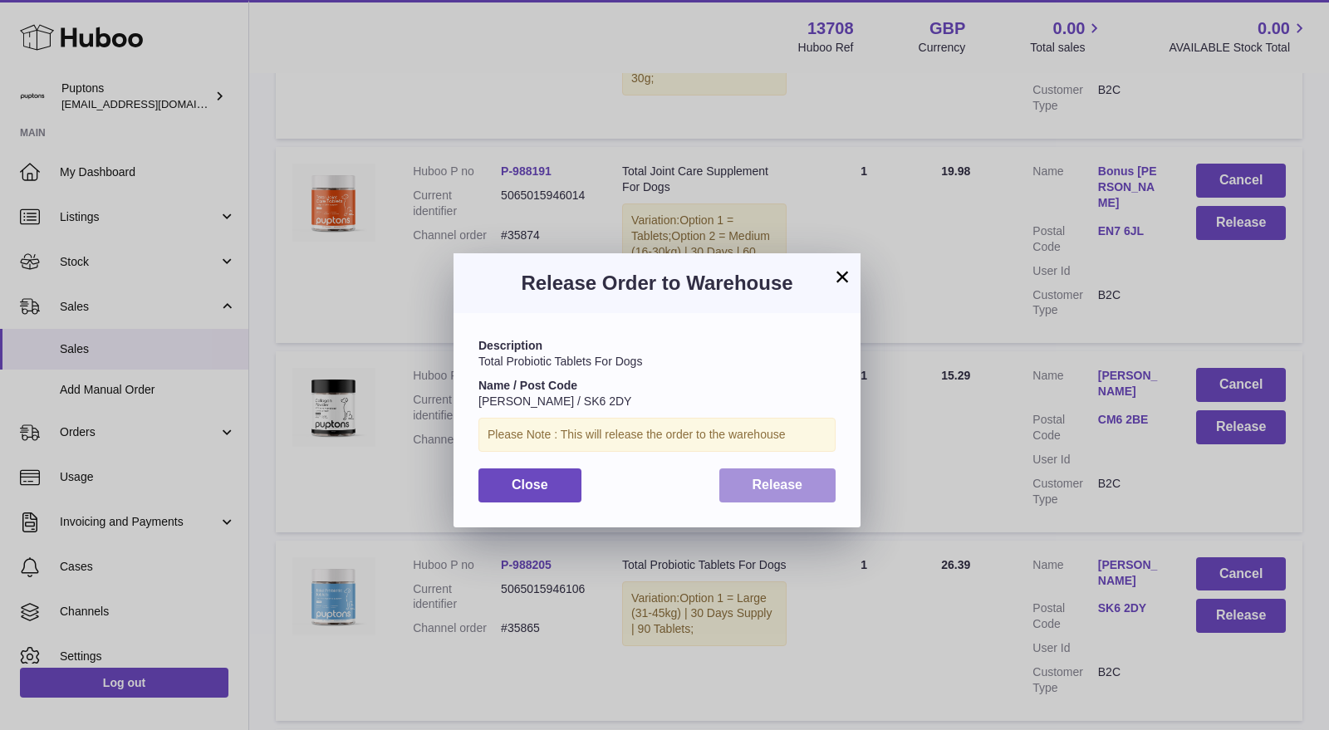
click at [758, 495] on button "Release" at bounding box center [777, 485] width 117 height 34
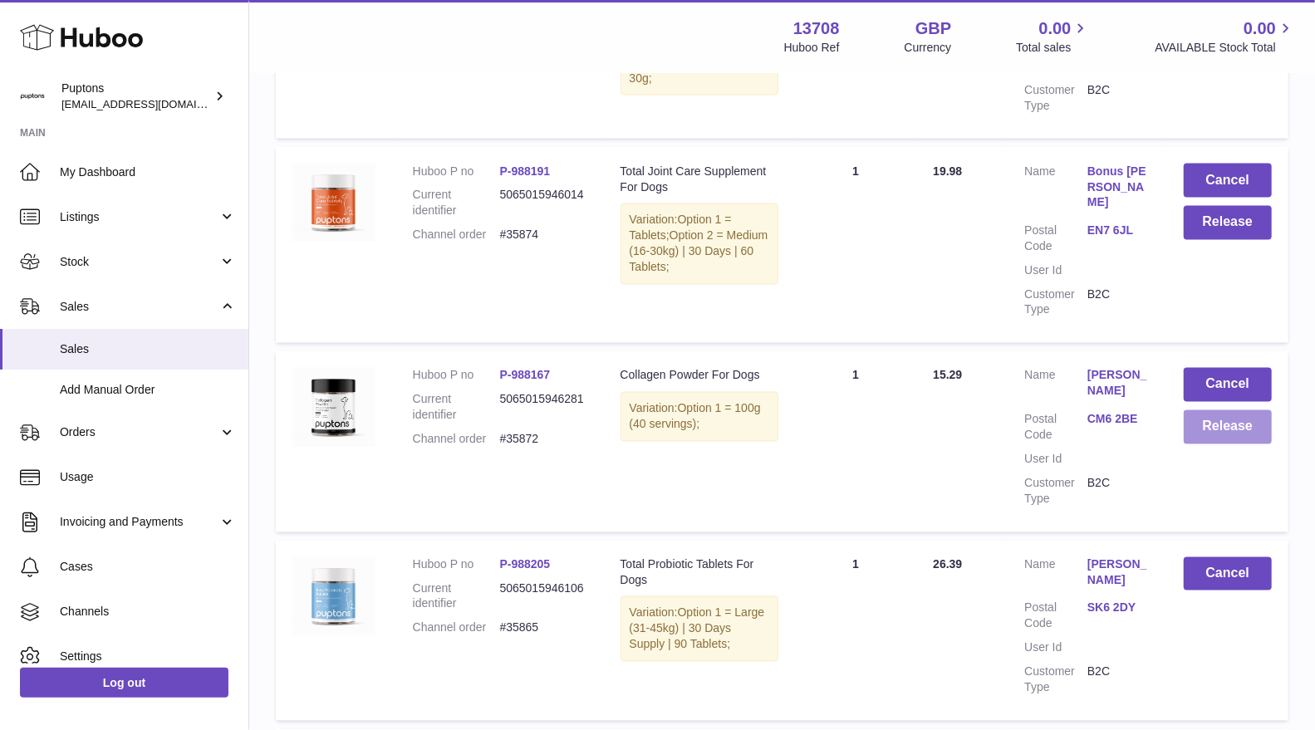
click at [1204, 419] on button "Release" at bounding box center [1228, 427] width 88 height 34
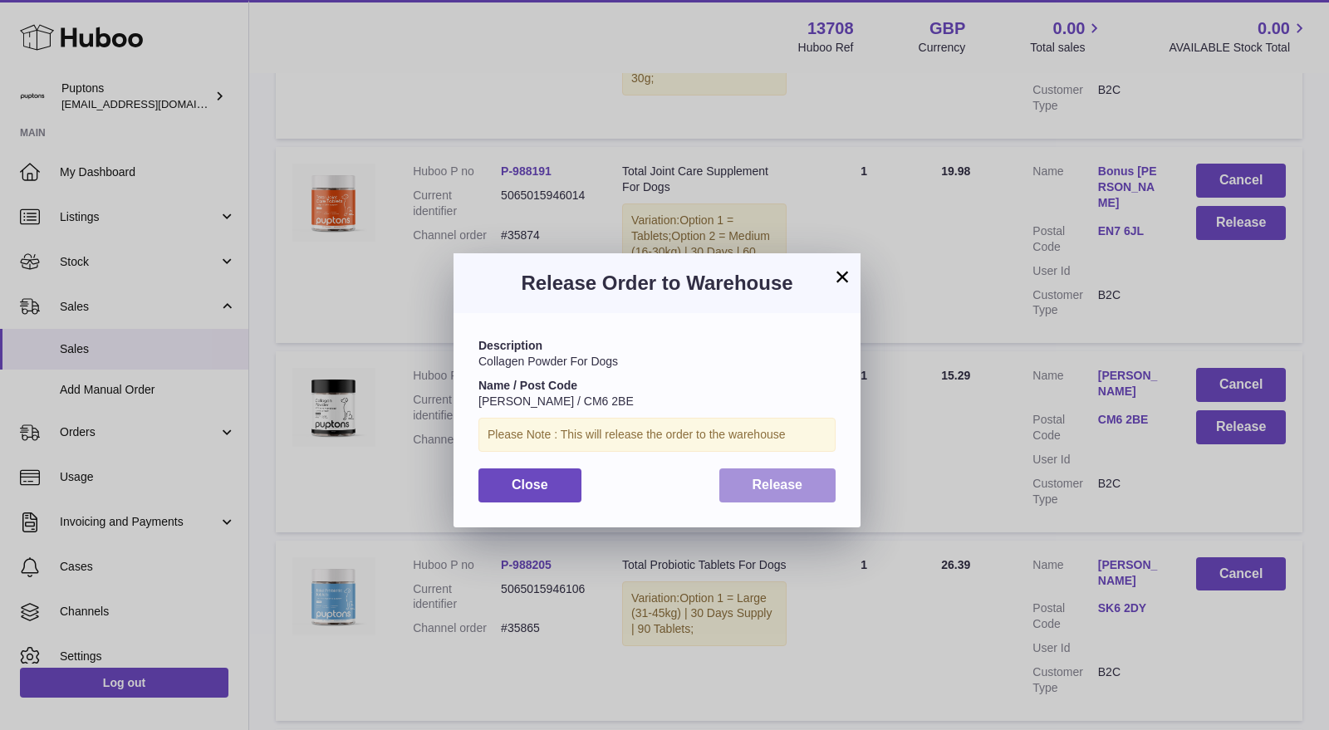
click at [797, 478] on span "Release" at bounding box center [778, 485] width 51 height 14
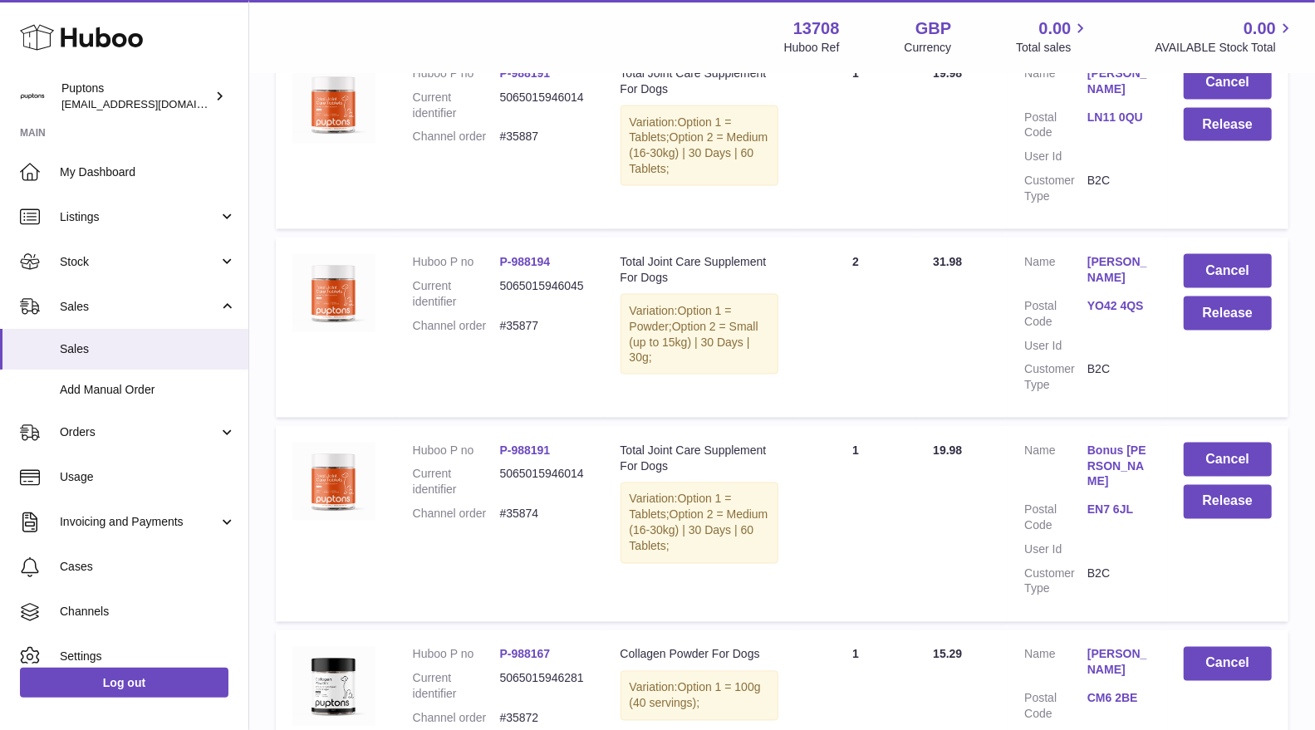
scroll to position [1411, 0]
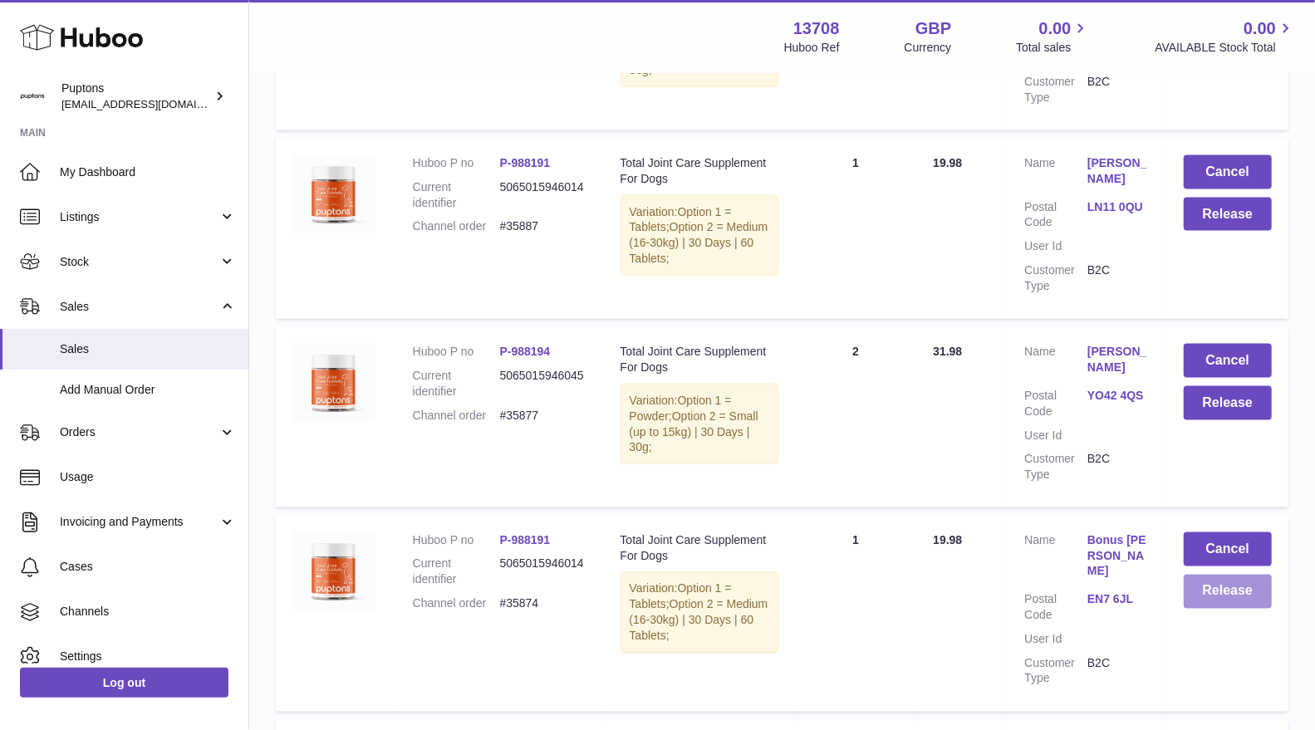
click at [1202, 591] on button "Release" at bounding box center [1228, 592] width 88 height 34
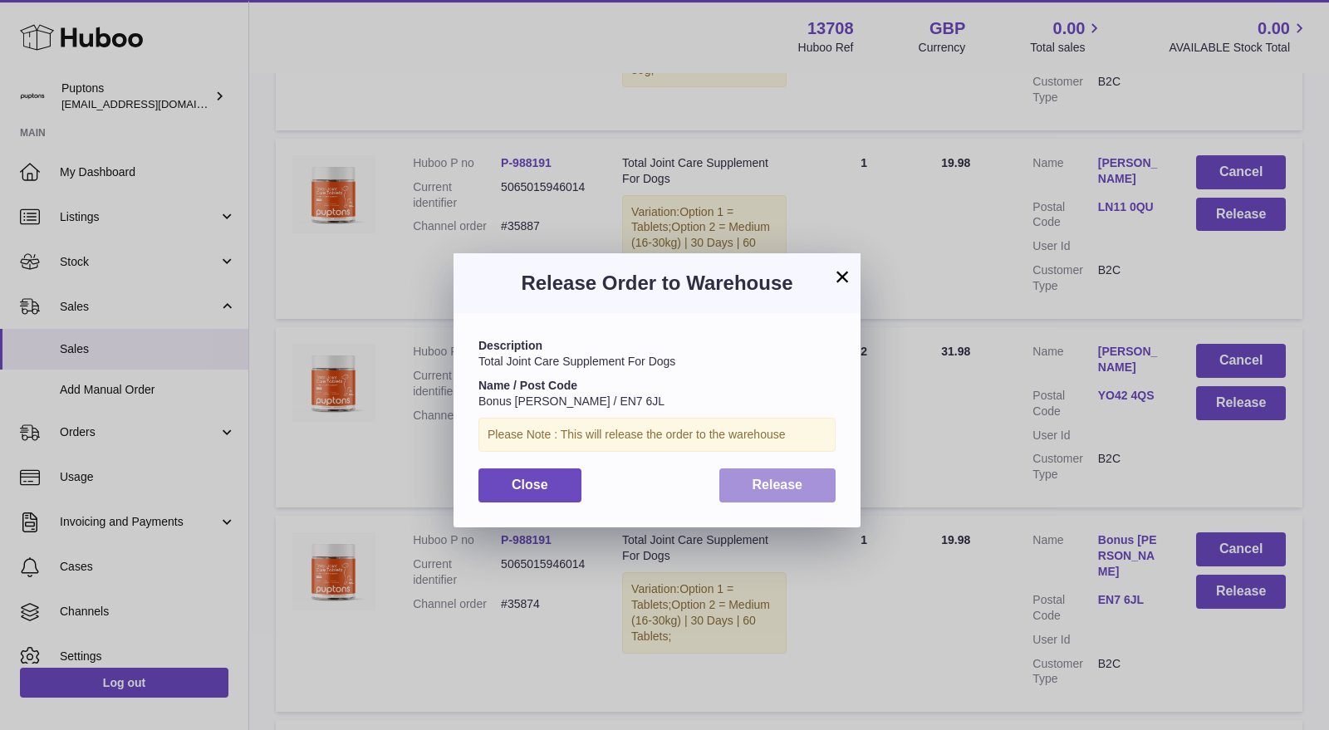
click at [810, 491] on button "Release" at bounding box center [777, 485] width 117 height 34
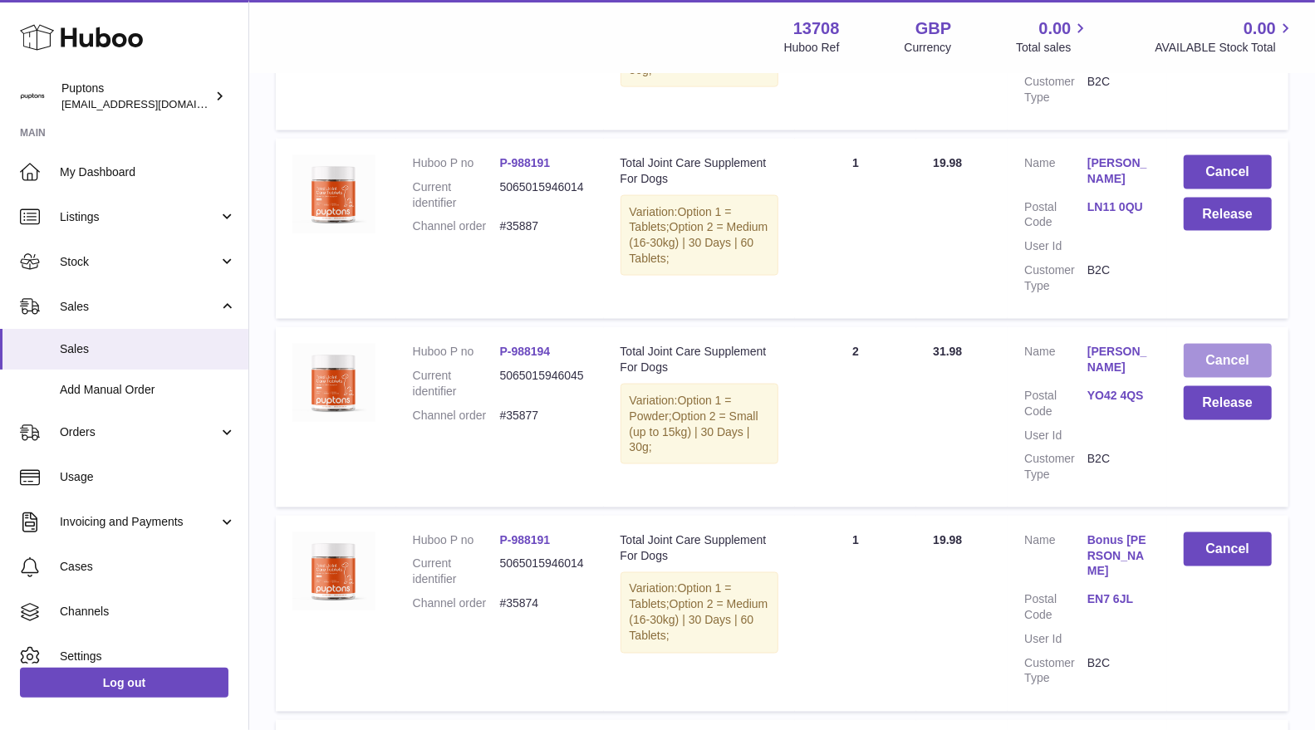
click at [1206, 350] on button "Cancel" at bounding box center [1228, 361] width 88 height 34
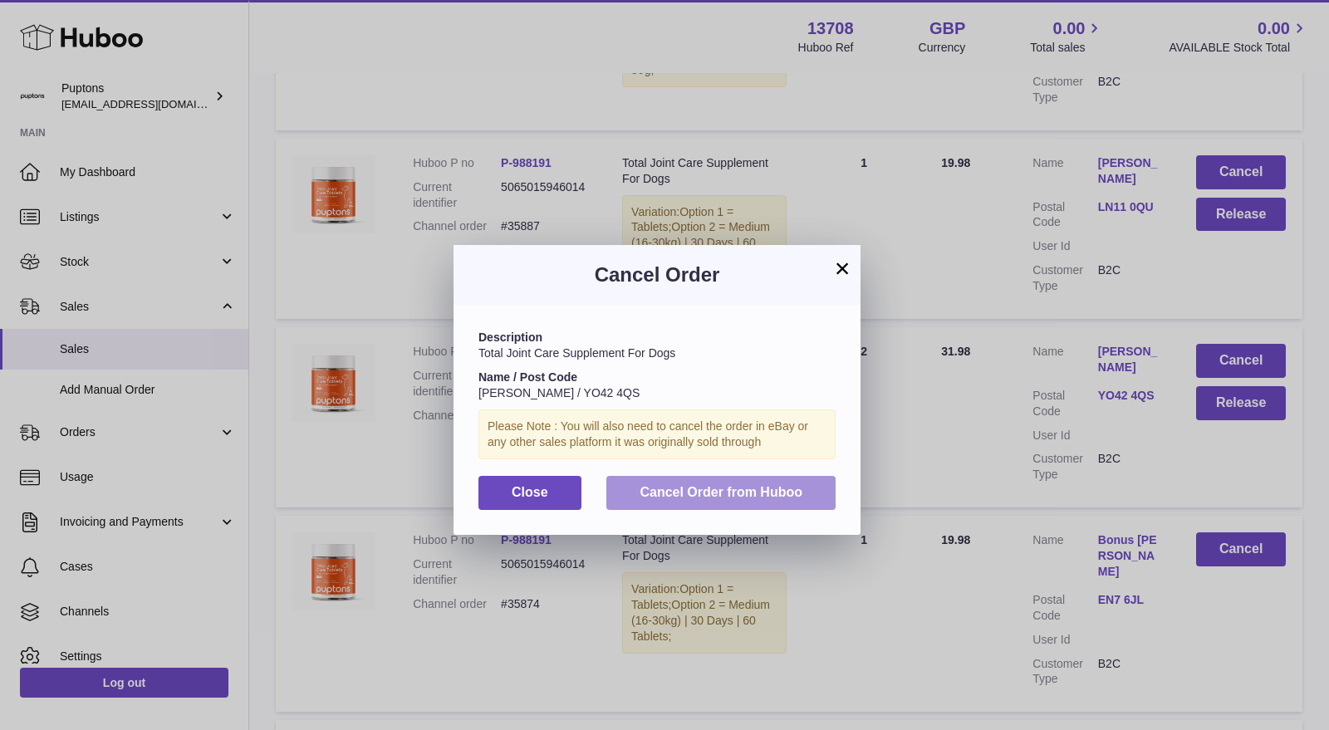
click at [816, 492] on button "Cancel Order from Huboo" at bounding box center [720, 493] width 229 height 34
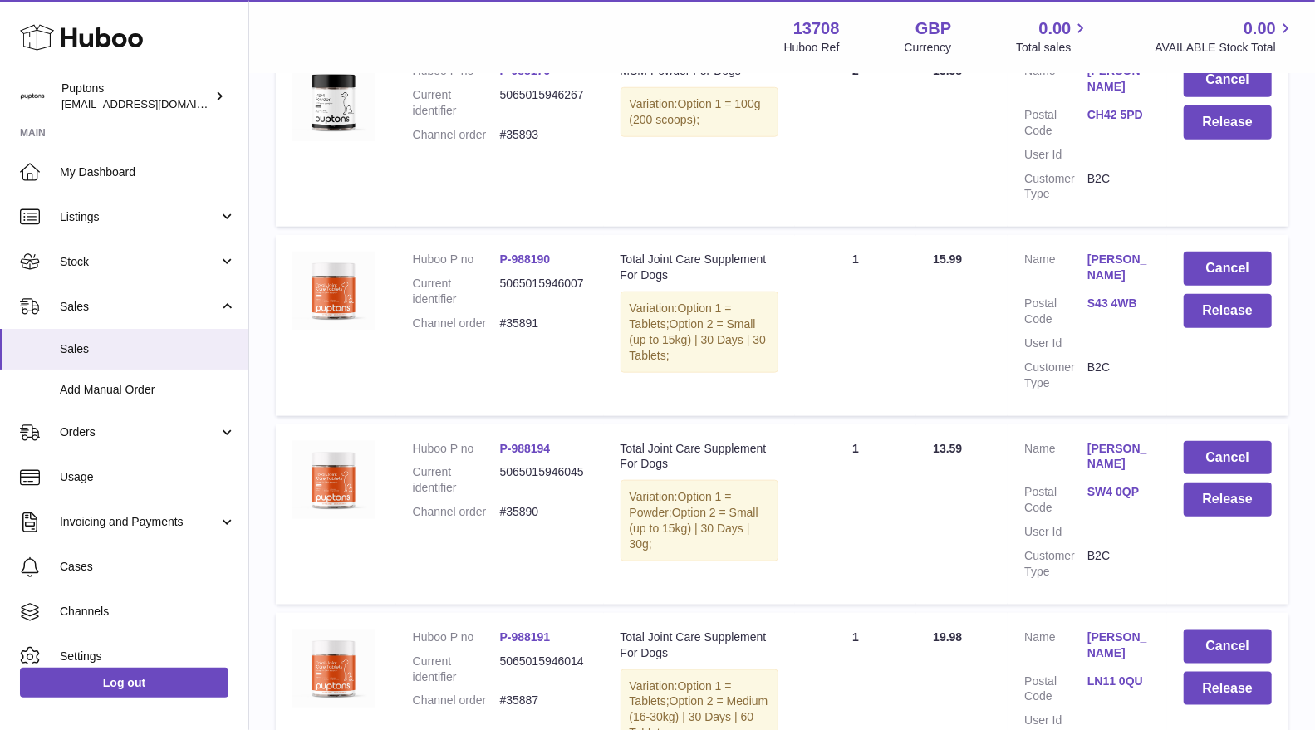
scroll to position [857, 0]
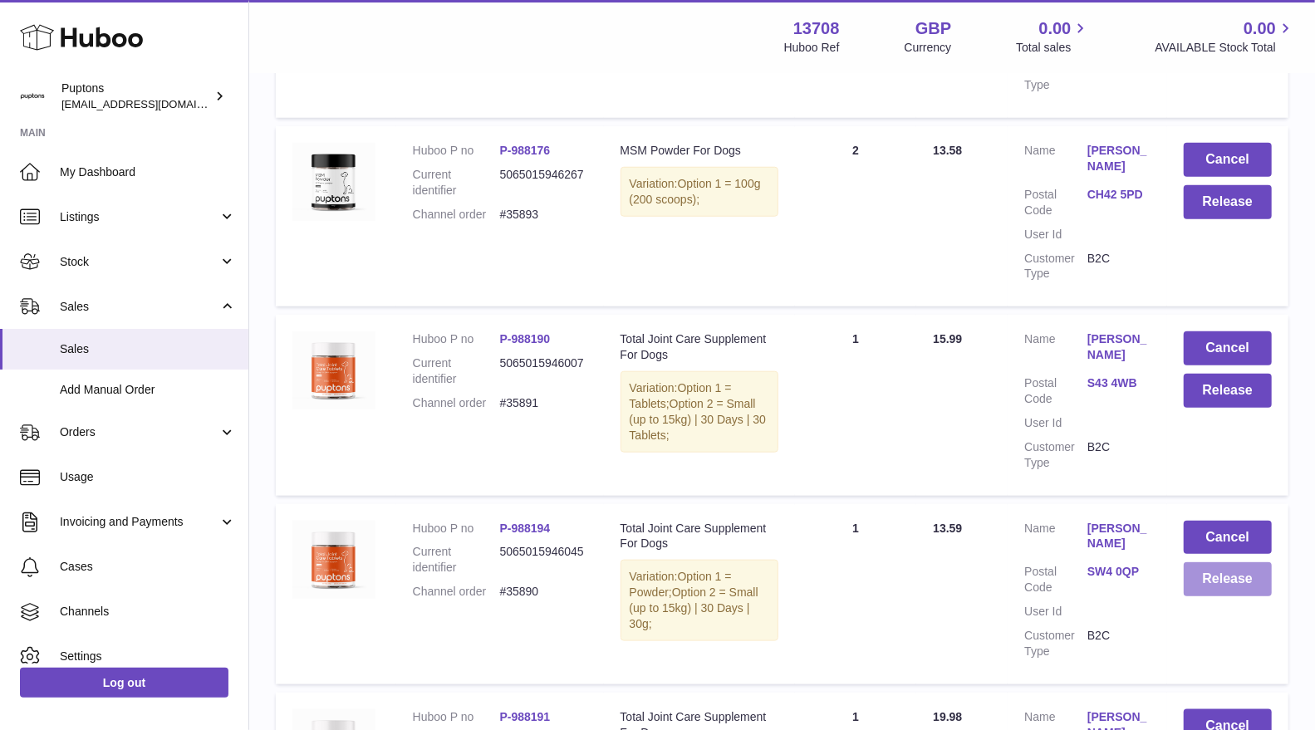
click at [1232, 583] on button "Release" at bounding box center [1228, 579] width 88 height 34
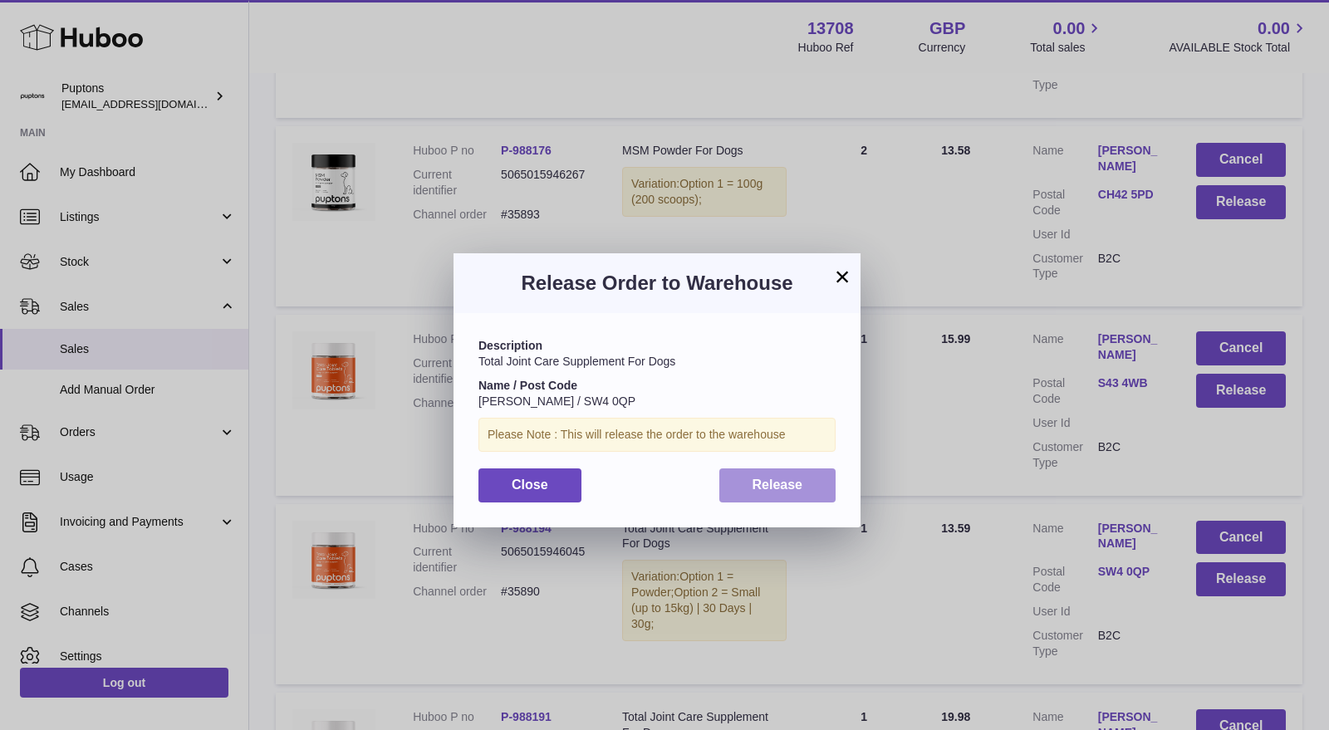
click at [797, 479] on span "Release" at bounding box center [778, 485] width 51 height 14
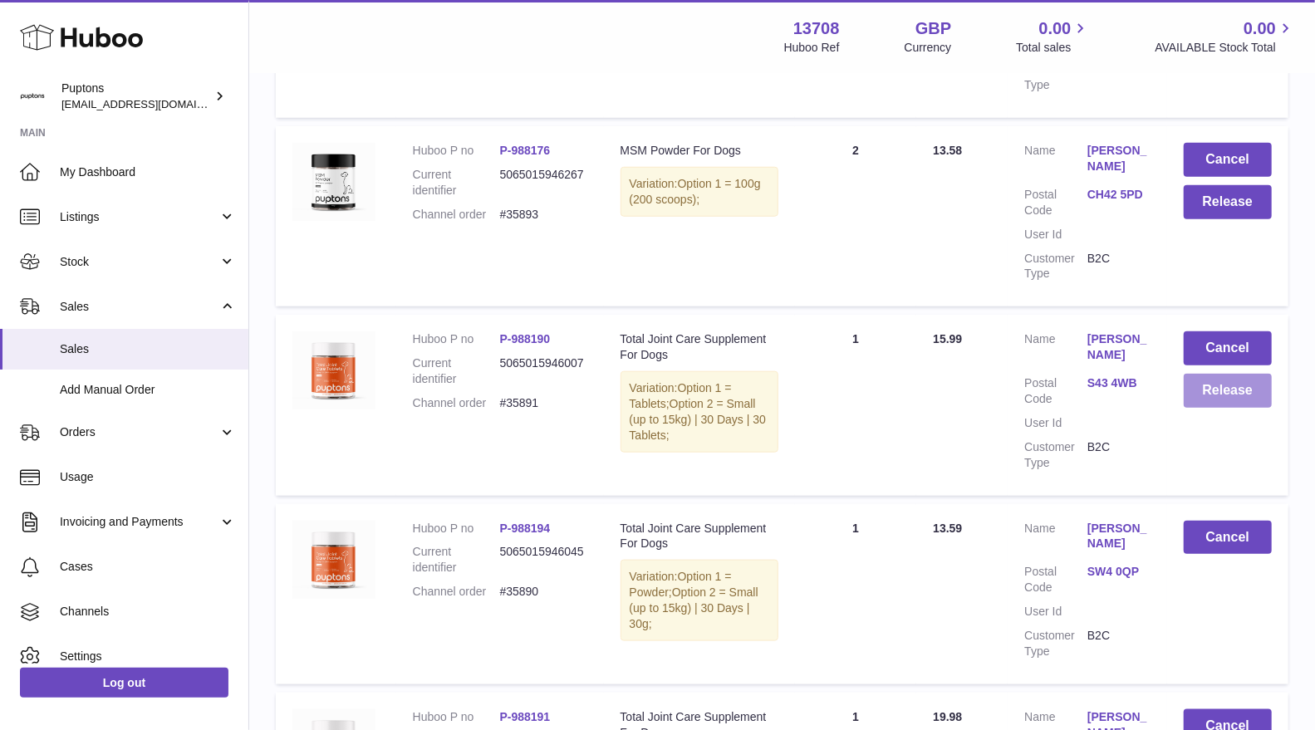
click at [1235, 395] on button "Release" at bounding box center [1228, 391] width 88 height 34
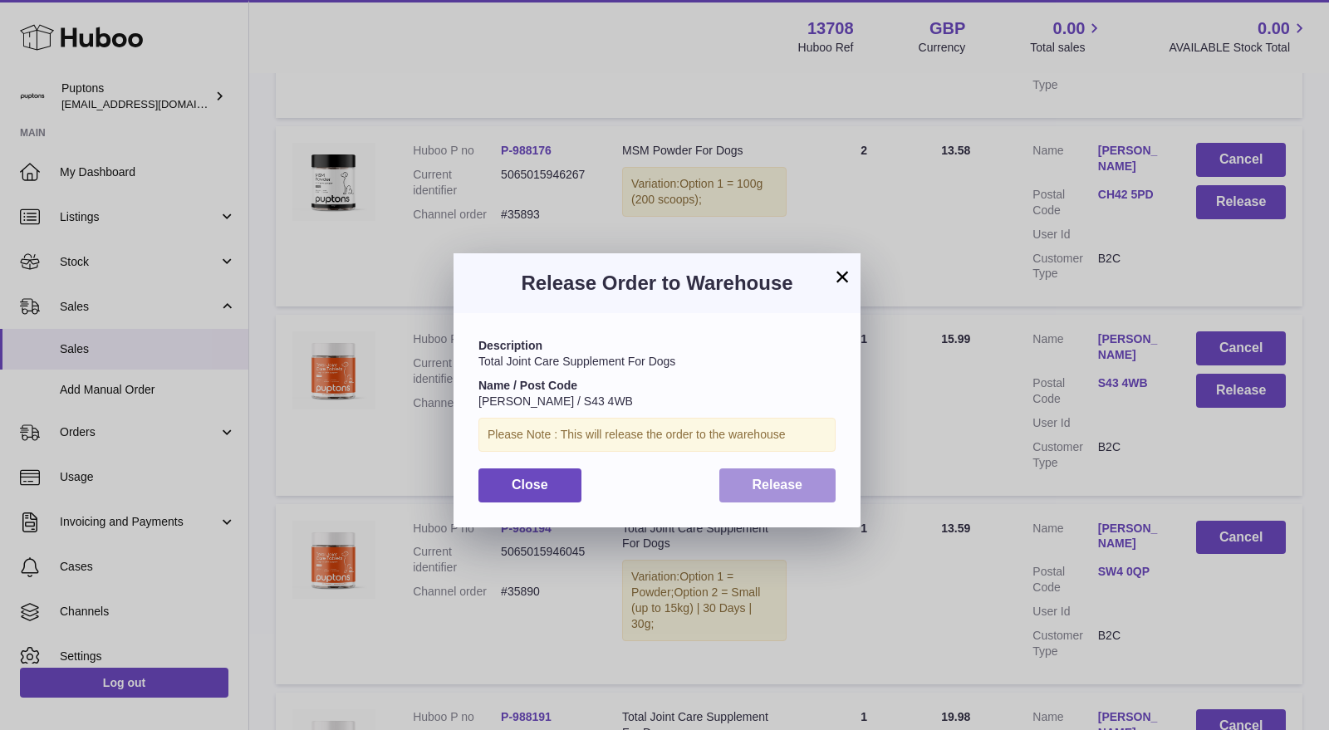
click at [799, 484] on span "Release" at bounding box center [778, 485] width 51 height 14
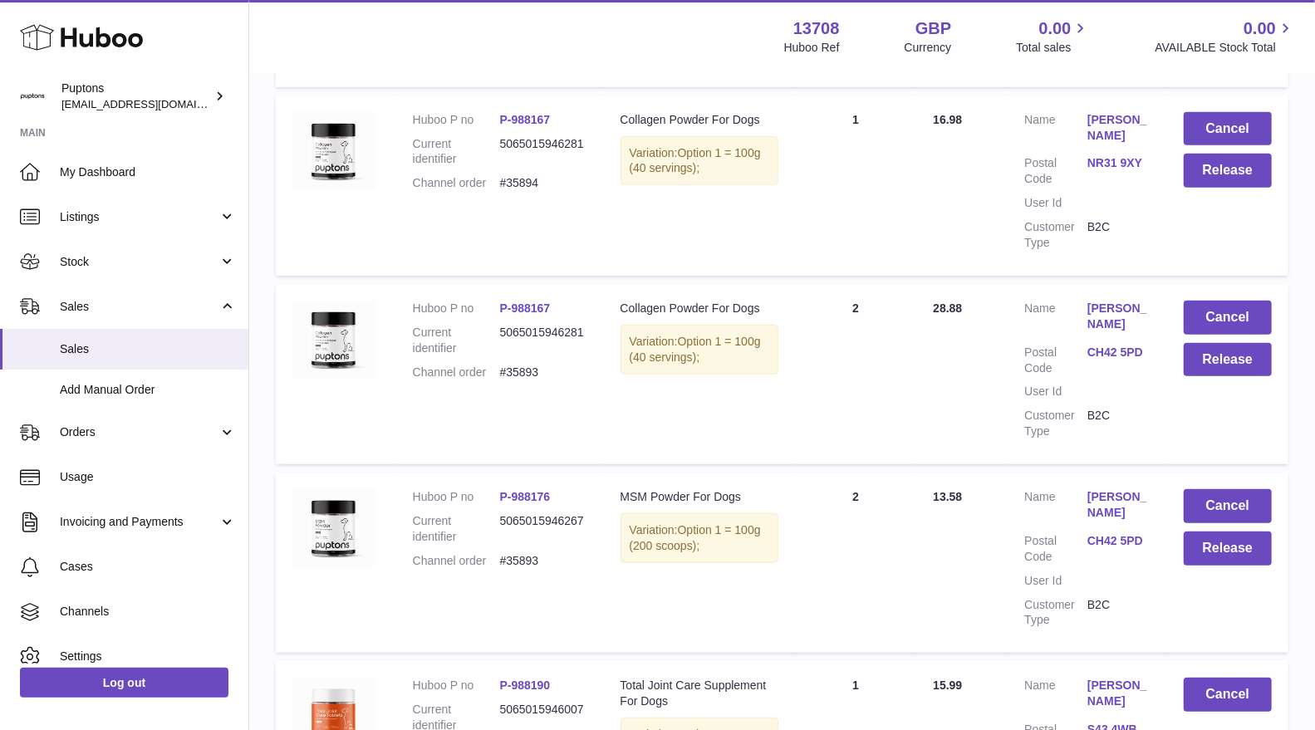
scroll to position [488, 0]
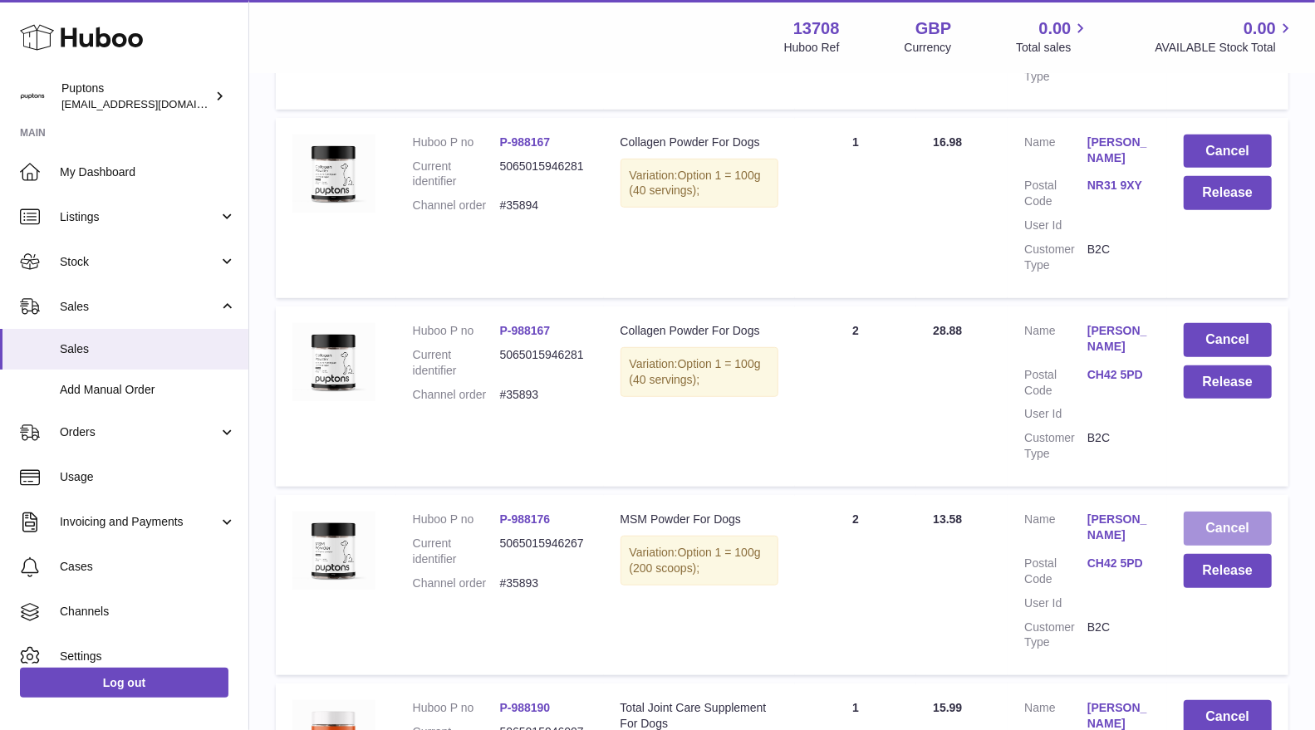
click at [1211, 527] on button "Cancel" at bounding box center [1228, 529] width 88 height 34
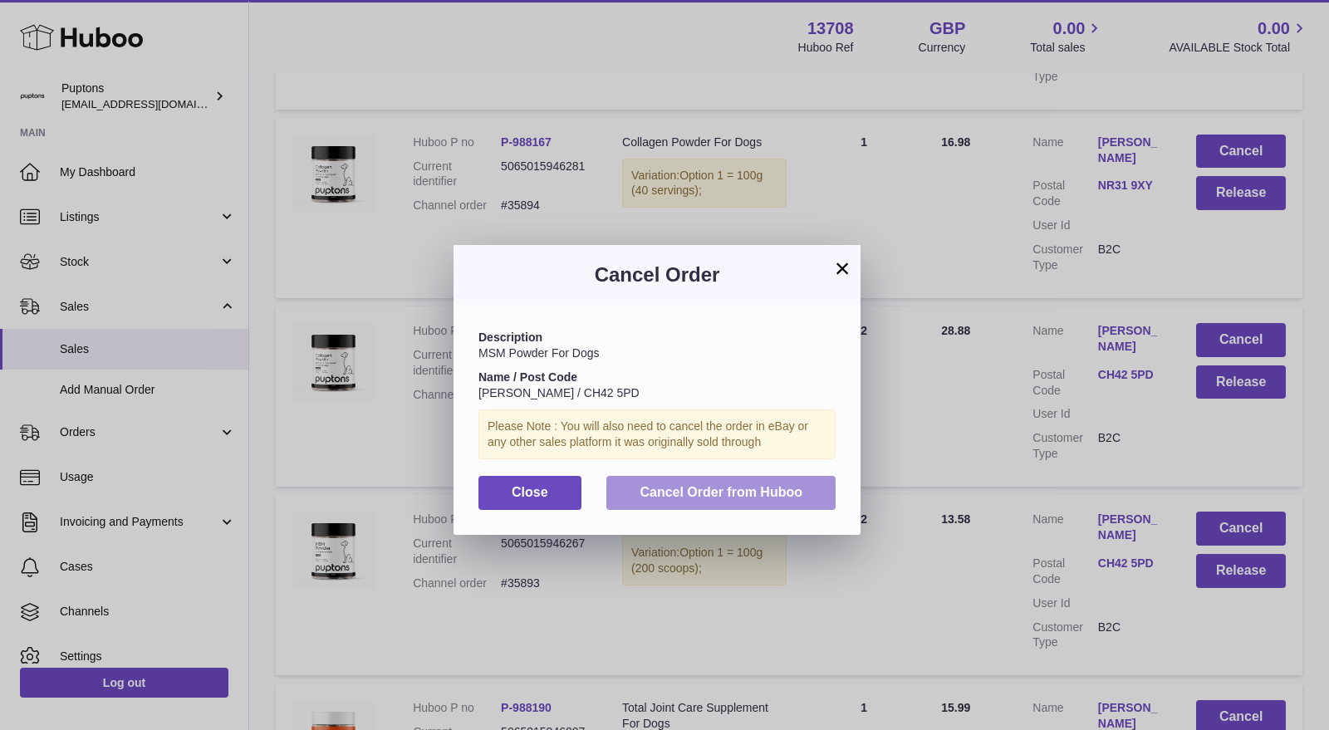
click at [793, 498] on span "Cancel Order from Huboo" at bounding box center [721, 492] width 163 height 14
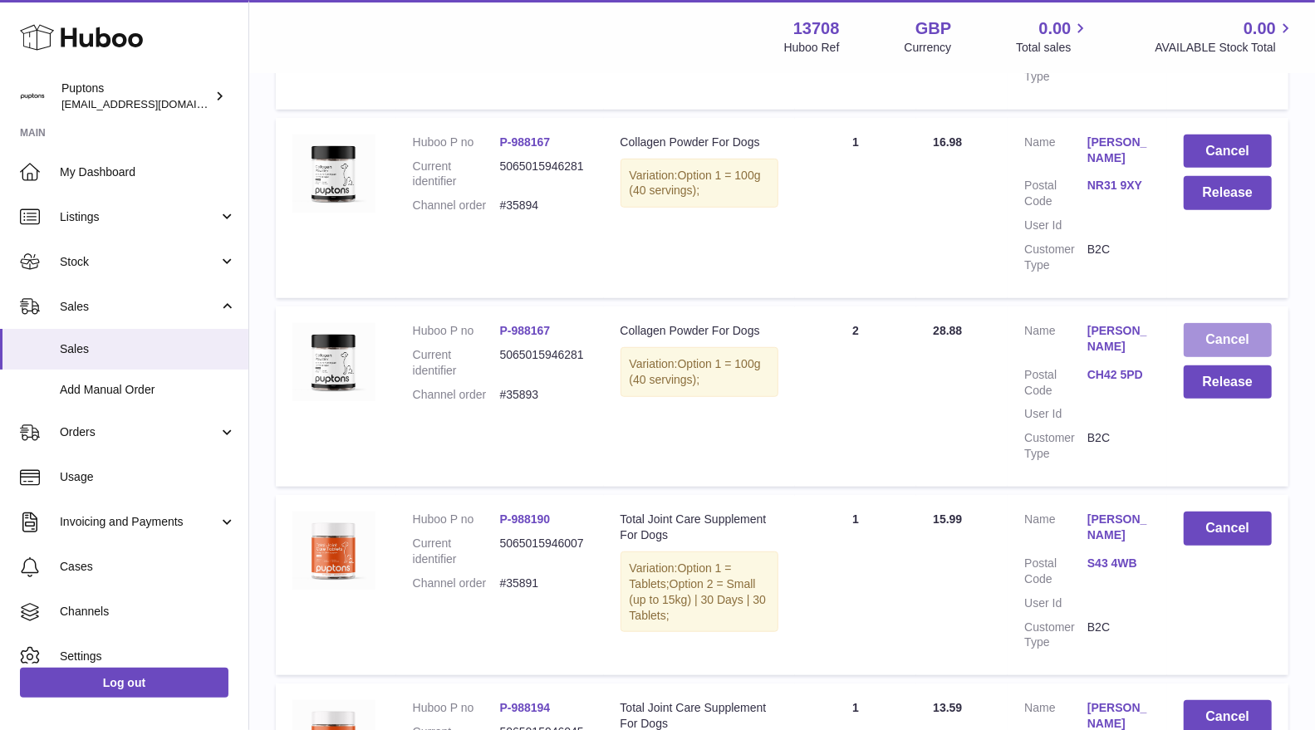
click at [1203, 344] on button "Cancel" at bounding box center [1228, 340] width 88 height 34
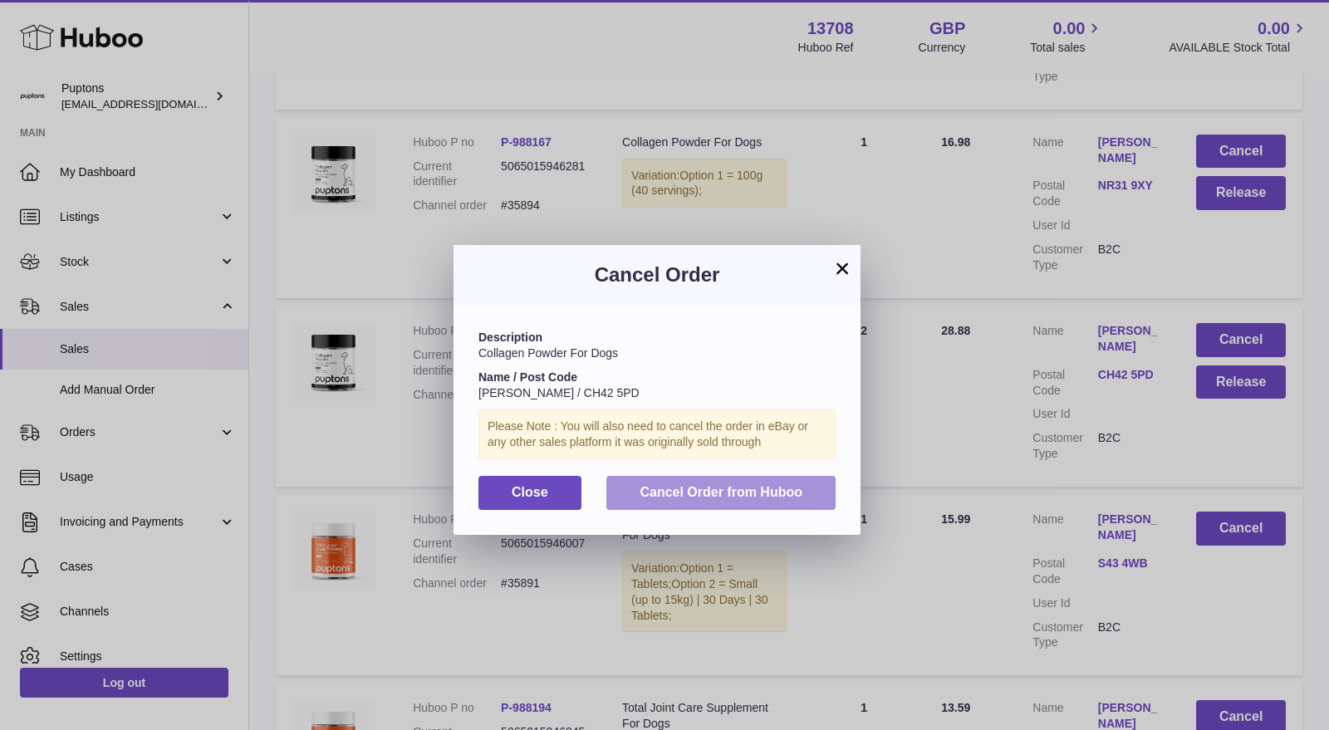
click at [744, 485] on span "Cancel Order from Huboo" at bounding box center [721, 492] width 163 height 14
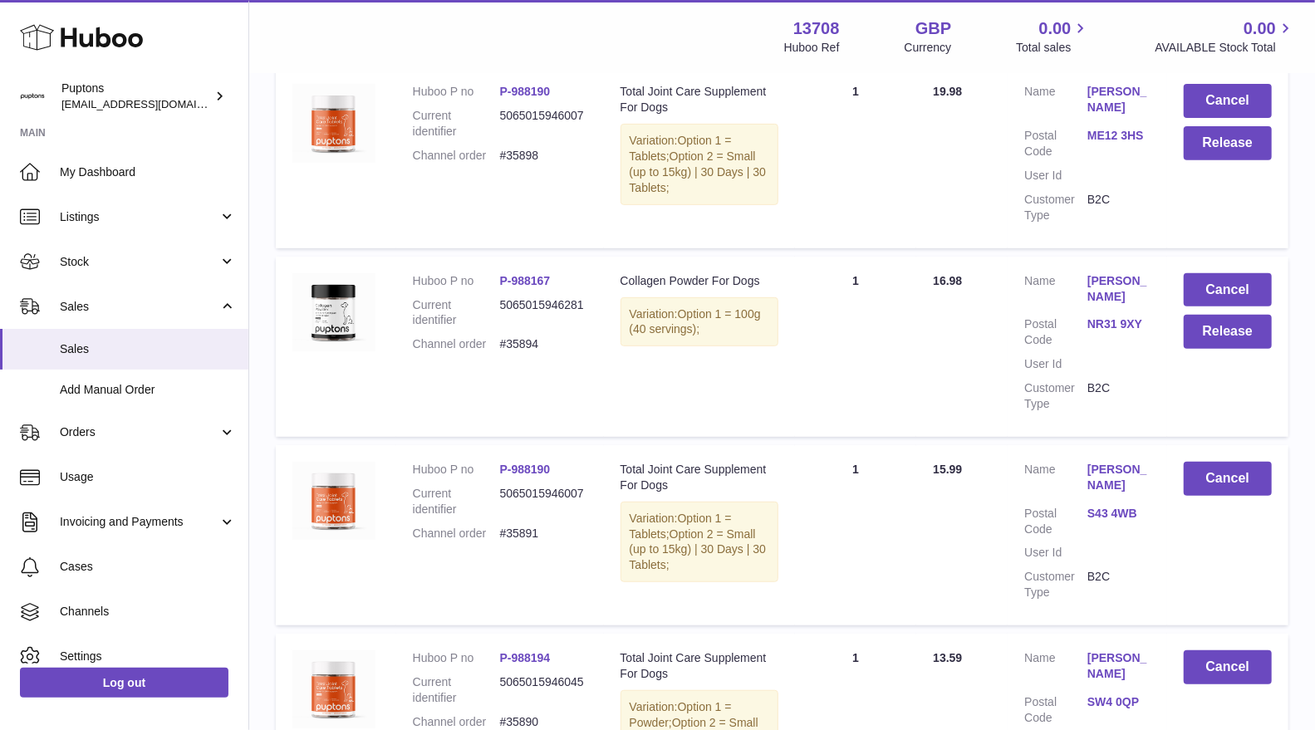
scroll to position [212, 0]
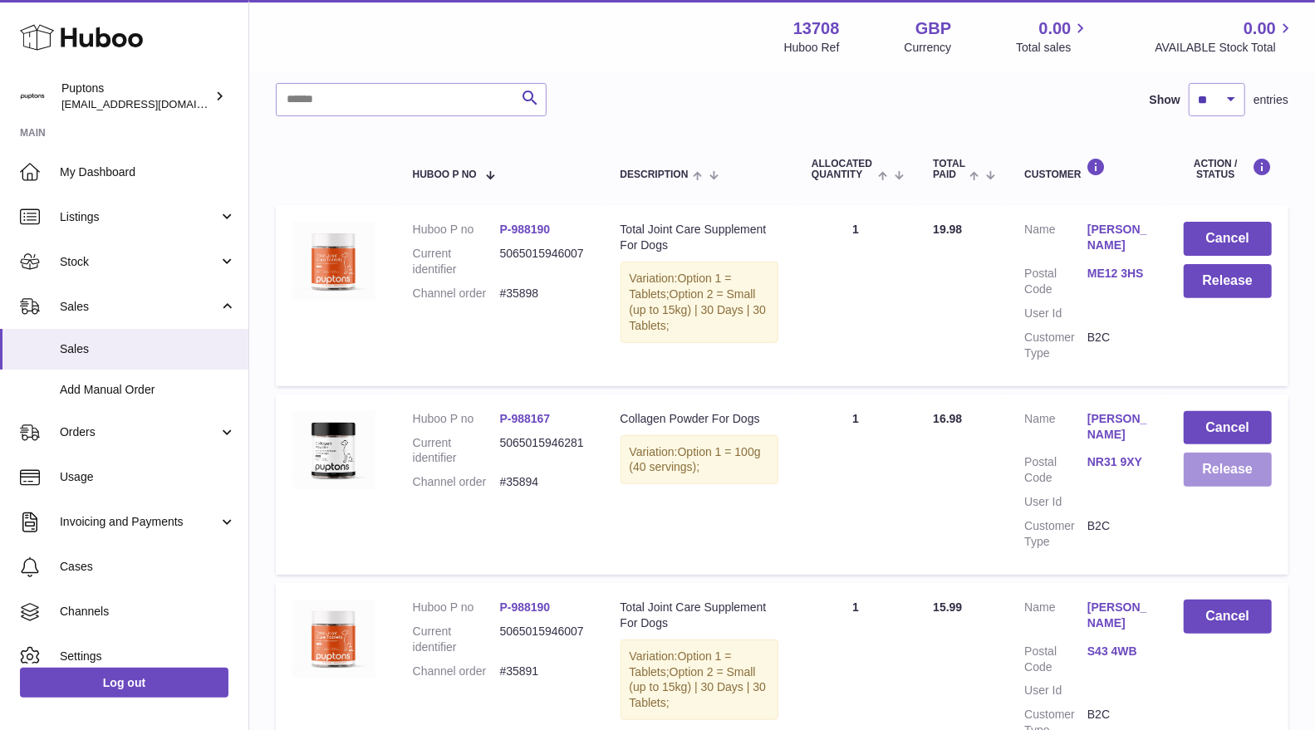
click at [1238, 482] on button "Release" at bounding box center [1228, 470] width 88 height 34
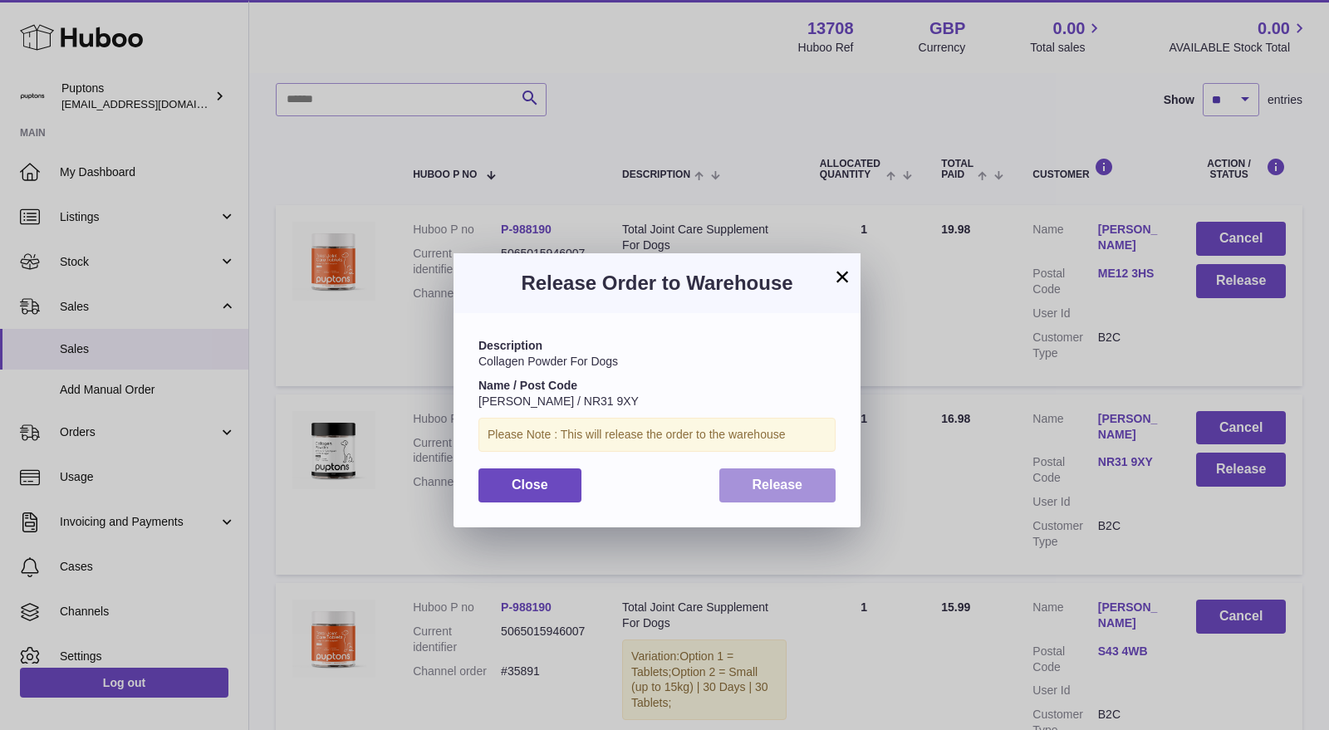
click at [787, 497] on button "Release" at bounding box center [777, 485] width 117 height 34
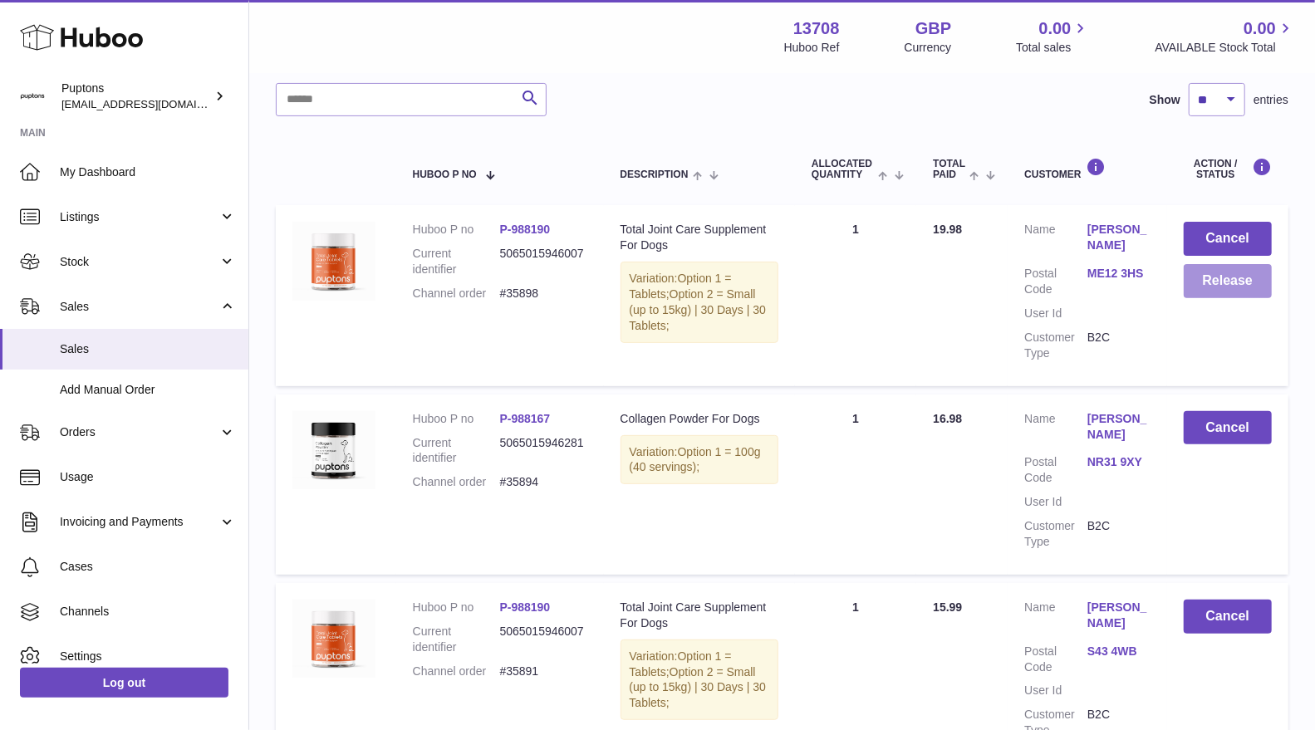
click at [1211, 289] on button "Release" at bounding box center [1228, 281] width 88 height 34
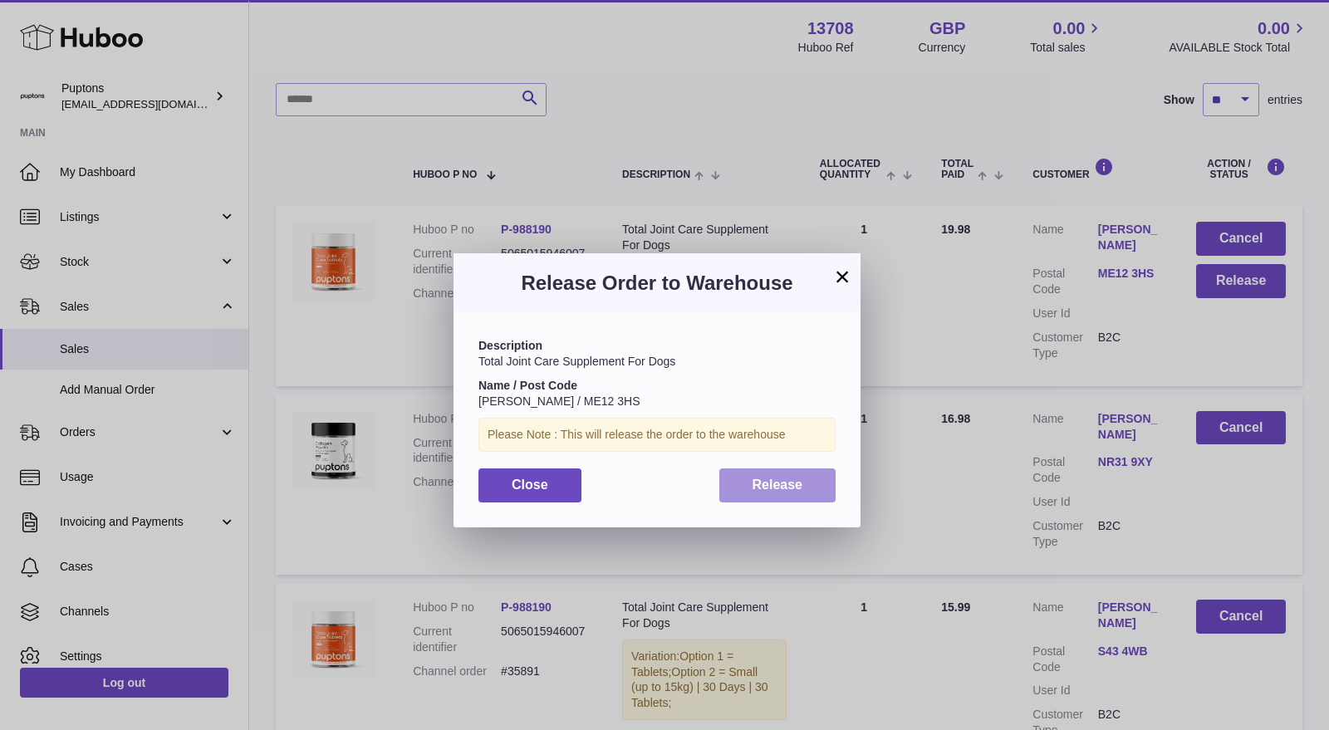
click at [810, 486] on button "Release" at bounding box center [777, 485] width 117 height 34
